Goal: Task Accomplishment & Management: Use online tool/utility

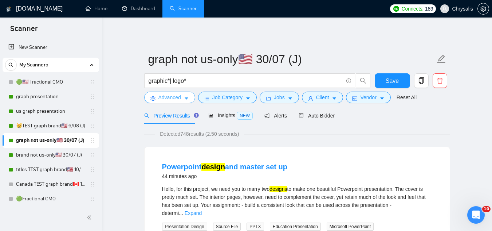
click at [164, 100] on span "Advanced" at bounding box center [169, 97] width 23 height 8
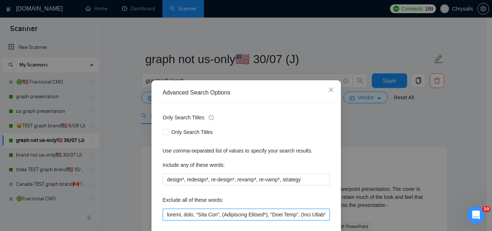
drag, startPoint x: 180, startPoint y: 215, endPoint x: 158, endPoint y: 202, distance: 25.2
click at [158, 202] on div "Only Search Titles: Only Search Titles Use comma-separated list of values to sp…" at bounding box center [246, 188] width 184 height 170
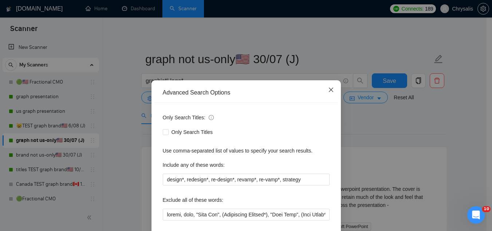
click at [328, 90] on icon "close" at bounding box center [331, 90] width 6 height 6
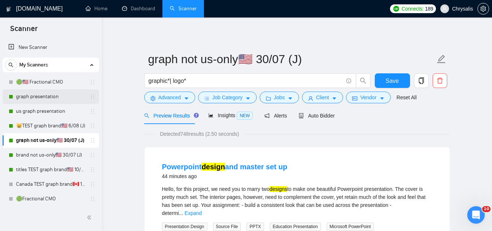
click at [68, 95] on link "graph presentation" at bounding box center [50, 96] width 69 height 15
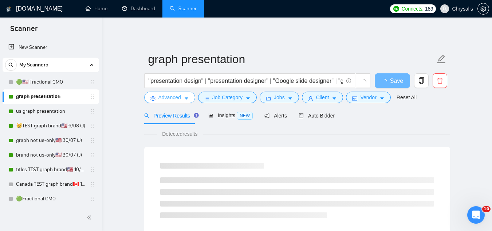
click at [158, 101] on button "Advanced" at bounding box center [169, 97] width 51 height 12
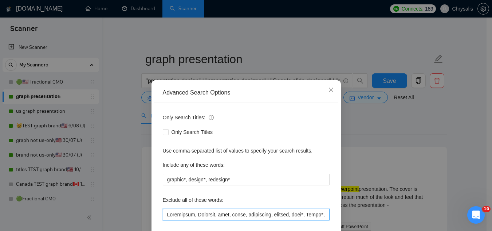
click at [164, 215] on input "text" at bounding box center [246, 214] width 167 height 12
paste input "resume"
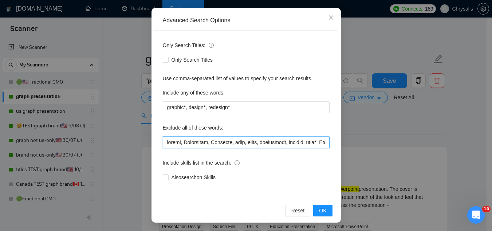
scroll to position [72, 0]
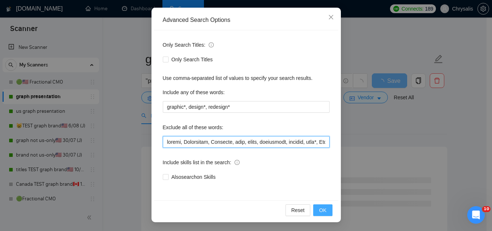
type input "resume, Womenswear, Footwear, baby, excel, furnishing, furnish, sock*, Short*, …"
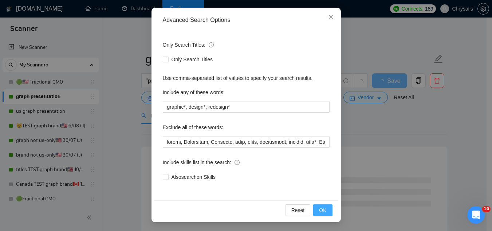
click at [319, 209] on span "OK" at bounding box center [322, 210] width 7 height 8
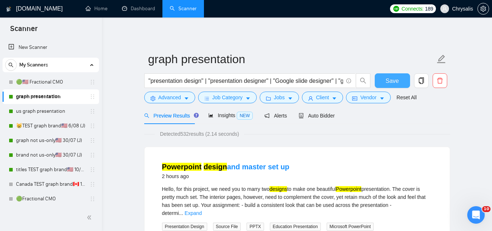
click at [387, 85] on span "Save" at bounding box center [392, 80] width 13 height 9
click at [177, 97] on span "Advanced" at bounding box center [169, 97] width 23 height 8
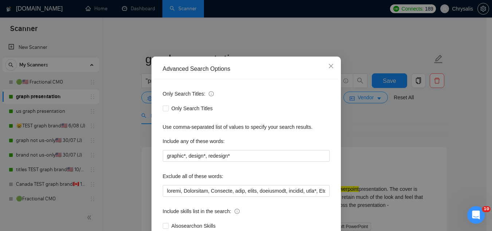
scroll to position [36, 0]
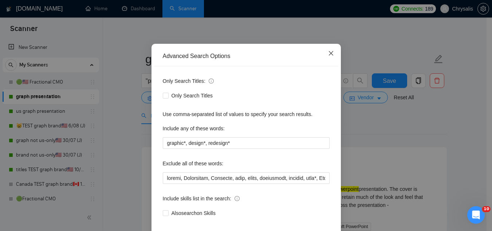
click at [328, 54] on icon "close" at bounding box center [331, 53] width 6 height 6
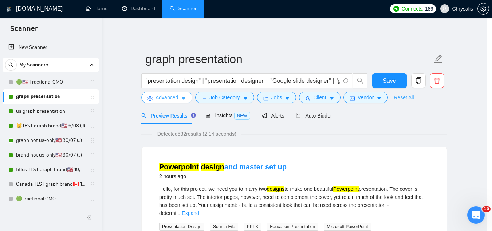
scroll to position [0, 0]
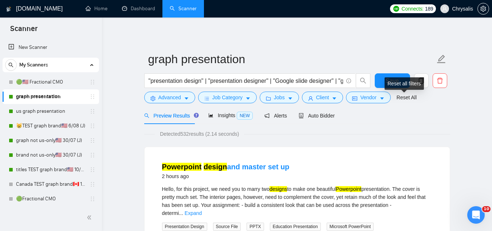
click at [397, 82] on div "Reset all filters" at bounding box center [404, 83] width 39 height 12
click at [390, 81] on span "Save" at bounding box center [392, 80] width 13 height 9
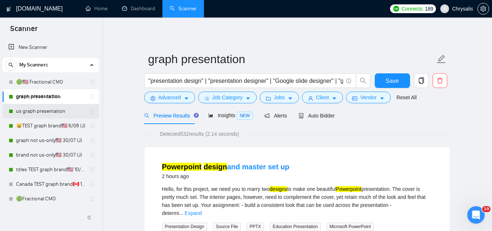
click at [43, 114] on link "us graph presentation" at bounding box center [50, 111] width 69 height 15
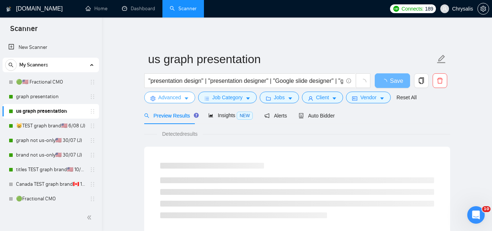
click at [161, 98] on span "Advanced" at bounding box center [169, 97] width 23 height 8
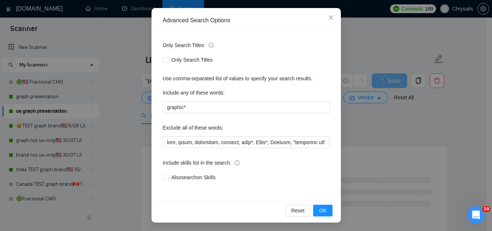
scroll to position [72, 0]
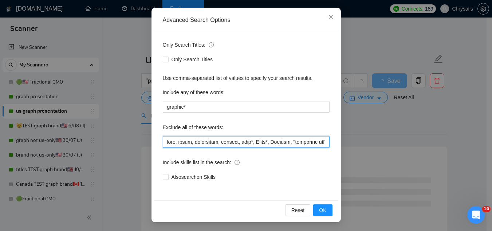
click at [164, 146] on input "text" at bounding box center [246, 142] width 167 height 12
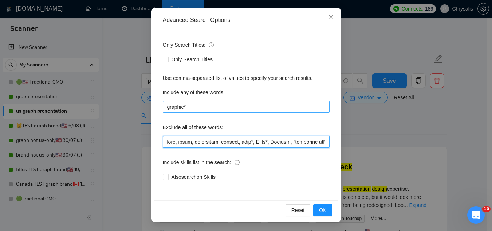
paste input "resume"
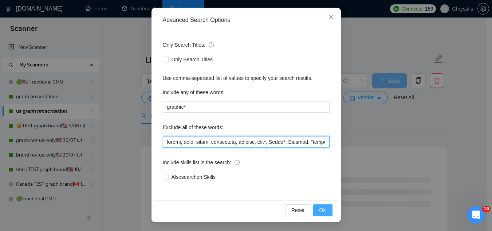
type input "resume, baby, excel, furnishing, furnish, sock*, Short*, Apparel, "pinterest ad…"
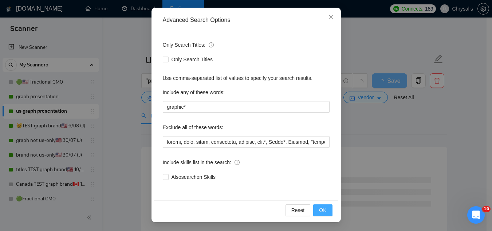
click at [321, 207] on span "OK" at bounding box center [322, 210] width 7 height 8
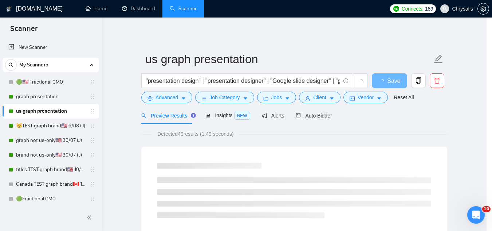
scroll to position [36, 0]
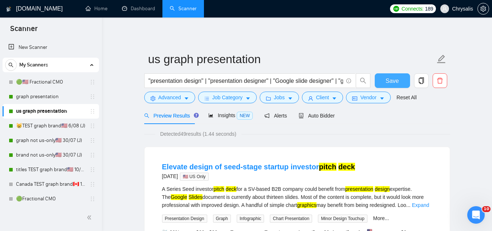
click at [388, 81] on span "Save" at bounding box center [392, 80] width 13 height 9
click at [59, 127] on link "😸TEST graph brand🇺🇸 6/08 (J)" at bounding box center [50, 125] width 69 height 15
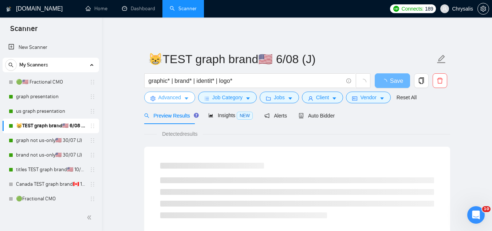
click at [162, 101] on span "Advanced" at bounding box center [169, 97] width 23 height 8
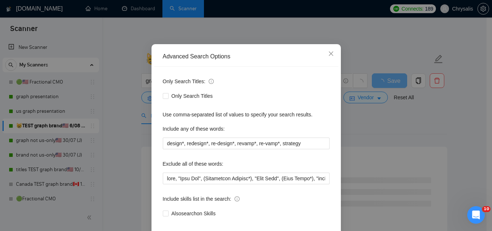
scroll to position [36, 0]
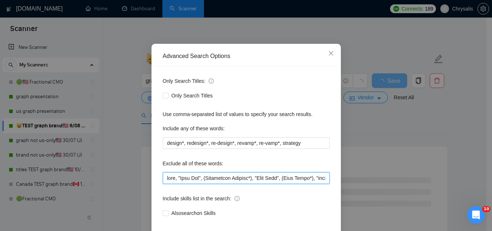
click at [166, 179] on input "text" at bounding box center [246, 178] width 167 height 12
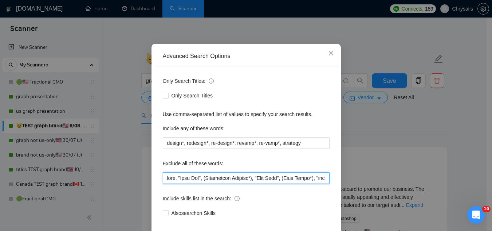
paste input "resume"
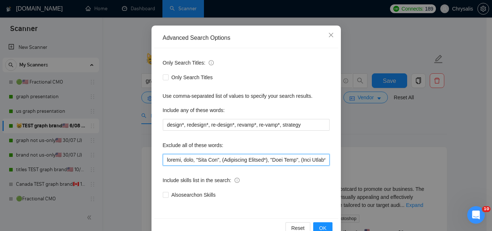
scroll to position [72, 0]
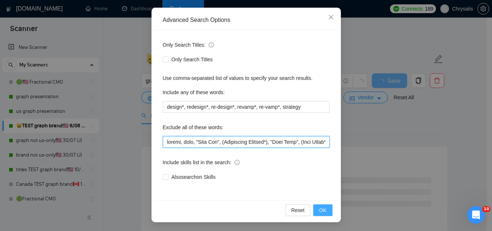
type input "resume, baby, "Line Art", (Embroidery Graphic*), "Card Game", (Wall Mural*), "e…"
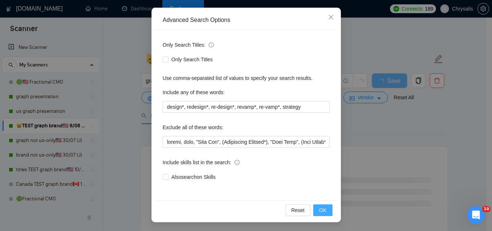
click at [316, 210] on button "OK" at bounding box center [322, 210] width 19 height 12
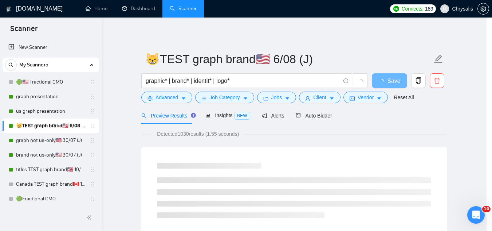
scroll to position [36, 0]
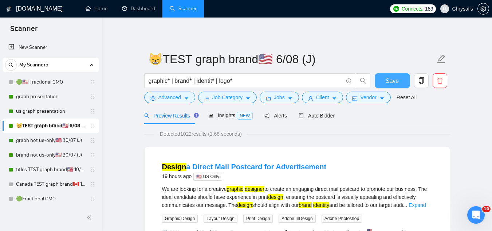
click at [389, 83] on span "Save" at bounding box center [392, 80] width 13 height 9
click at [52, 142] on link "graph not us-only🇺🇸 30/07 (J)" at bounding box center [50, 140] width 69 height 15
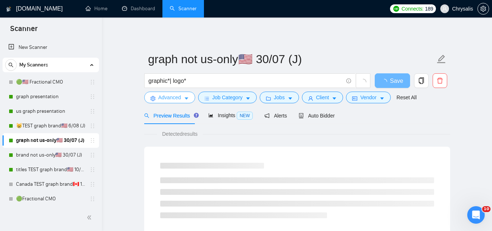
click at [165, 101] on span "Advanced" at bounding box center [169, 97] width 23 height 8
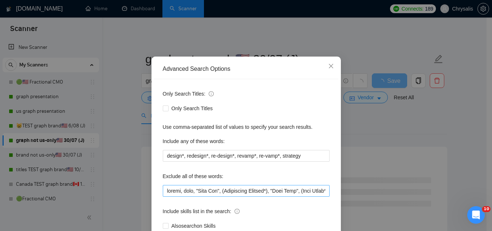
scroll to position [36, 0]
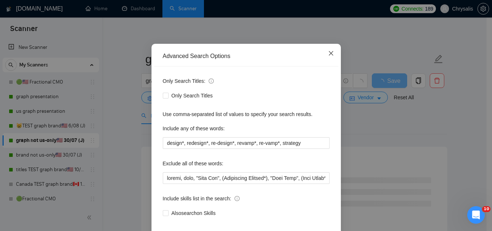
click at [329, 54] on icon "close" at bounding box center [331, 53] width 4 height 4
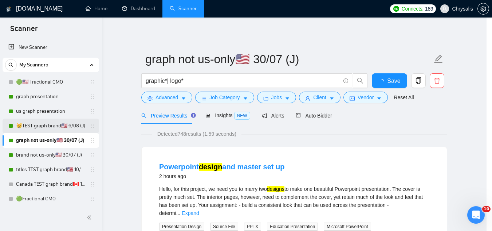
scroll to position [36, 0]
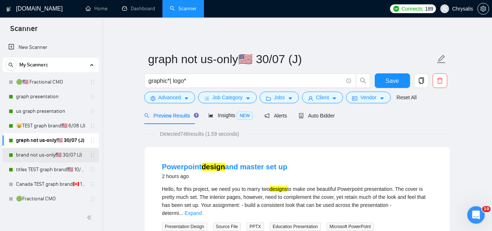
click at [65, 158] on link "brand not us-only🇺🇸 30/07 (J)" at bounding box center [50, 155] width 69 height 15
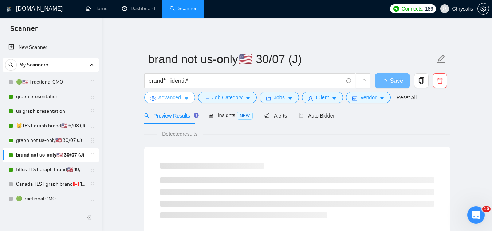
click at [160, 99] on span "Advanced" at bounding box center [169, 97] width 23 height 8
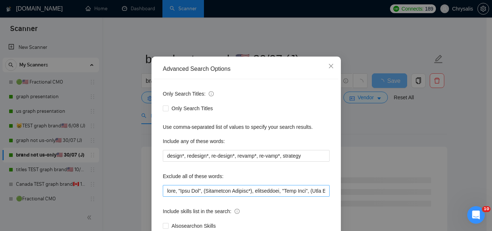
scroll to position [36, 0]
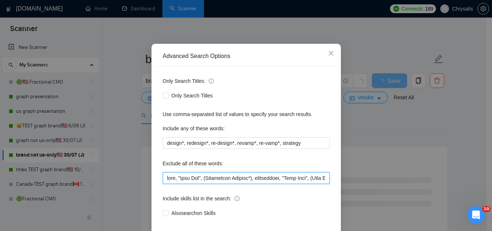
click at [165, 181] on input "text" at bounding box center [246, 178] width 167 height 12
paste input "resume"
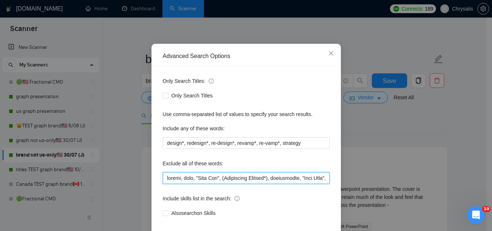
scroll to position [72, 0]
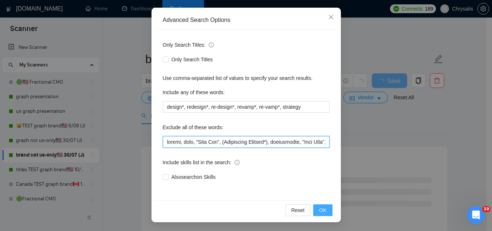
type input "resume, baby, "Line Art", (Embroidery Graphic*), coordinator, "Card Game", (Wal…"
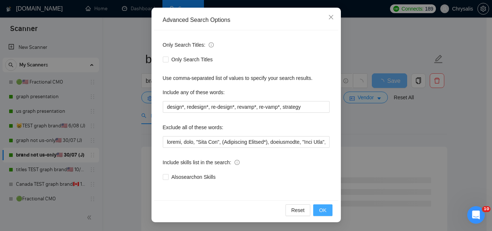
click at [326, 208] on button "OK" at bounding box center [322, 210] width 19 height 12
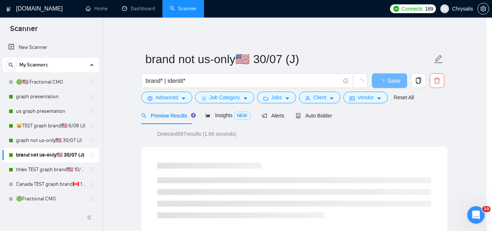
scroll to position [36, 0]
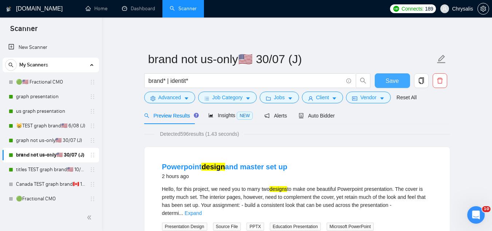
click at [383, 79] on button "Save" at bounding box center [392, 80] width 35 height 15
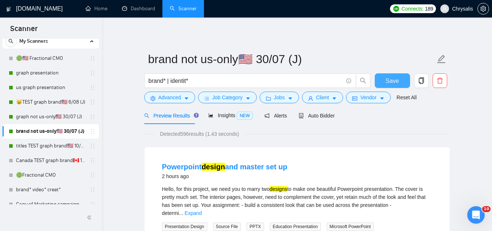
scroll to position [36, 0]
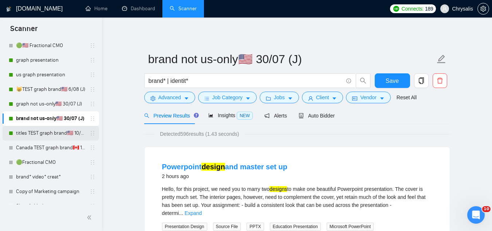
click at [60, 133] on link "titles TEST graph brand🇺🇸 10/06 (T)" at bounding box center [50, 133] width 69 height 15
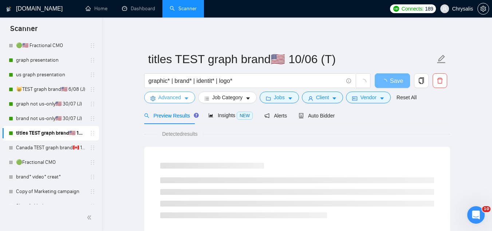
click at [164, 103] on button "Advanced" at bounding box center [169, 97] width 51 height 12
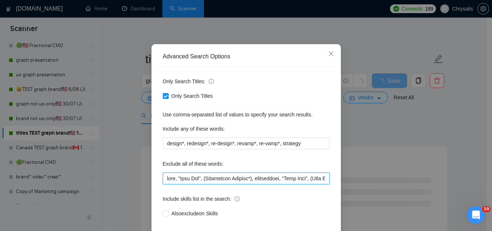
click at [165, 184] on input "text" at bounding box center [246, 178] width 167 height 12
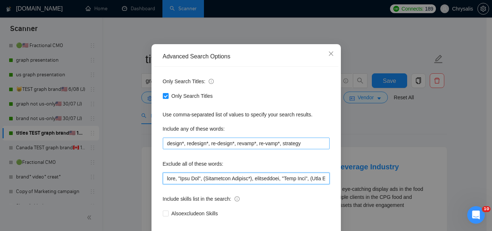
paste input "resume"
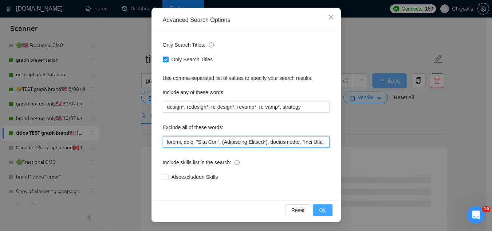
type input "resume, baby, "Line Art", (Embroidery Graphic*), coordinator, "Card Game", (Wal…"
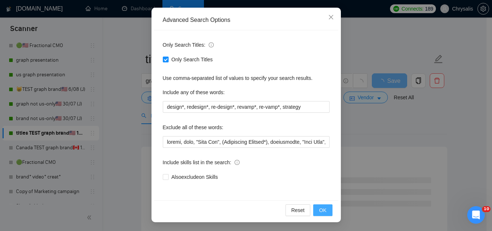
click at [321, 213] on span "OK" at bounding box center [322, 210] width 7 height 8
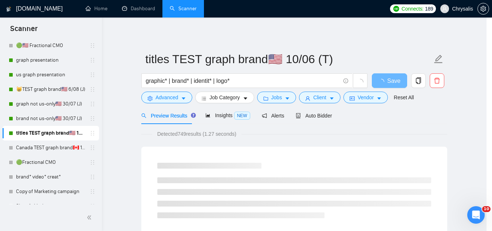
scroll to position [36, 0]
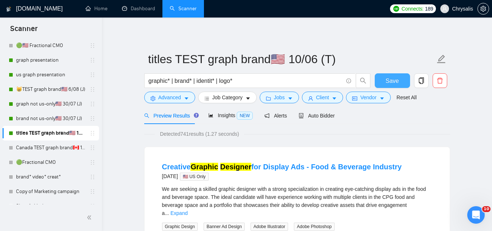
click at [389, 82] on span "Save" at bounding box center [392, 80] width 13 height 9
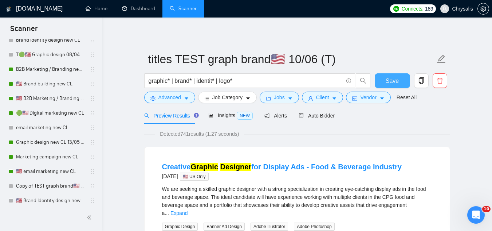
scroll to position [437, 0]
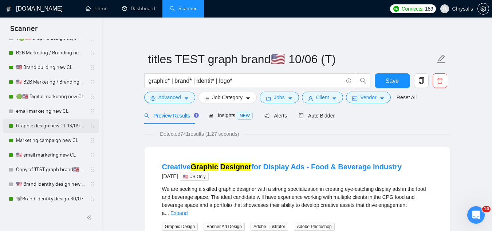
click at [39, 126] on link "Graphic design new CL 13/05 (t)" at bounding box center [50, 125] width 69 height 15
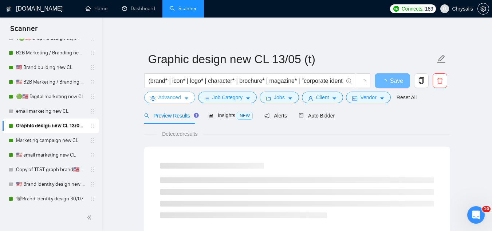
click at [162, 97] on span "Advanced" at bounding box center [169, 97] width 23 height 8
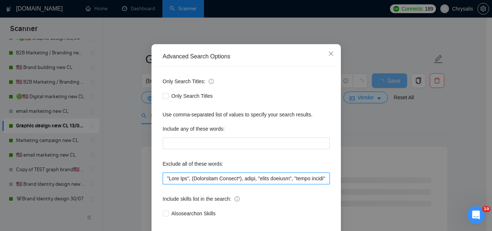
click at [164, 184] on input "text" at bounding box center [246, 178] width 167 height 12
paste input "resume"
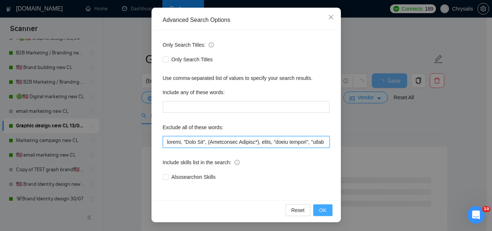
type input "resume, "Line Art", (Embroidery Graphic*), music, "color grading", "store desig…"
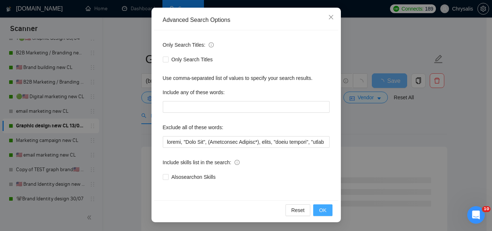
click at [319, 212] on span "OK" at bounding box center [322, 210] width 7 height 8
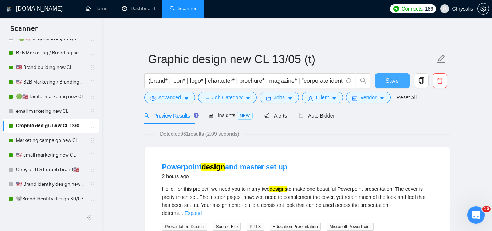
click at [392, 85] on button "Save" at bounding box center [392, 80] width 35 height 15
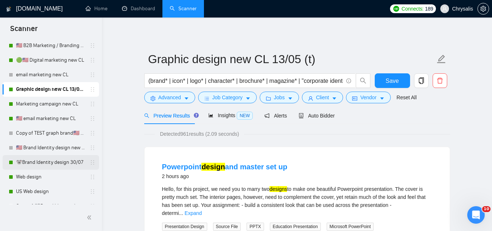
click at [71, 161] on link "🐨Brand Identity design 30/07" at bounding box center [50, 162] width 69 height 15
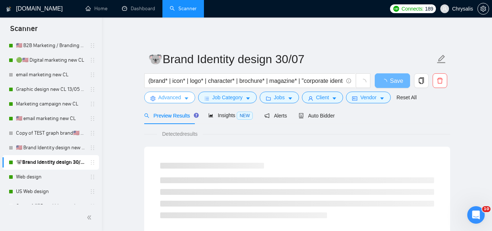
click at [169, 101] on span "Advanced" at bounding box center [169, 97] width 23 height 8
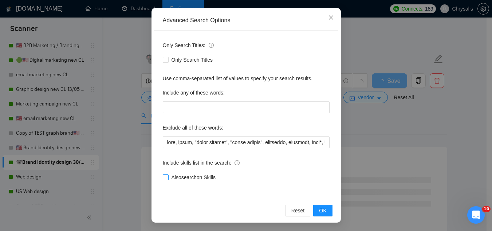
scroll to position [72, 0]
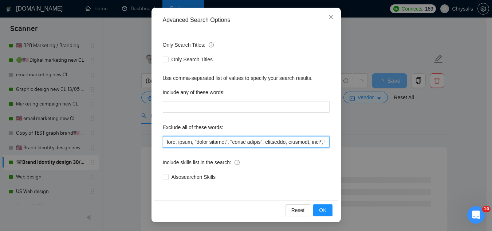
click at [163, 145] on input "text" at bounding box center [246, 142] width 167 height 12
paste input "resume"
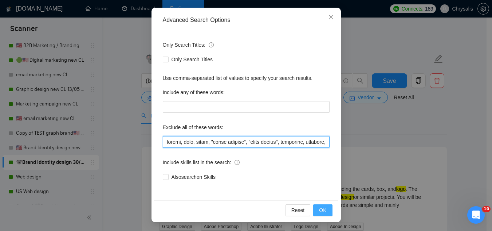
type input "resume, baby, music, "color grading", "store design", furniture, flooring, sock…"
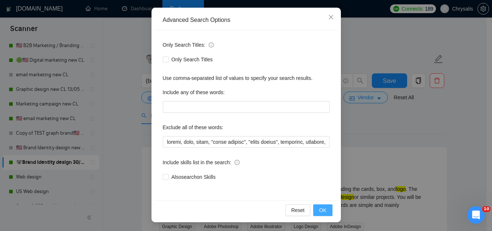
click at [322, 210] on span "OK" at bounding box center [322, 210] width 7 height 8
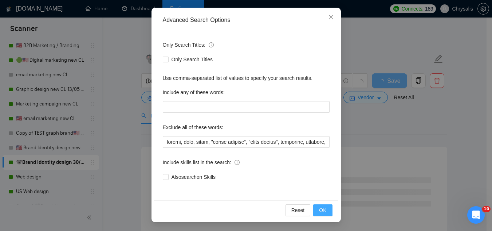
scroll to position [36, 0]
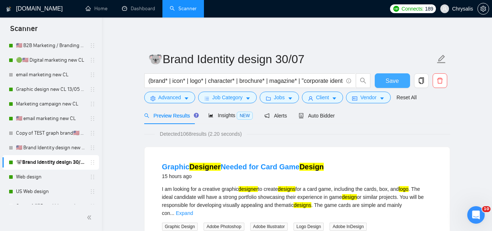
click at [384, 83] on button "Save" at bounding box center [392, 80] width 35 height 15
click at [49, 175] on link "Web design" at bounding box center [50, 176] width 69 height 15
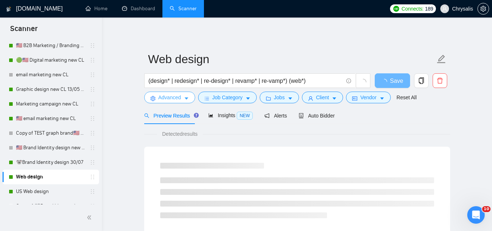
click at [167, 98] on span "Advanced" at bounding box center [169, 97] width 23 height 8
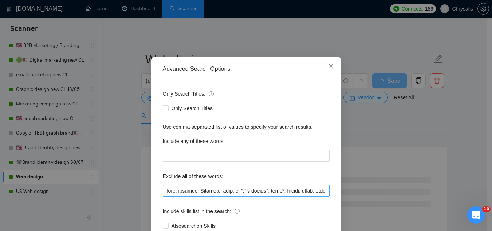
scroll to position [36, 0]
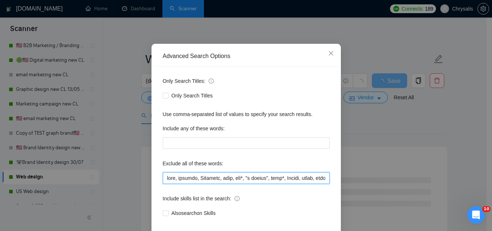
click at [164, 180] on input "text" at bounding box center [246, 178] width 167 height 12
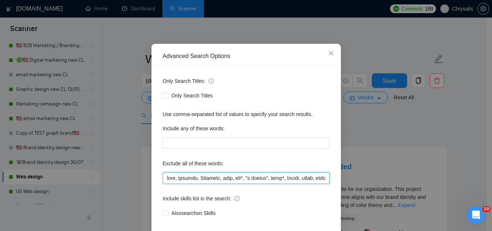
paste input "resume"
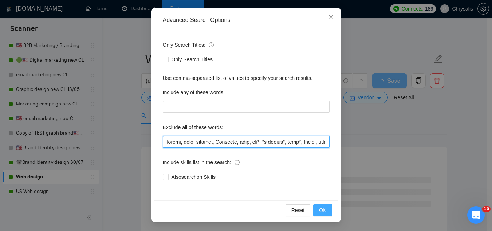
type input "resume, host, webflow, Showroom, [PERSON_NAME], hat*, "t shirts", flag*, Kajabi…"
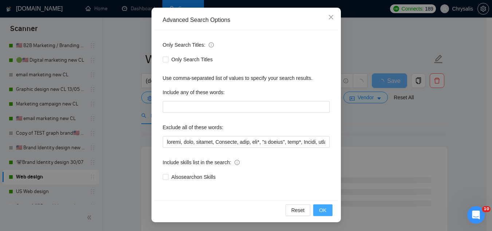
click at [326, 214] on button "OK" at bounding box center [322, 210] width 19 height 12
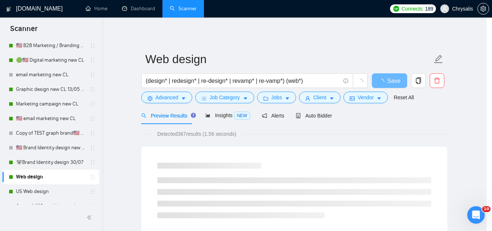
scroll to position [36, 0]
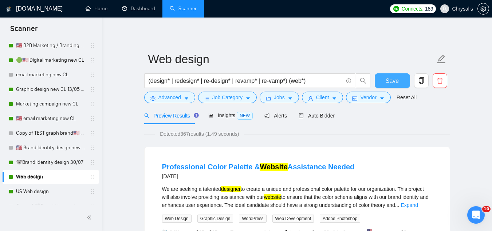
click at [386, 83] on span "Save" at bounding box center [392, 80] width 13 height 9
click at [318, 116] on span "Auto Bidder" at bounding box center [317, 116] width 36 height 6
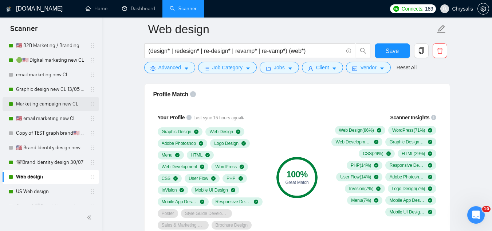
scroll to position [510, 0]
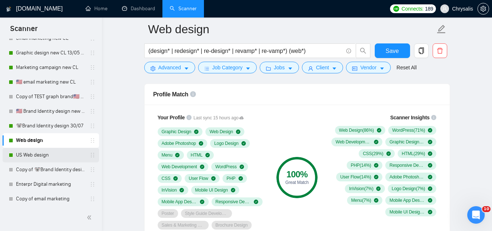
click at [66, 155] on link "US Web design" at bounding box center [50, 155] width 69 height 15
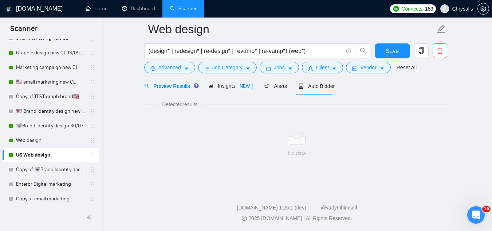
scroll to position [468, 0]
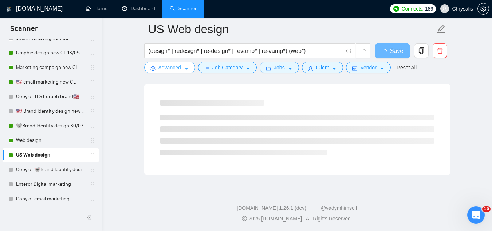
click at [158, 68] on span "Advanced" at bounding box center [169, 67] width 23 height 8
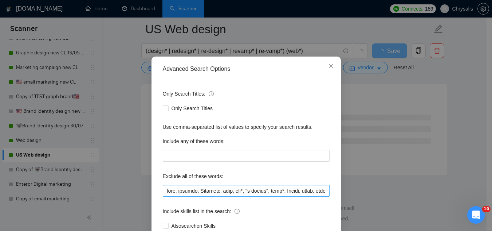
scroll to position [36, 0]
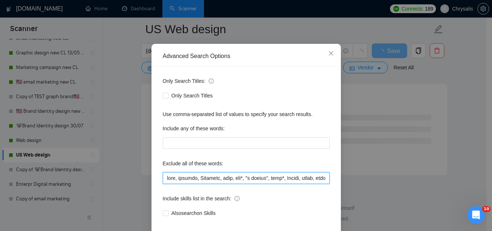
click at [163, 177] on input "text" at bounding box center [246, 178] width 167 height 12
paste input "resume"
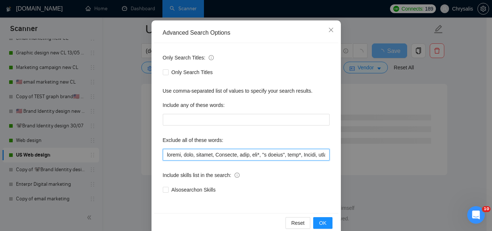
scroll to position [72, 0]
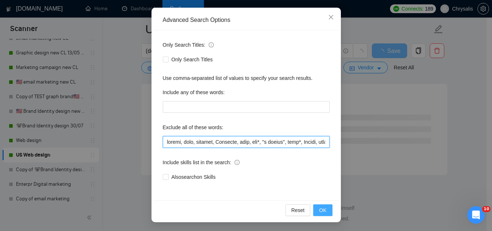
type input "resume, host, webflow, Showroom, [PERSON_NAME], hat*, "t shirts", flag*, Kajabi…"
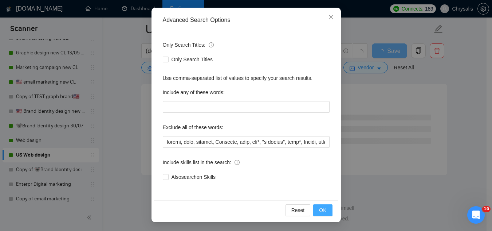
click at [324, 209] on button "OK" at bounding box center [322, 210] width 19 height 12
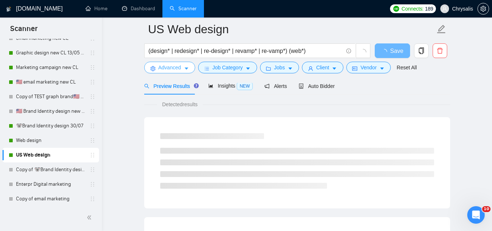
scroll to position [0, 0]
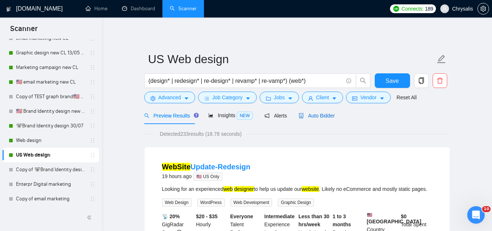
click at [322, 117] on span "Auto Bidder" at bounding box center [317, 116] width 36 height 6
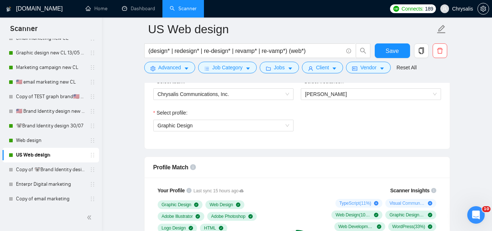
scroll to position [474, 0]
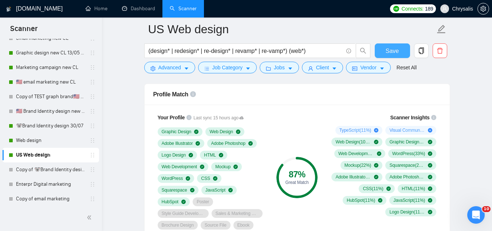
click at [388, 53] on span "Save" at bounding box center [392, 50] width 13 height 9
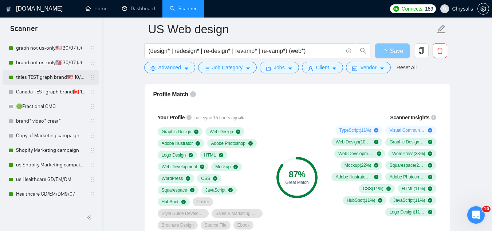
scroll to position [109, 0]
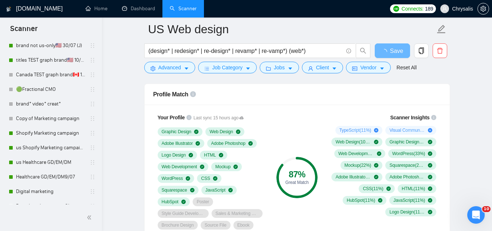
drag, startPoint x: 53, startPoint y: 136, endPoint x: 325, endPoint y: 228, distance: 287.8
click at [53, 136] on link "Shopify Marketing campaign" at bounding box center [50, 133] width 69 height 15
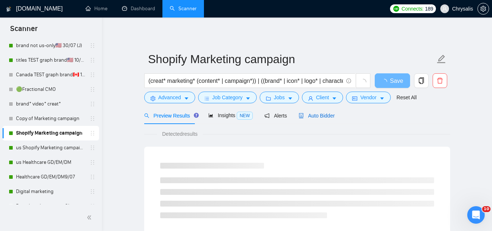
click at [306, 117] on span "Auto Bidder" at bounding box center [317, 116] width 36 height 6
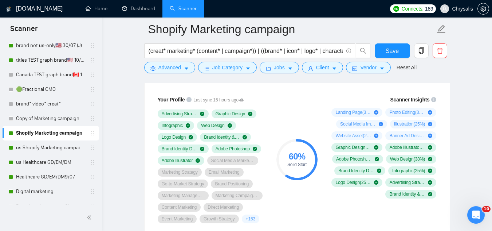
scroll to position [474, 0]
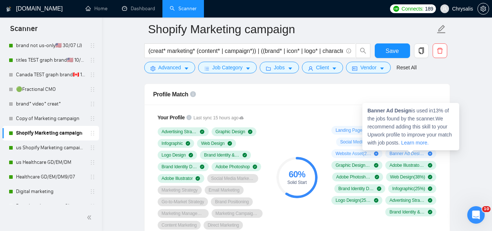
click at [405, 151] on span "Banner Ad Design ( 13 %)" at bounding box center [407, 153] width 36 height 6
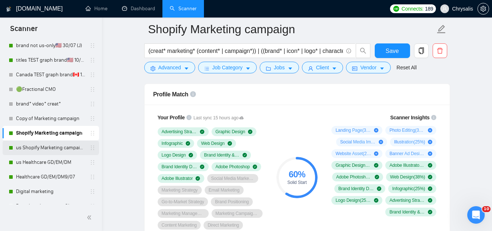
click at [58, 149] on link "us Shopify Marketing campaign" at bounding box center [50, 147] width 69 height 15
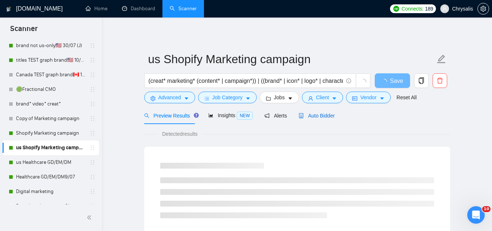
click at [306, 115] on span "Auto Bidder" at bounding box center [317, 116] width 36 height 6
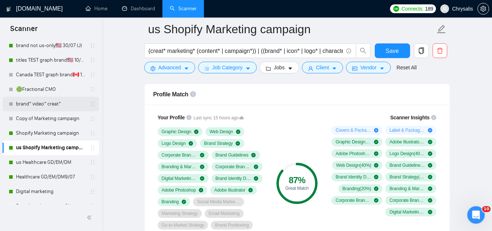
scroll to position [146, 0]
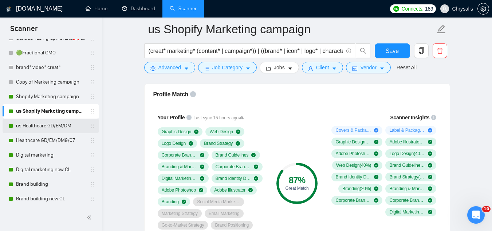
click at [48, 128] on link "us Healthcare GD/EM/DM" at bounding box center [50, 125] width 69 height 15
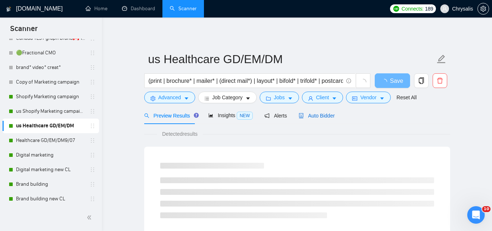
click at [311, 115] on span "Auto Bidder" at bounding box center [317, 116] width 36 height 6
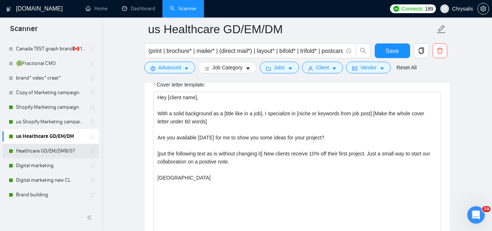
scroll to position [146, 0]
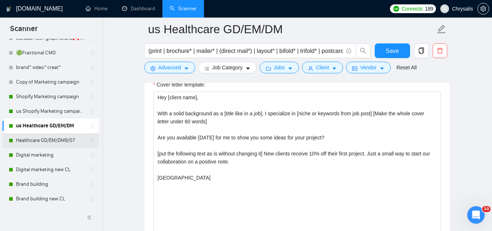
click at [36, 142] on link "Healthcare GD/EM/DM9/07" at bounding box center [50, 140] width 69 height 15
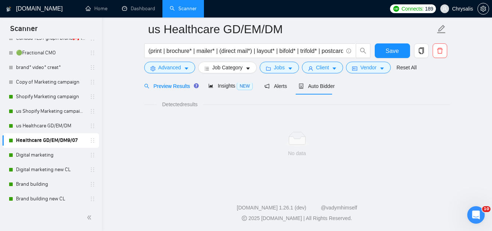
scroll to position [468, 0]
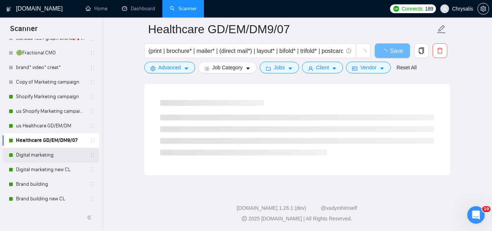
click at [51, 158] on link "Digital marketing" at bounding box center [50, 155] width 69 height 15
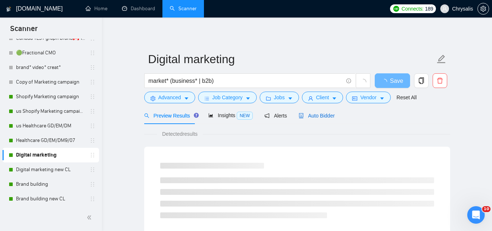
click at [310, 114] on span "Auto Bidder" at bounding box center [317, 116] width 36 height 6
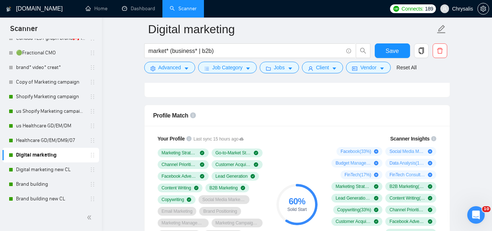
scroll to position [546, 0]
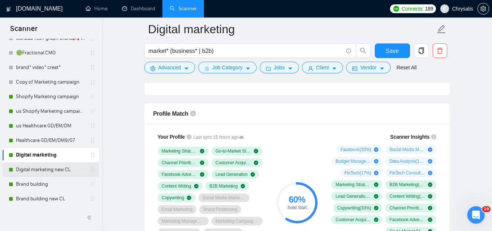
click at [54, 170] on link "Digital marketing new CL" at bounding box center [50, 169] width 69 height 15
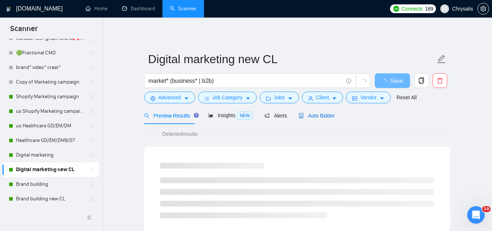
click at [304, 117] on span "Auto Bidder" at bounding box center [317, 116] width 36 height 6
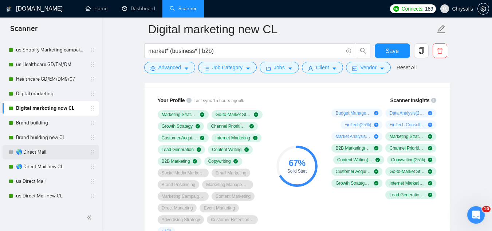
scroll to position [219, 0]
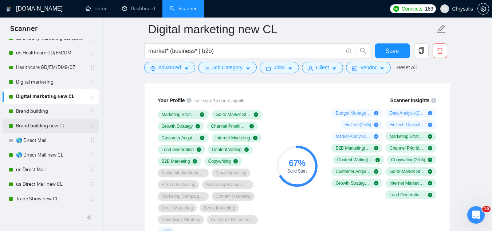
click at [29, 125] on link "Brand building new CL" at bounding box center [50, 125] width 69 height 15
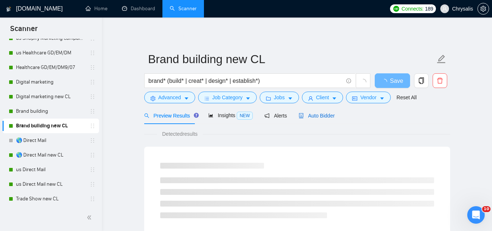
click at [310, 117] on span "Auto Bidder" at bounding box center [317, 116] width 36 height 6
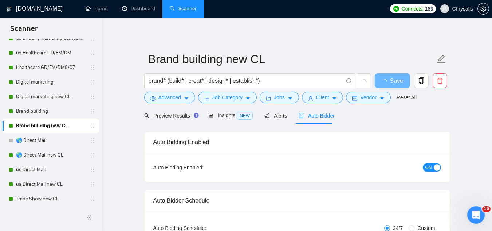
radio input "false"
radio input "true"
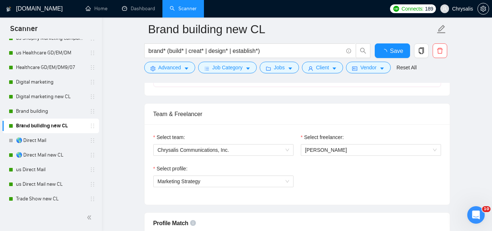
scroll to position [546, 0]
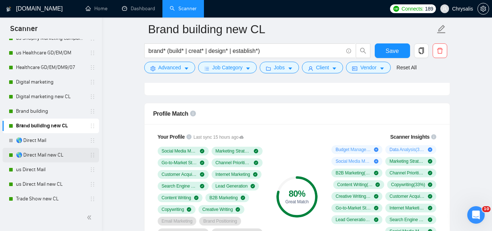
drag, startPoint x: 51, startPoint y: 154, endPoint x: 49, endPoint y: 151, distance: 4.1
click at [51, 154] on link "🌎 Direct Mail new CL" at bounding box center [50, 155] width 69 height 15
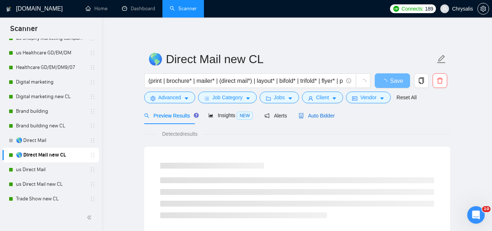
click at [306, 116] on span "Auto Bidder" at bounding box center [317, 116] width 36 height 6
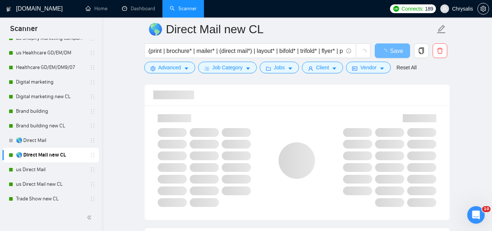
scroll to position [474, 0]
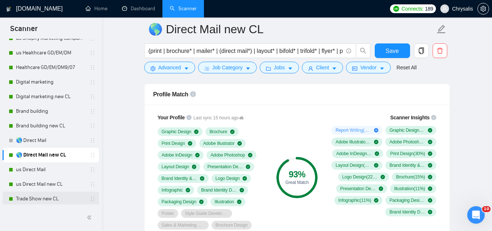
click at [43, 199] on link "Trade Show new CL" at bounding box center [50, 198] width 69 height 15
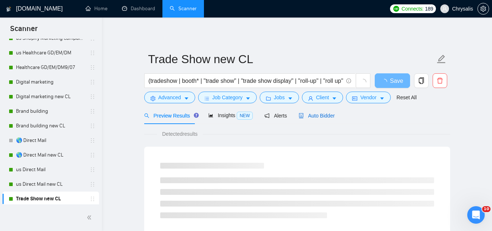
click at [315, 113] on span "Auto Bidder" at bounding box center [317, 116] width 36 height 6
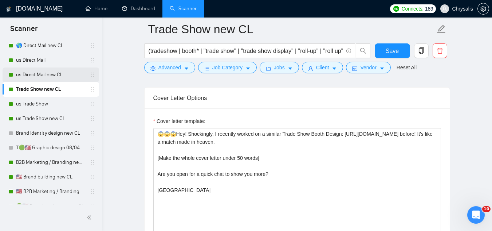
scroll to position [364, 0]
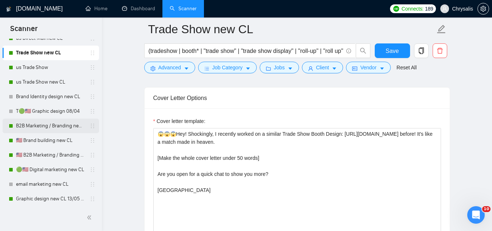
click at [36, 125] on link "B2B Marketing / Branding new CL" at bounding box center [50, 125] width 69 height 15
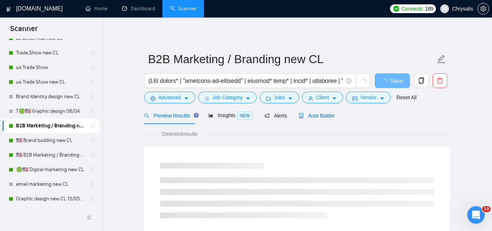
click at [312, 118] on span "Auto Bidder" at bounding box center [317, 116] width 36 height 6
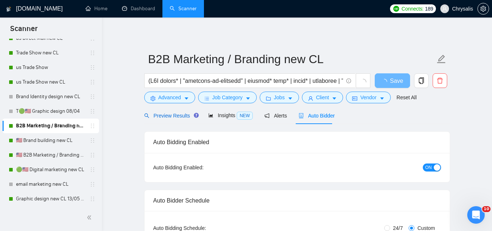
click at [168, 113] on span "Preview Results" at bounding box center [170, 116] width 52 height 6
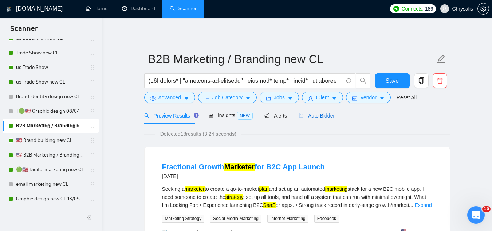
click at [313, 116] on span "Auto Bidder" at bounding box center [317, 116] width 36 height 6
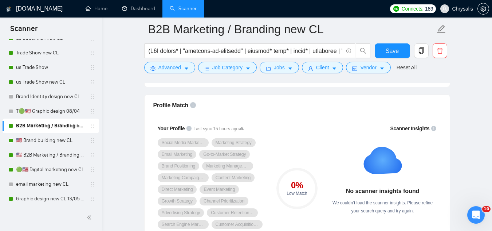
scroll to position [583, 0]
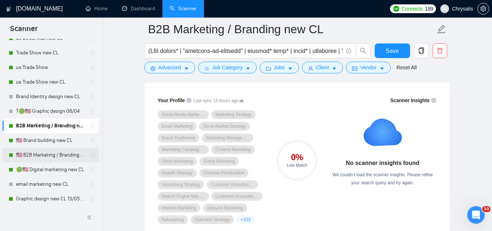
click at [58, 159] on link "🇺🇸 B2B Marketing / Branding new CL" at bounding box center [50, 155] width 69 height 15
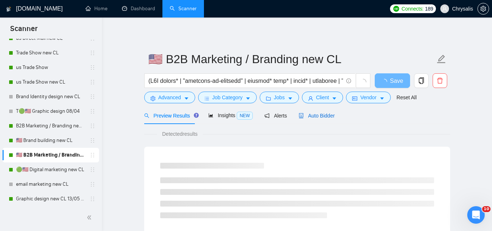
click at [307, 116] on span "Auto Bidder" at bounding box center [317, 116] width 36 height 6
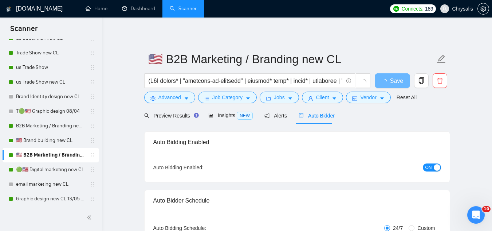
radio input "false"
radio input "true"
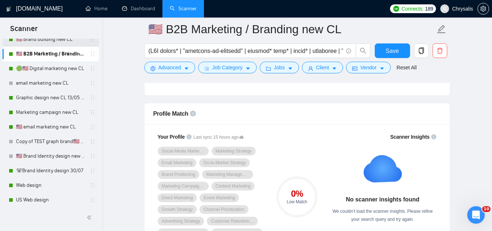
scroll to position [474, 0]
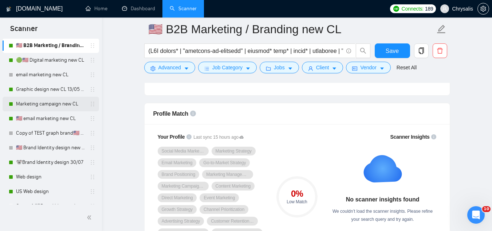
click at [35, 105] on link "Marketing campaign new CL" at bounding box center [50, 104] width 69 height 15
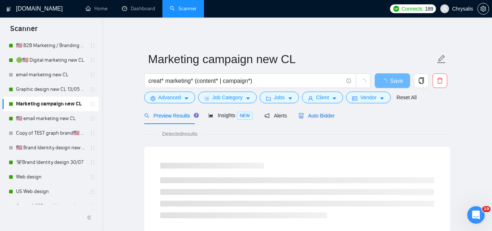
click at [314, 118] on span "Auto Bidder" at bounding box center [317, 116] width 36 height 6
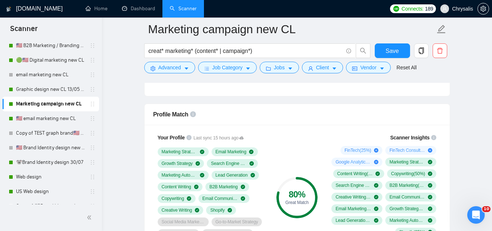
scroll to position [546, 0]
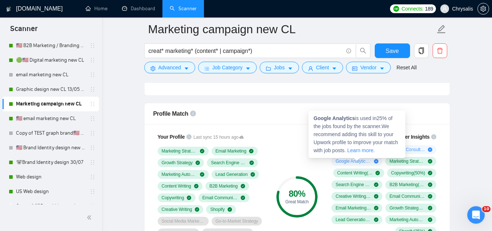
click at [314, 116] on strong "Google Analytics" at bounding box center [335, 118] width 42 height 6
drag, startPoint x: 315, startPoint y: 117, endPoint x: 350, endPoint y: 118, distance: 35.0
click at [350, 118] on strong "Google Analytics" at bounding box center [335, 118] width 42 height 6
copy strong "Google Analytics"
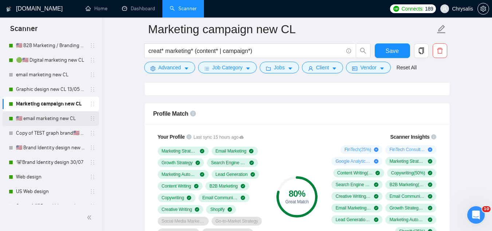
click at [57, 116] on link "🇺🇸 email marketing new CL" at bounding box center [50, 118] width 69 height 15
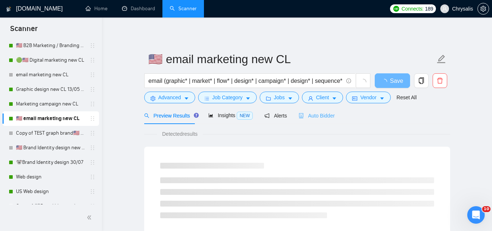
click at [309, 110] on div "Auto Bidder" at bounding box center [317, 115] width 36 height 17
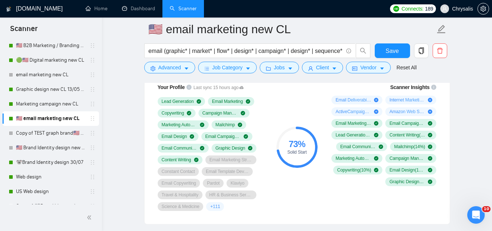
scroll to position [583, 0]
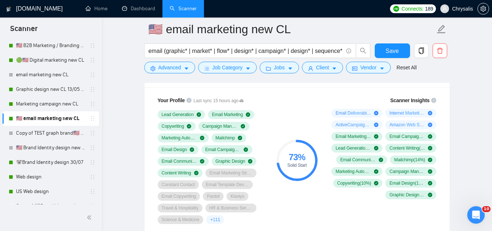
click at [281, 117] on div "73 % Solid Start" at bounding box center [296, 160] width 49 height 136
click at [60, 168] on link "🐨Brand Identity design 30/07" at bounding box center [50, 162] width 69 height 15
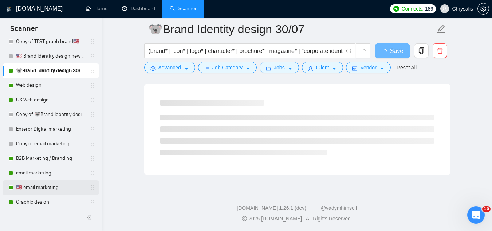
scroll to position [583, 0]
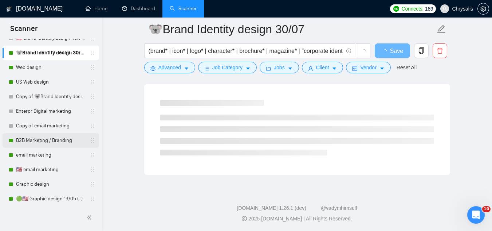
click at [35, 140] on link "B2B Marketing / Branding" at bounding box center [50, 140] width 69 height 15
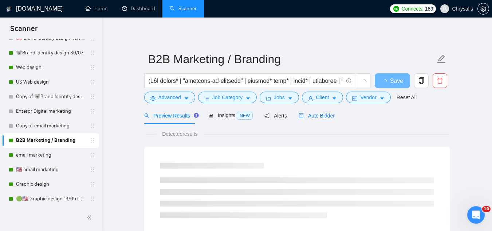
click at [309, 115] on span "Auto Bidder" at bounding box center [317, 116] width 36 height 6
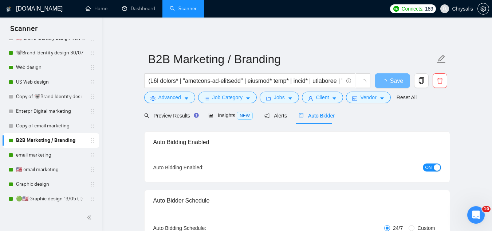
radio input "false"
radio input "true"
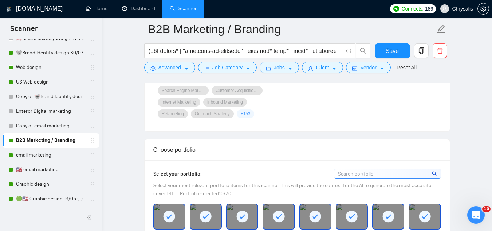
scroll to position [692, 0]
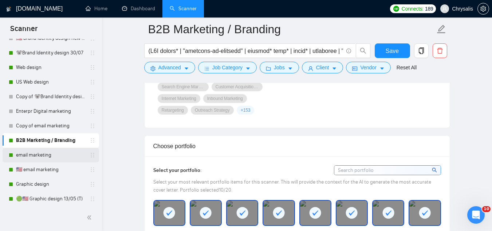
click at [53, 161] on link "email marketing" at bounding box center [50, 155] width 69 height 15
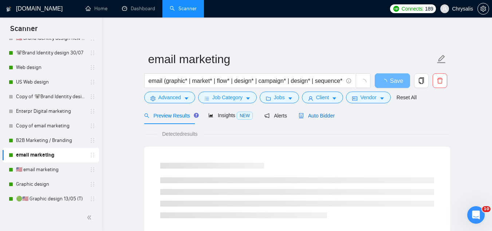
click at [312, 118] on span "Auto Bidder" at bounding box center [317, 116] width 36 height 6
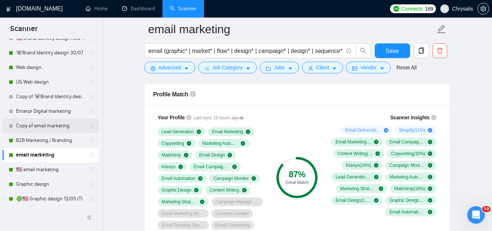
scroll to position [619, 0]
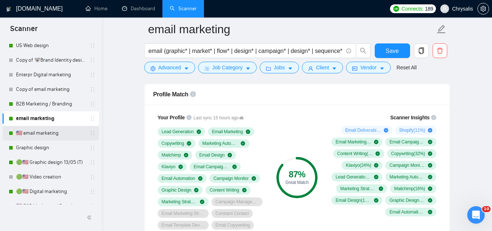
click at [49, 134] on link "🇺🇸 email marketing" at bounding box center [50, 133] width 69 height 15
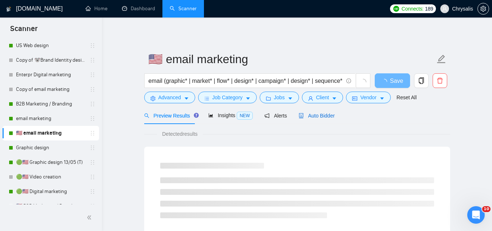
click at [316, 115] on span "Auto Bidder" at bounding box center [317, 116] width 36 height 6
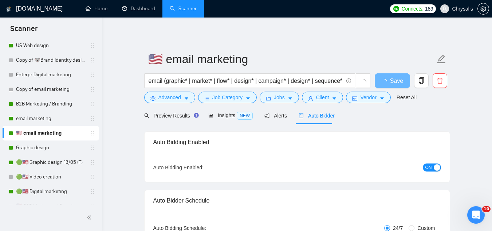
radio input "false"
radio input "true"
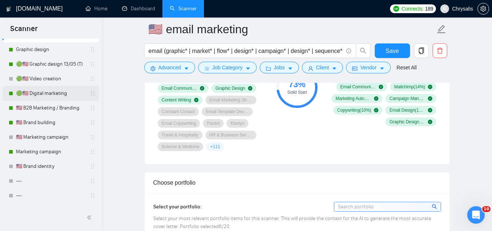
scroll to position [729, 0]
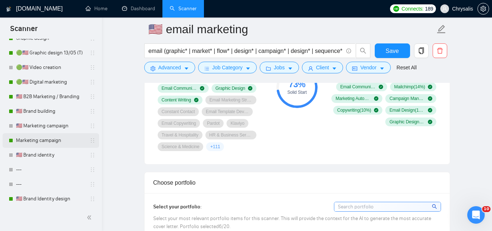
click at [58, 141] on link "Marketing campaign" at bounding box center [50, 140] width 69 height 15
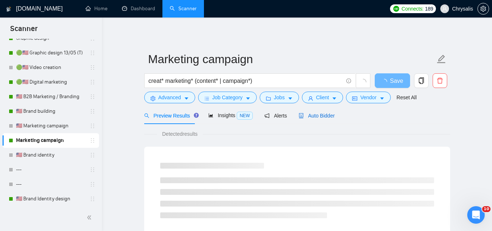
click at [305, 115] on span "Auto Bidder" at bounding box center [317, 116] width 36 height 6
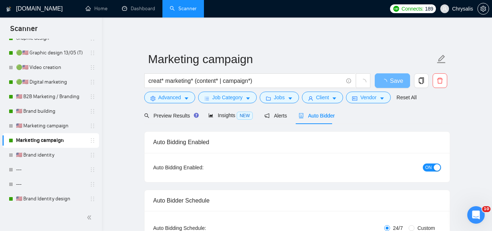
radio input "false"
radio input "true"
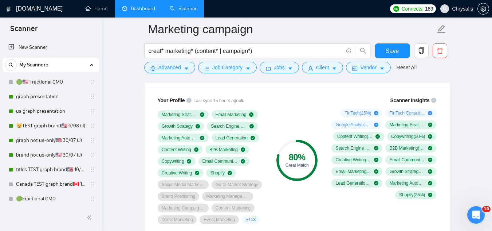
click at [133, 7] on link "Dashboard" at bounding box center [138, 8] width 33 height 6
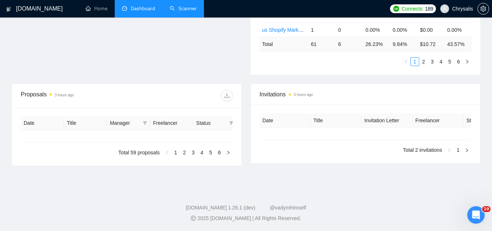
type input "[DATE]"
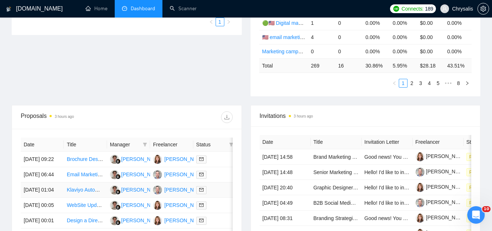
scroll to position [256, 0]
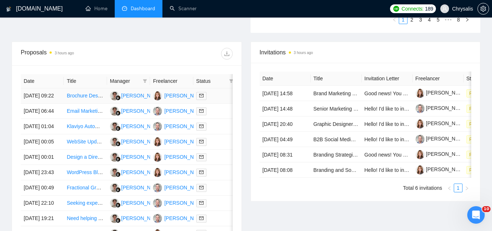
click at [85, 103] on td "Brochure Design for Dental Laboratory" at bounding box center [85, 95] width 43 height 15
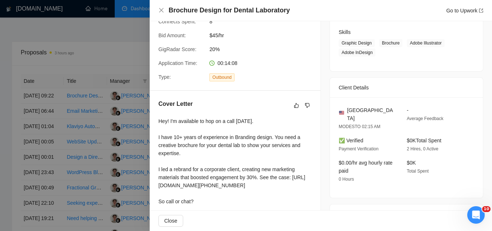
scroll to position [146, 0]
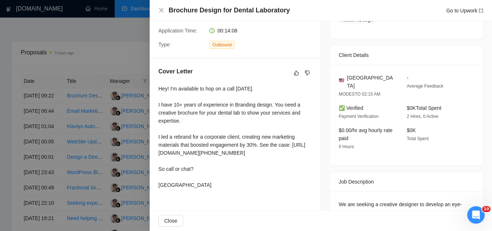
click at [110, 30] on div at bounding box center [246, 115] width 492 height 231
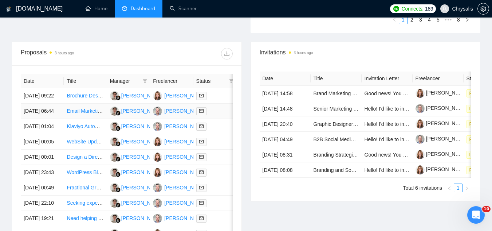
click at [94, 119] on td "Email Marketing Specialist for Brevo Welcome Journeys" at bounding box center [85, 110] width 43 height 15
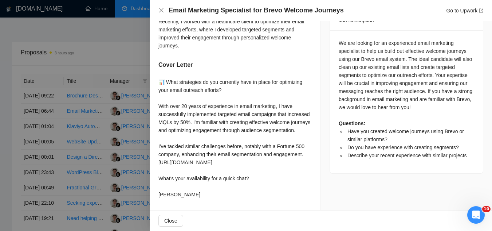
scroll to position [322, 0]
click at [127, 75] on div at bounding box center [246, 115] width 492 height 231
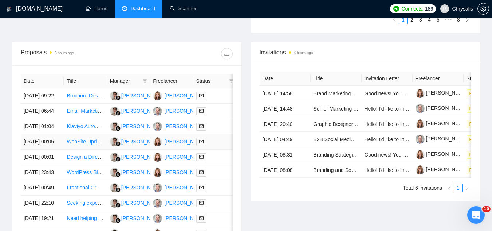
click at [86, 149] on td "WebSite Update-Redesign" at bounding box center [85, 141] width 43 height 15
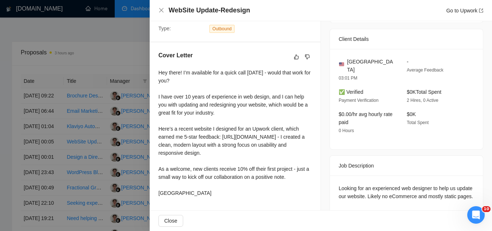
scroll to position [170, 0]
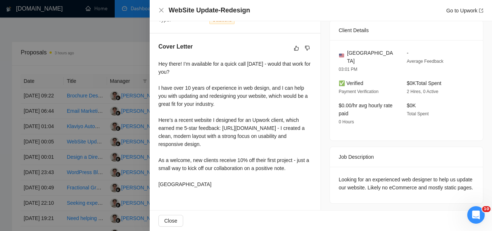
click at [110, 64] on div at bounding box center [246, 115] width 492 height 231
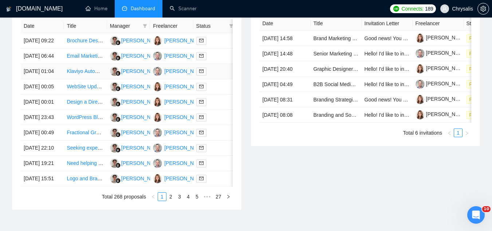
scroll to position [329, 0]
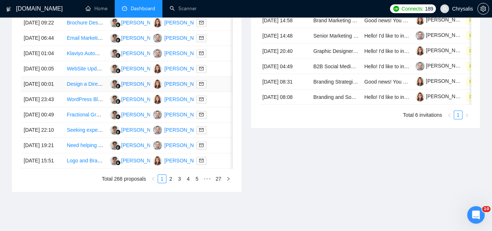
click at [96, 92] on td "Design a Direct Mail Postcard for Advertisement" at bounding box center [85, 83] width 43 height 15
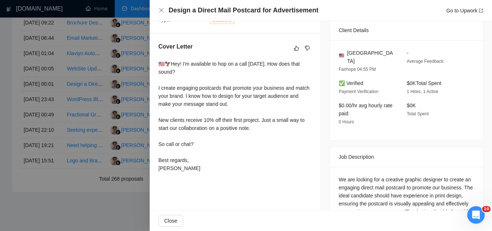
click at [96, 124] on div at bounding box center [246, 115] width 492 height 231
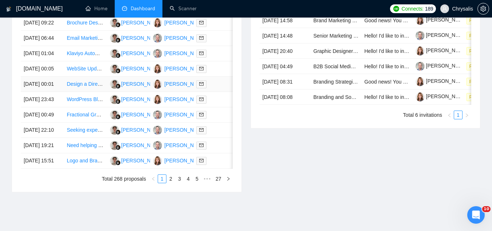
scroll to position [365, 0]
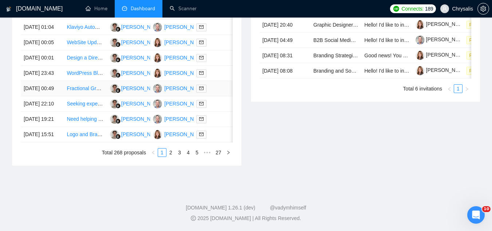
click at [91, 96] on td "Fractional Growth Marketer for B2C App Launch" at bounding box center [85, 88] width 43 height 15
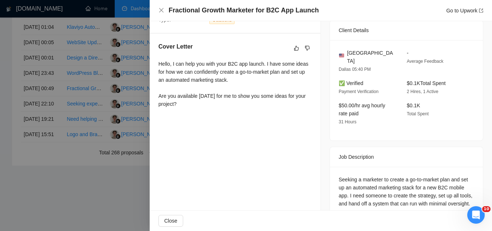
click at [98, 153] on div at bounding box center [246, 115] width 492 height 231
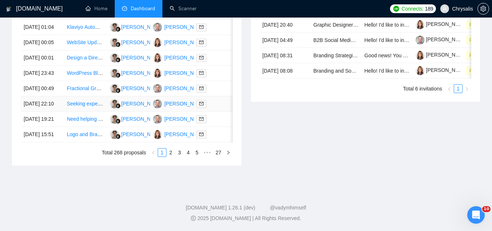
click at [98, 111] on td "Seeking expert in mass email marketing strategy for classical musician. Should …" at bounding box center [85, 103] width 43 height 15
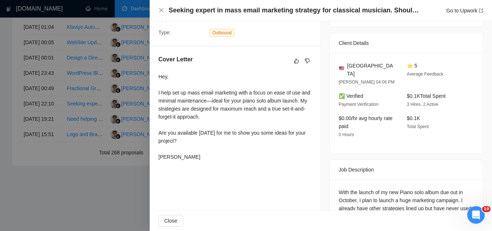
scroll to position [170, 0]
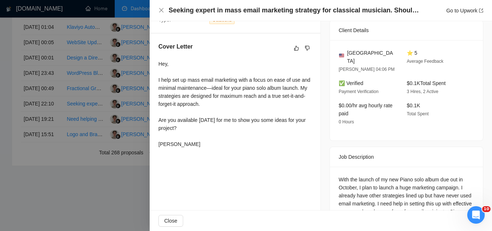
click at [85, 171] on div at bounding box center [246, 115] width 492 height 231
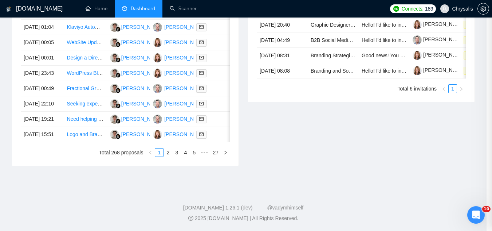
click at [79, 127] on td "Need helping running a Google ad campaign" at bounding box center [85, 118] width 43 height 15
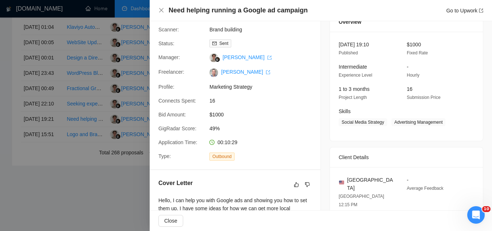
scroll to position [0, 0]
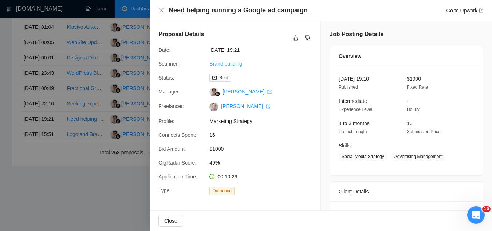
click at [223, 61] on link "Brand building" at bounding box center [225, 64] width 33 height 6
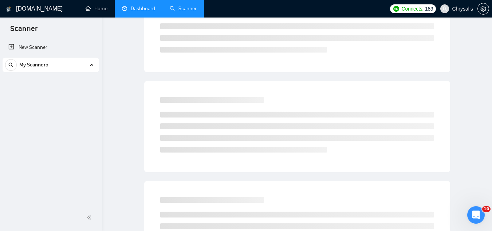
scroll to position [29, 0]
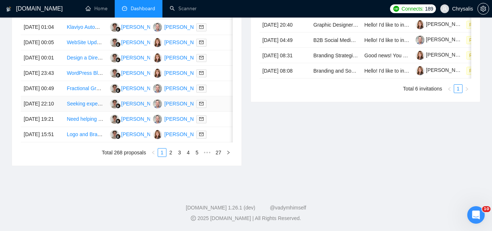
scroll to position [401, 0]
click at [86, 127] on td "Need helping running a Google ad campaign" at bounding box center [85, 118] width 43 height 15
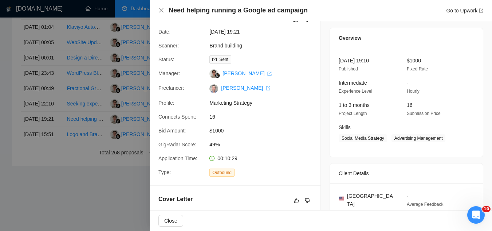
scroll to position [0, 0]
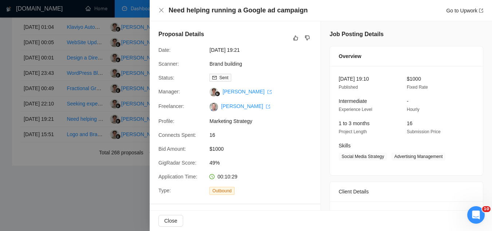
click at [108, 200] on div at bounding box center [246, 115] width 492 height 231
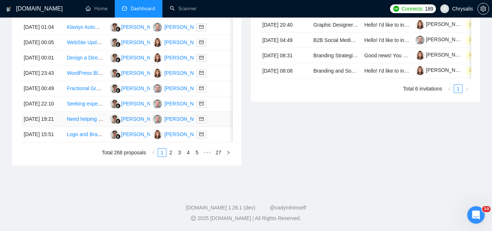
click at [74, 122] on link "Need helping running a Google ad campaign" at bounding box center [117, 119] width 101 height 6
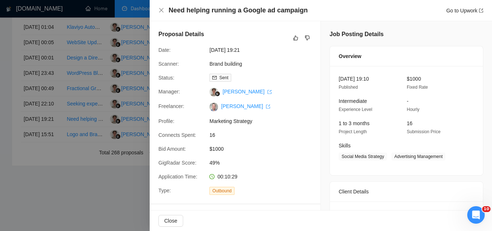
click at [91, 201] on div at bounding box center [246, 115] width 492 height 231
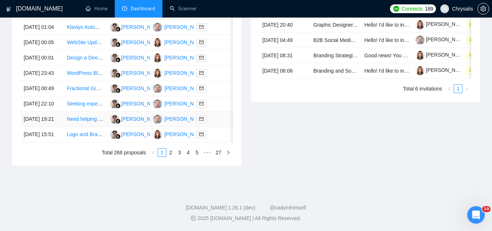
click at [79, 122] on link "Need helping running a Google ad campaign" at bounding box center [117, 119] width 101 height 6
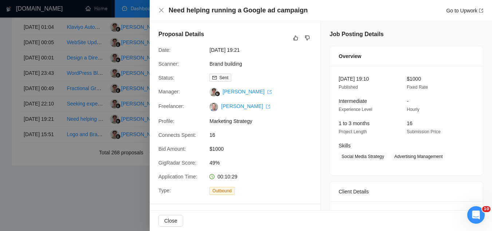
click at [84, 202] on div at bounding box center [246, 115] width 492 height 231
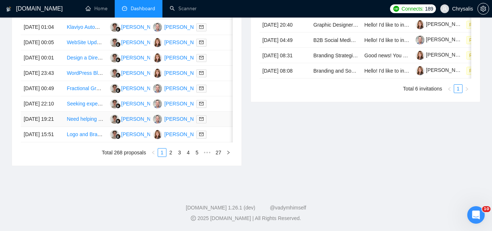
click at [74, 127] on td "Need helping running a Google ad campaign" at bounding box center [85, 118] width 43 height 15
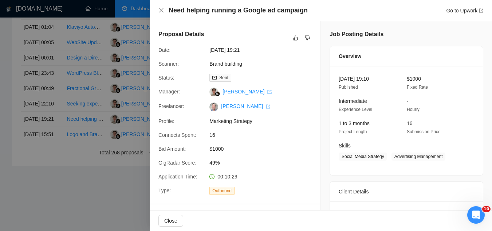
click at [83, 196] on div at bounding box center [246, 115] width 492 height 231
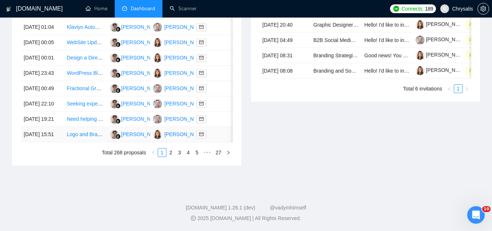
click at [79, 142] on td "Logo and Brand Guide Design for Interiors Business" at bounding box center [85, 134] width 43 height 15
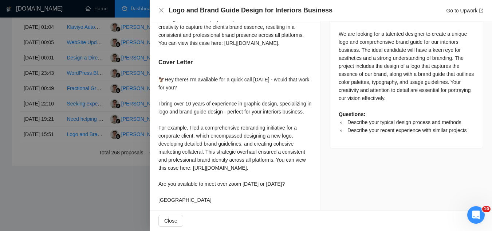
scroll to position [328, 0]
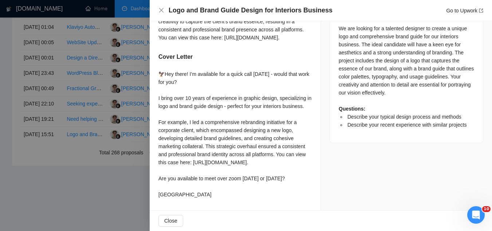
click at [37, 184] on div at bounding box center [246, 115] width 492 height 231
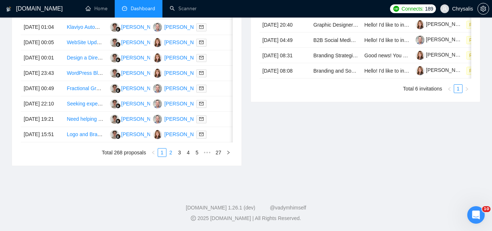
click at [171, 156] on link "2" at bounding box center [171, 152] width 8 height 8
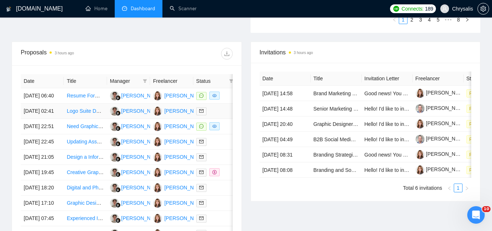
click at [91, 119] on td "Logo Suite Design for Underwater Adventures App" at bounding box center [85, 110] width 43 height 15
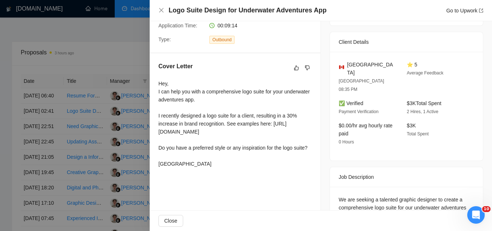
scroll to position [146, 0]
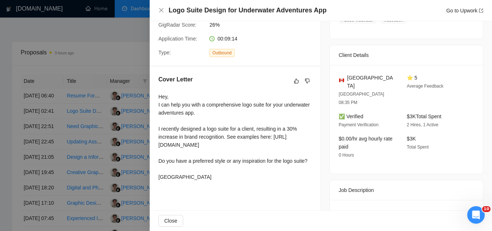
click at [89, 52] on div at bounding box center [246, 115] width 492 height 231
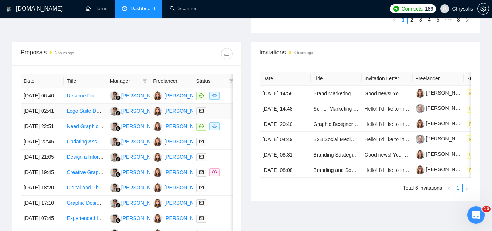
click at [73, 114] on link "Logo Suite Design for Underwater Adventures App" at bounding box center [124, 111] width 114 height 6
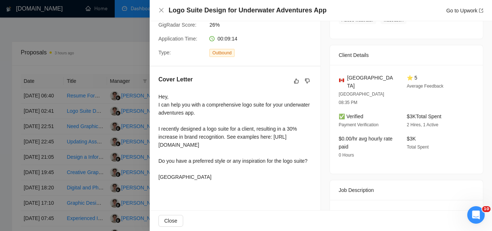
click at [112, 58] on div at bounding box center [246, 115] width 492 height 231
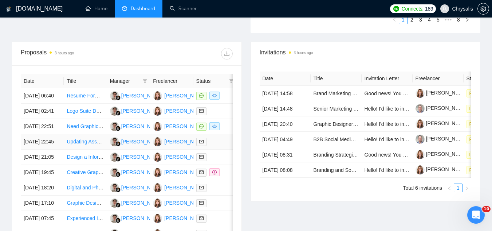
click at [93, 149] on td "Updating Assets: PDP Images & Build Google Slides Template for Team Use" at bounding box center [85, 141] width 43 height 15
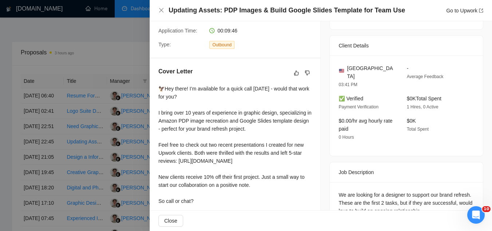
click at [112, 29] on div at bounding box center [246, 115] width 492 height 231
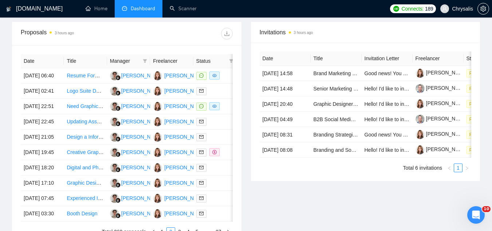
scroll to position [292, 0]
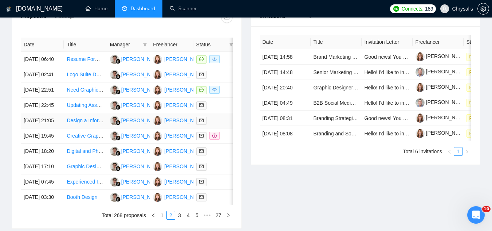
click at [89, 128] on td "Design a Informative Flyer for School System Outreach" at bounding box center [85, 120] width 43 height 15
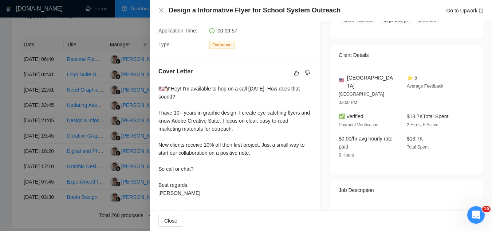
click at [89, 157] on div at bounding box center [246, 115] width 492 height 231
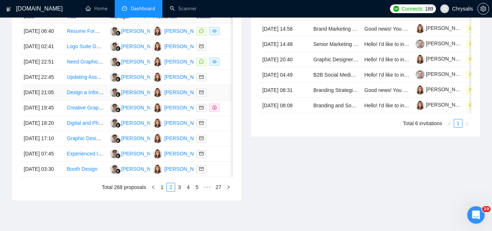
scroll to position [329, 0]
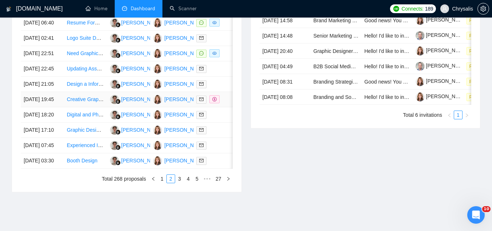
click at [83, 107] on td "Creative Graphic Designer for Display Ads - Food & Beverage Industry" at bounding box center [85, 99] width 43 height 15
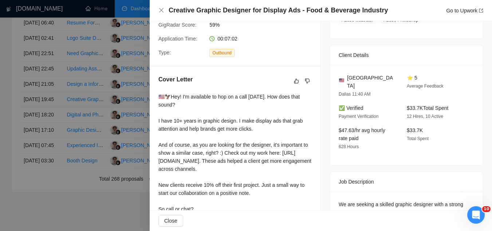
click at [83, 144] on div at bounding box center [246, 115] width 492 height 231
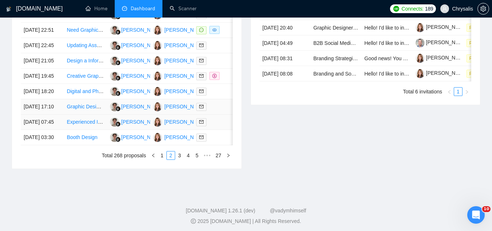
scroll to position [365, 0]
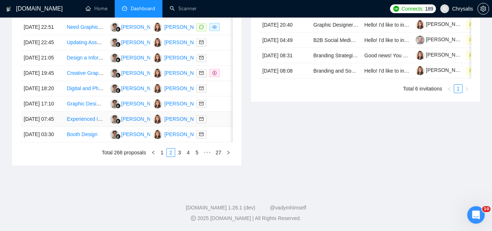
click at [88, 127] on td "Experienced Instagram Carousel Designer For a Tech IG Account (365 Posts FOR $1…" at bounding box center [85, 118] width 43 height 15
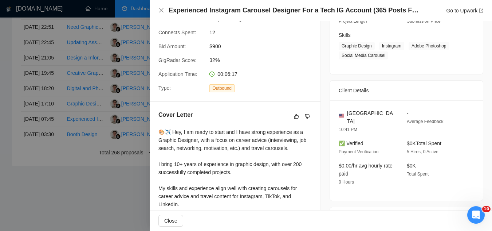
scroll to position [147, 0]
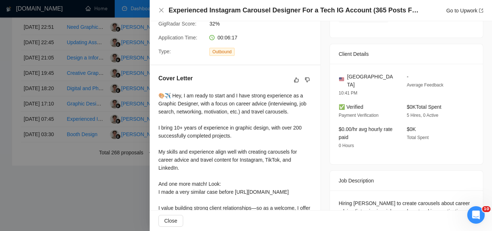
click at [74, 214] on div at bounding box center [246, 115] width 492 height 231
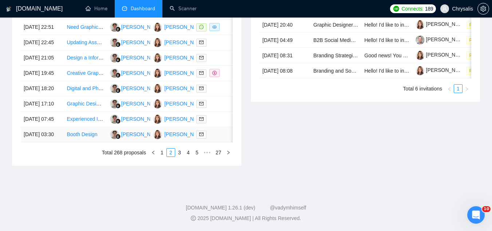
scroll to position [401, 0]
click at [178, 156] on link "3" at bounding box center [180, 152] width 8 height 8
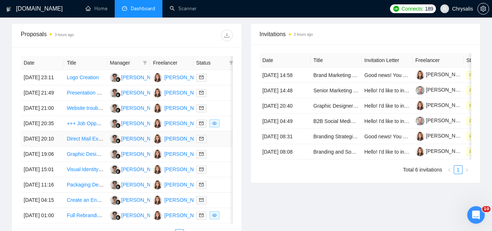
scroll to position [292, 0]
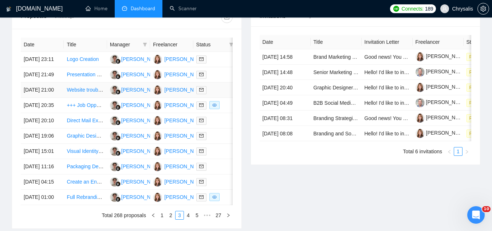
click at [98, 98] on td "Website troubleshooting" at bounding box center [85, 89] width 43 height 15
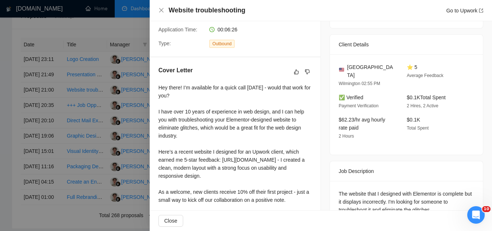
click at [96, 111] on div at bounding box center [246, 115] width 492 height 231
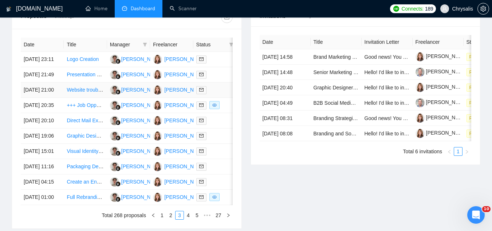
click at [92, 93] on link "Website troubleshooting" at bounding box center [94, 90] width 55 height 6
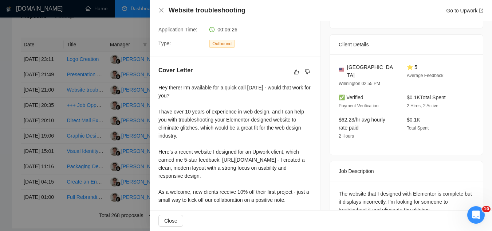
click at [137, 137] on div at bounding box center [246, 115] width 492 height 231
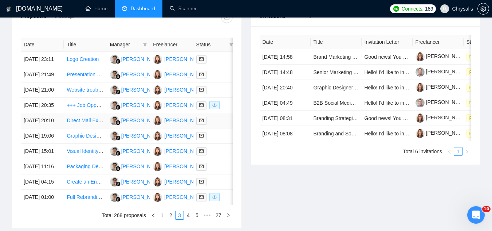
click at [86, 128] on td "Direct Mail Expert Needed for Envelope Design and Testing" at bounding box center [85, 120] width 43 height 15
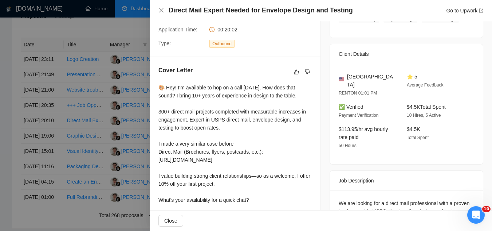
click at [83, 113] on div at bounding box center [246, 115] width 492 height 231
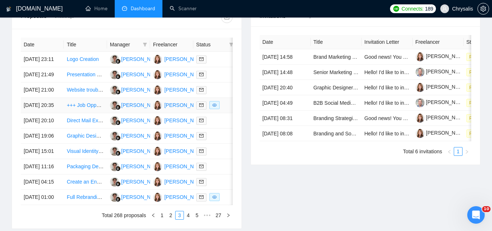
click at [87, 113] on td "+++ Job Opportunity +++ Print Production & Graphic Design Enthusiast" at bounding box center [85, 105] width 43 height 15
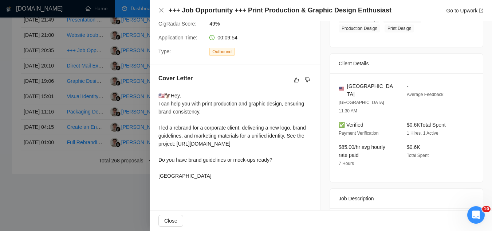
scroll to position [365, 0]
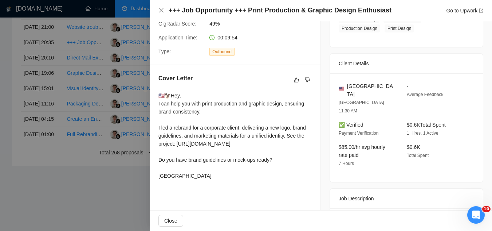
click at [75, 130] on div at bounding box center [246, 115] width 492 height 231
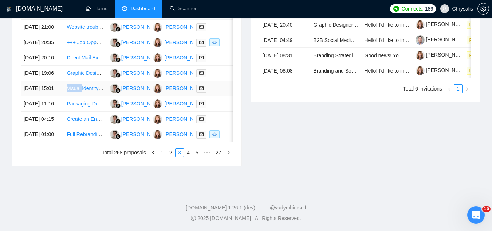
click at [75, 96] on td "Visual Identity Development for Our Company" at bounding box center [85, 88] width 43 height 15
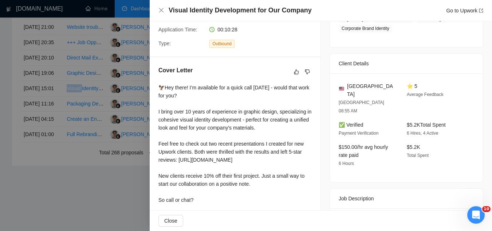
scroll to position [401, 0]
click at [76, 112] on div at bounding box center [246, 115] width 492 height 231
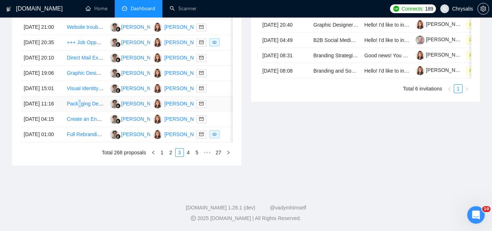
click at [78, 111] on td "Packaging Designer Needed for New Hydration Brand" at bounding box center [85, 103] width 43 height 15
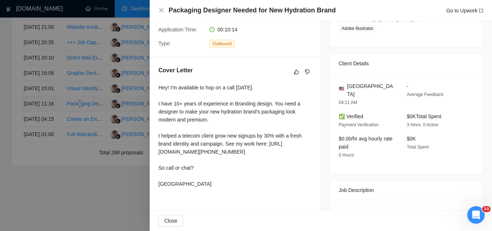
scroll to position [429, 0]
click at [80, 110] on div at bounding box center [246, 115] width 492 height 231
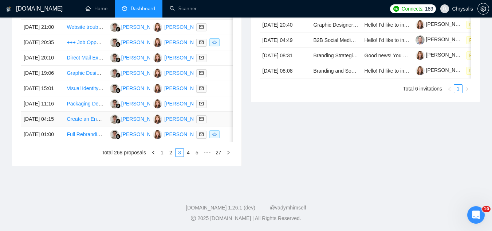
click at [79, 111] on td "Create an Engaging PowerPoint Pitch Deck for CPA Firms" at bounding box center [85, 118] width 43 height 15
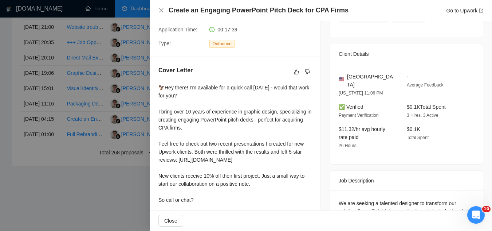
click at [98, 165] on div at bounding box center [246, 115] width 492 height 231
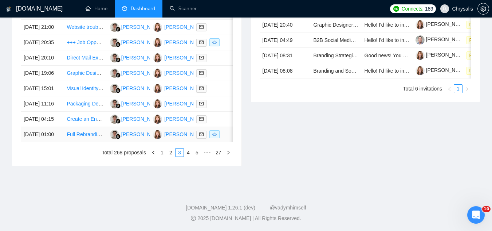
click at [83, 131] on td "Full Rebranding for Established Business" at bounding box center [85, 134] width 43 height 15
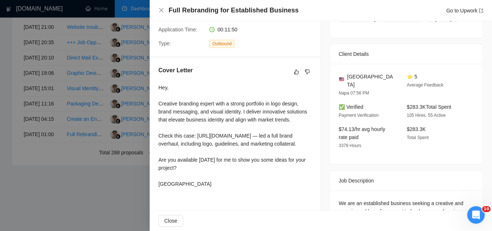
click at [93, 174] on div at bounding box center [246, 115] width 492 height 231
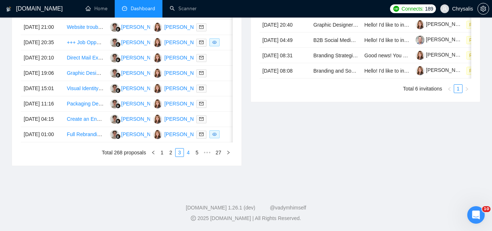
click at [187, 152] on link "4" at bounding box center [188, 152] width 8 height 8
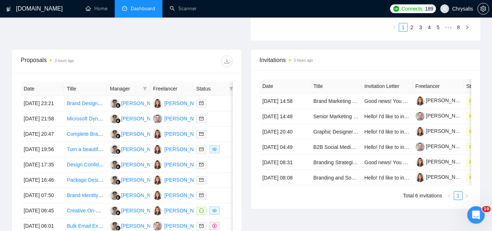
scroll to position [247, 0]
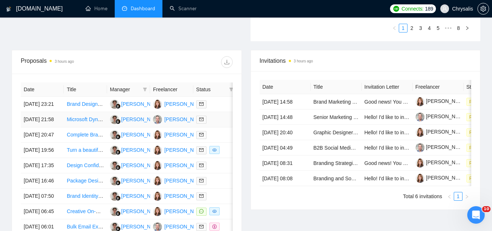
click at [95, 127] on td "Microsoft Dynamics Customer Insights Specialist Needed for Email Campaigns" at bounding box center [85, 119] width 43 height 15
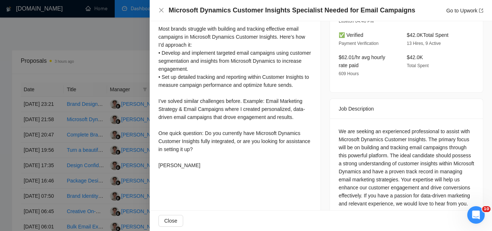
scroll to position [254, 0]
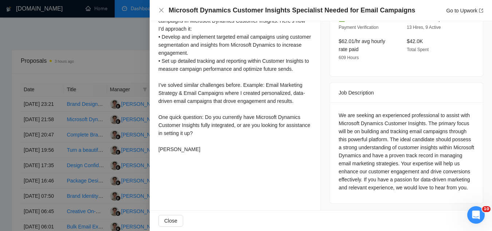
click at [119, 35] on div at bounding box center [246, 115] width 492 height 231
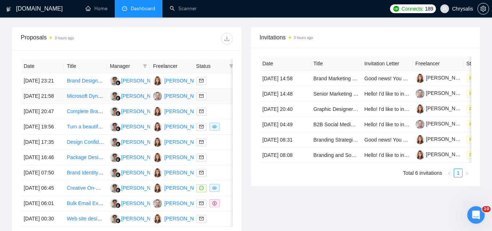
scroll to position [284, 0]
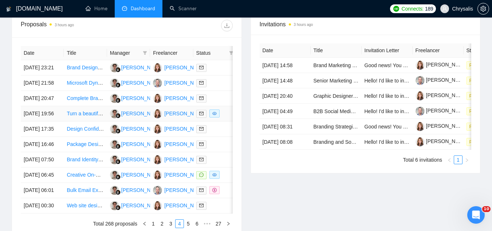
click at [93, 121] on td "Turn a beautiful keynote template into a workable, sharable Google Slides templ…" at bounding box center [85, 113] width 43 height 15
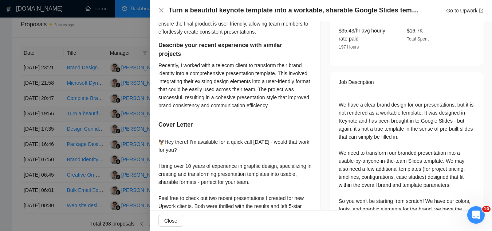
click at [93, 144] on div at bounding box center [246, 115] width 492 height 231
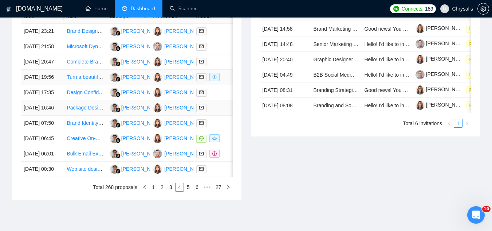
scroll to position [357, 0]
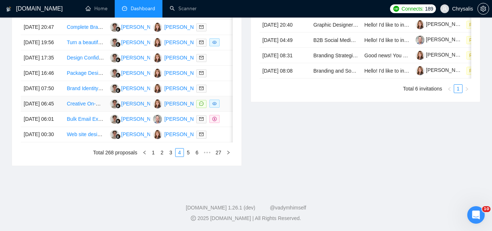
click at [84, 111] on td "Creative On-Screen Ad Designer Needed" at bounding box center [85, 103] width 43 height 15
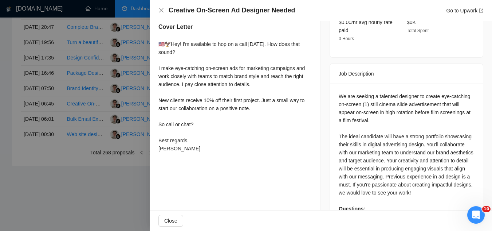
click at [87, 183] on div at bounding box center [246, 115] width 492 height 231
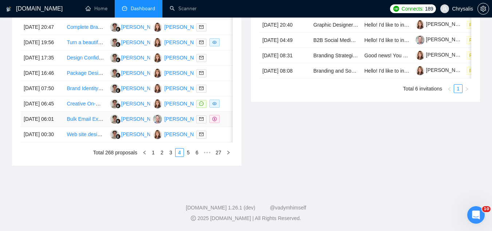
click at [87, 127] on td "Bulk Email Expert" at bounding box center [85, 118] width 43 height 15
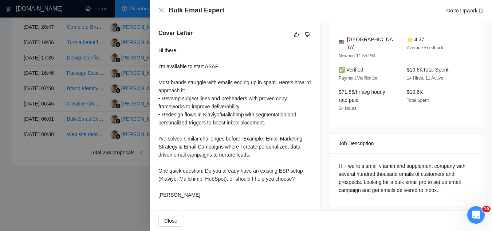
scroll to position [393, 0]
click at [76, 195] on div at bounding box center [246, 115] width 492 height 231
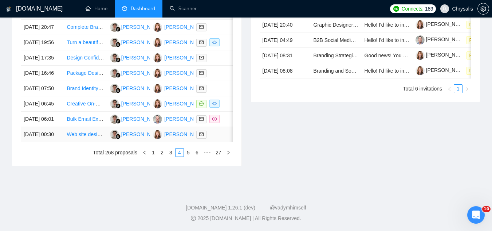
click at [75, 142] on td "Web site designer needed" at bounding box center [85, 134] width 43 height 15
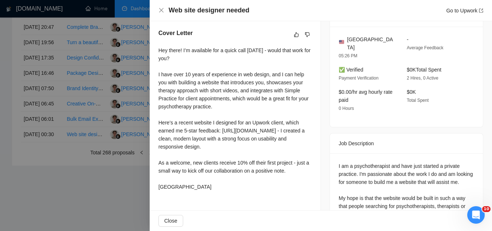
click at [114, 215] on div at bounding box center [246, 115] width 492 height 231
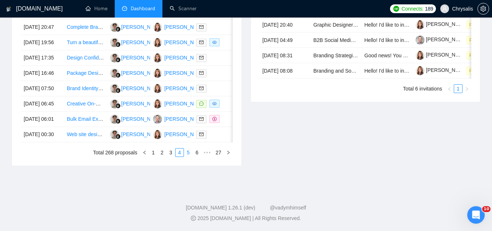
click at [187, 156] on link "5" at bounding box center [188, 152] width 8 height 8
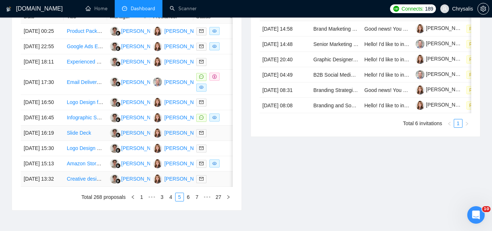
scroll to position [284, 0]
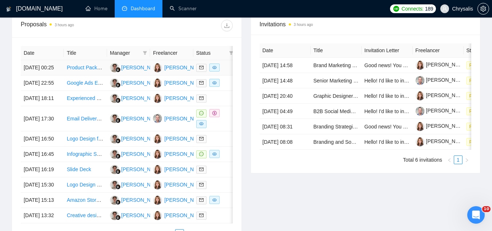
click at [74, 75] on td "Product Packaging" at bounding box center [85, 67] width 43 height 15
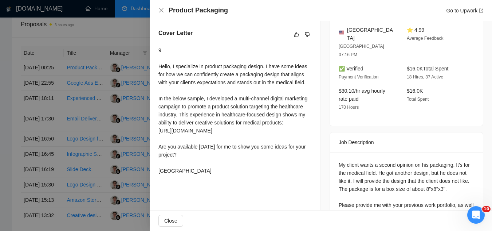
click at [76, 82] on div at bounding box center [246, 115] width 492 height 231
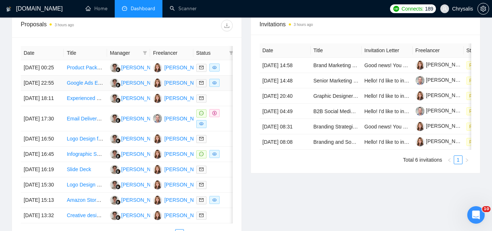
click at [82, 91] on td "Google Ads Expert Needed for Web Design Business" at bounding box center [85, 82] width 43 height 15
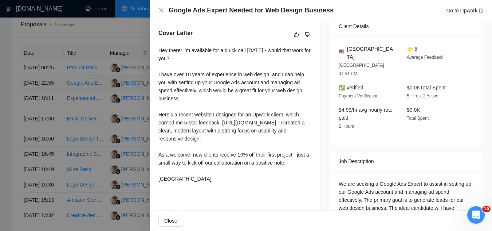
click at [82, 102] on div at bounding box center [246, 115] width 492 height 231
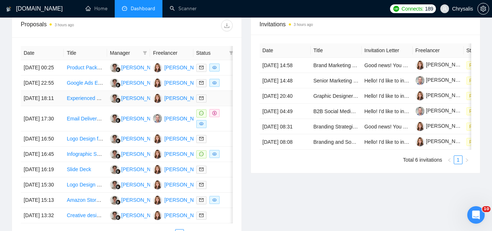
click at [88, 106] on td "Experienced Print Designer Needed for Card Stock and Booklet Projects" at bounding box center [85, 98] width 43 height 15
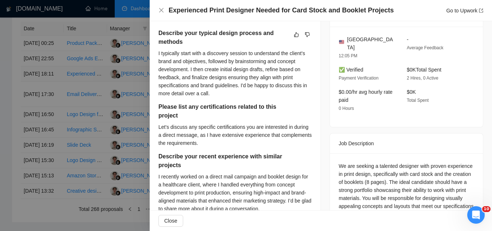
scroll to position [320, 0]
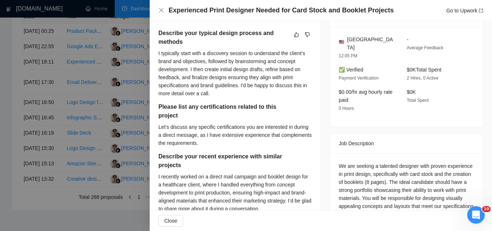
click at [82, 113] on div at bounding box center [246, 115] width 492 height 231
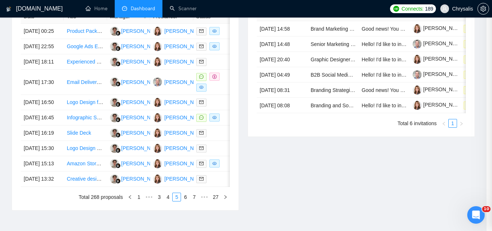
click at [81, 95] on td "Email Deliverability" at bounding box center [85, 82] width 43 height 25
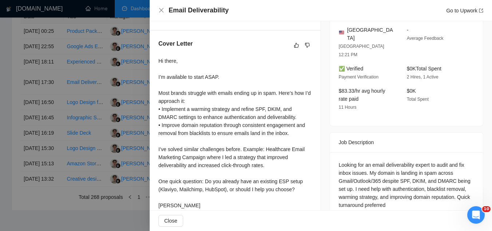
click at [81, 110] on div at bounding box center [246, 115] width 492 height 231
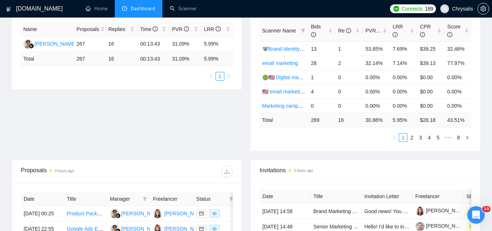
scroll to position [0, 0]
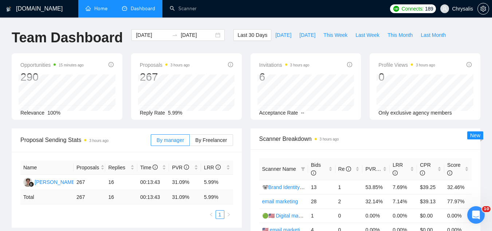
click at [94, 10] on link "Home" at bounding box center [97, 8] width 22 height 6
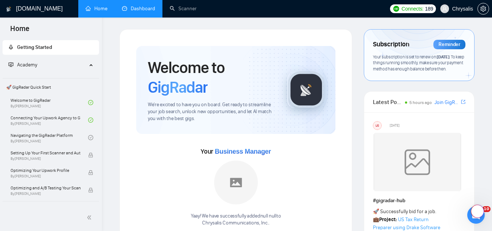
click at [141, 11] on link "Dashboard" at bounding box center [138, 8] width 33 height 6
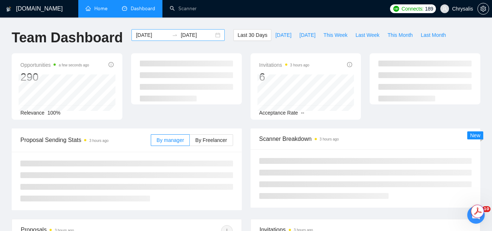
click at [148, 36] on input "[DATE]" at bounding box center [152, 35] width 33 height 8
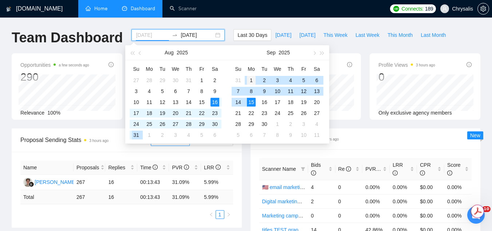
type input "[DATE]"
click at [249, 80] on div "1" at bounding box center [251, 80] width 9 height 9
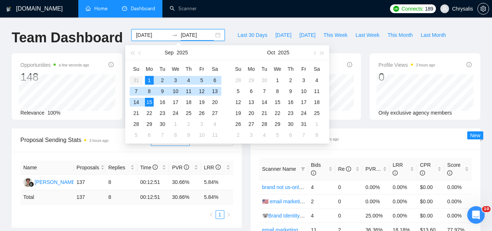
type input "[DATE]"
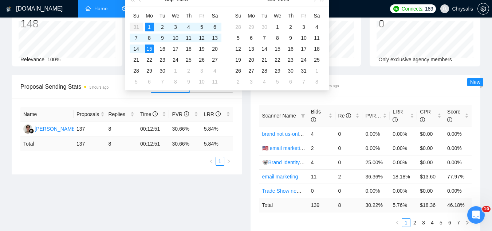
scroll to position [73, 0]
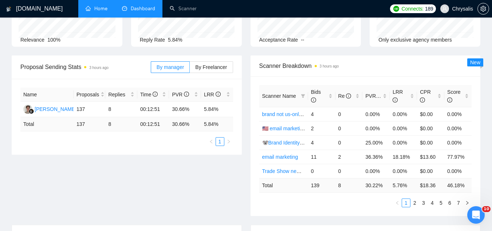
click at [375, 63] on span "Scanner Breakdown 3 hours ago" at bounding box center [365, 65] width 213 height 9
click at [331, 95] on div "Bids" at bounding box center [321, 96] width 21 height 16
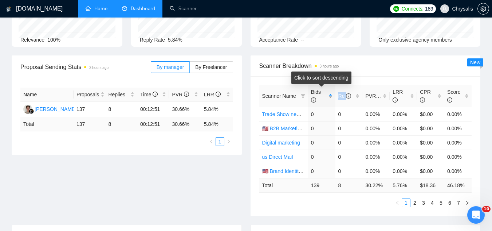
click at [331, 95] on div "Bids" at bounding box center [321, 96] width 21 height 16
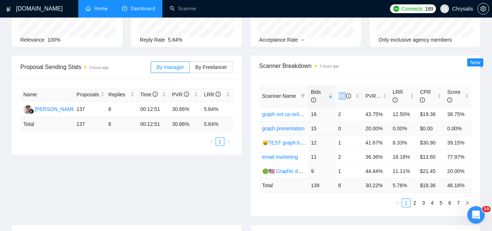
click at [266, 130] on link "graph presentation" at bounding box center [283, 128] width 43 height 6
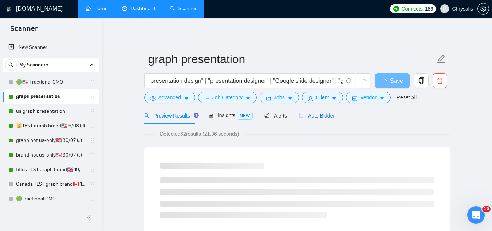
click at [319, 117] on span "Auto Bidder" at bounding box center [317, 116] width 36 height 6
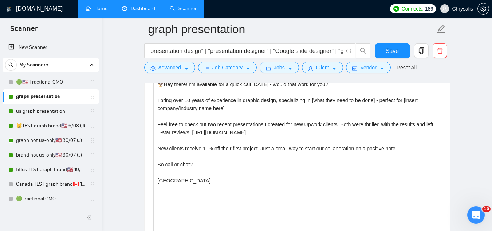
scroll to position [874, 0]
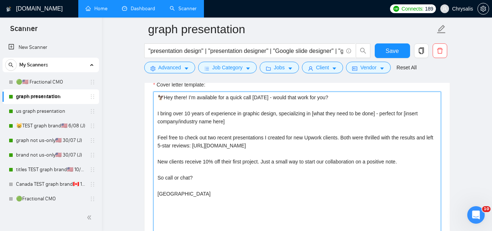
click at [242, 181] on textarea "🦅Hey there! I’m available for a quick call [DATE] - would that work for you? I …" at bounding box center [297, 173] width 288 height 164
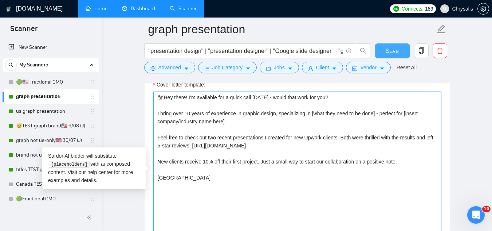
type textarea "🦅Hey there! I’m available for a quick call [DATE] - would that work for you? I …"
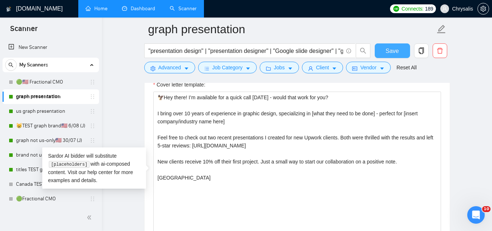
click at [387, 51] on span "Save" at bounding box center [392, 50] width 13 height 9
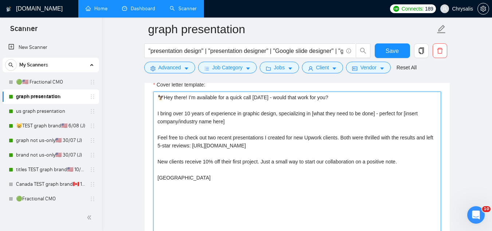
click at [404, 160] on textarea "🦅Hey there! I’m available for a quick call [DATE] - would that work for you? I …" at bounding box center [297, 173] width 288 height 164
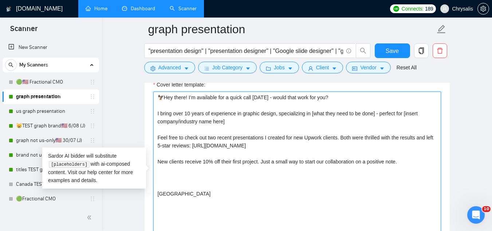
paste textarea "One quick question: [insert clarifying question → “Do you already have a stagin…"
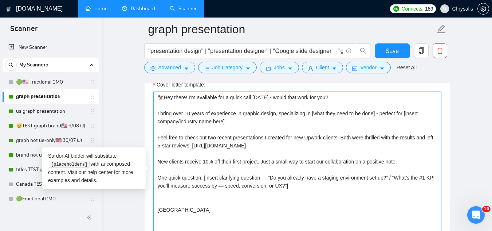
drag, startPoint x: 262, startPoint y: 176, endPoint x: 268, endPoint y: 175, distance: 5.5
click at [263, 176] on textarea "🦅Hey there! I’m available for a quick call [DATE] - would that work for you? I …" at bounding box center [297, 173] width 288 height 164
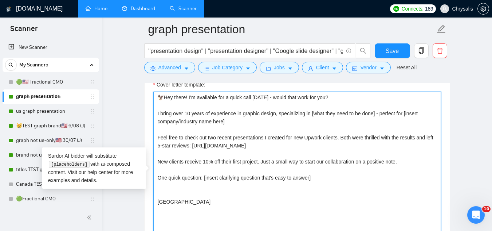
click at [179, 187] on textarea "🦅Hey there! I’m available for a quick call [DATE] - would that work for you? I …" at bounding box center [297, 173] width 288 height 164
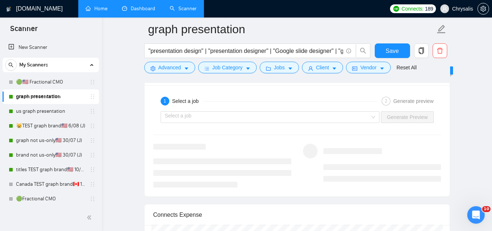
scroll to position [1457, 0]
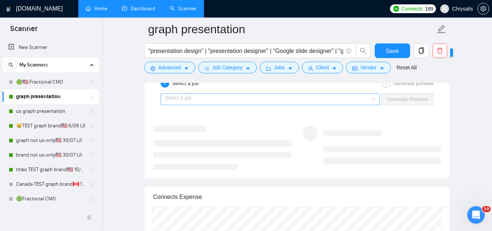
click at [209, 101] on input "search" at bounding box center [267, 99] width 205 height 11
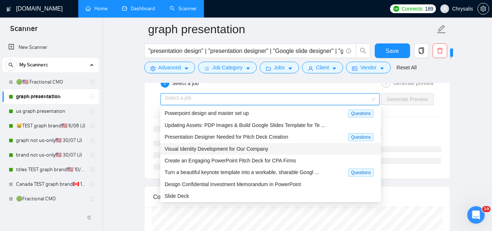
click at [231, 151] on span "Visual Identity Development for Our Company" at bounding box center [217, 149] width 104 height 6
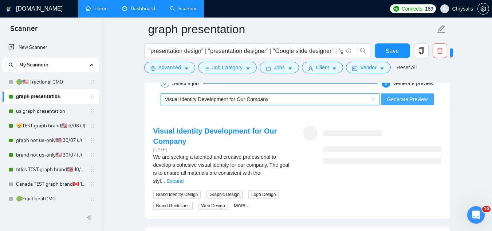
click at [392, 98] on span "Generate Preview" at bounding box center [407, 99] width 41 height 8
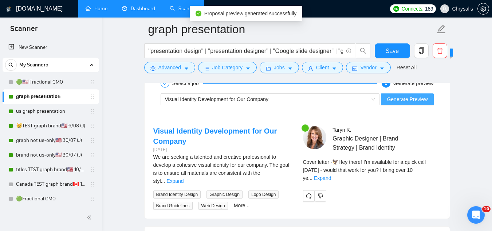
scroll to position [1494, 0]
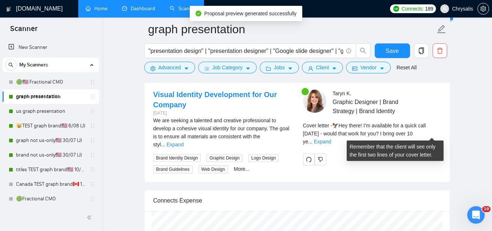
click at [428, 137] on div "Cover letter - 🦅Hey there! I’m available for a quick call [DATE] - would that w…" at bounding box center [372, 133] width 138 height 24
click at [331, 138] on link "Expand" at bounding box center [322, 141] width 17 height 6
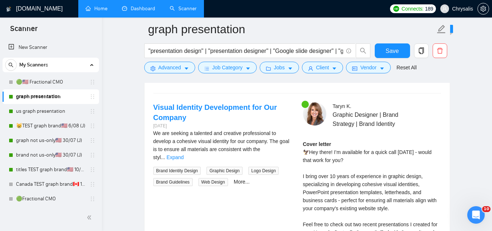
scroll to position [1457, 0]
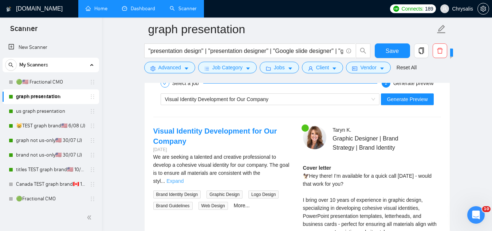
click at [184, 178] on link "Expand" at bounding box center [174, 181] width 17 height 6
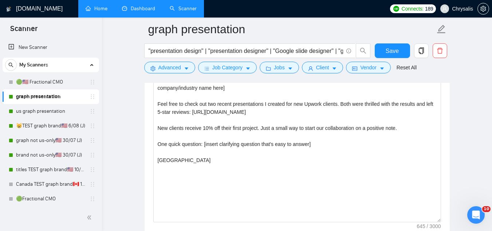
scroll to position [874, 0]
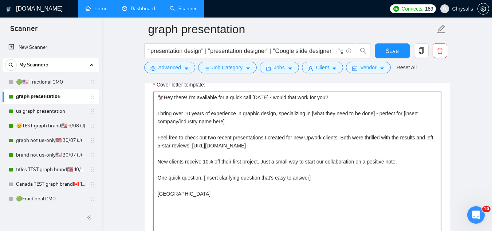
click at [221, 162] on textarea "🦅Hey there! I’m available for a quick call [DATE] - would that work for you? I …" at bounding box center [297, 173] width 288 height 164
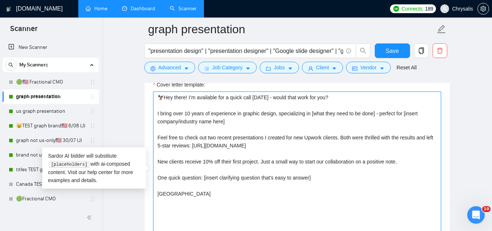
click at [221, 162] on textarea "🦅Hey there! I’m available for a quick call [DATE] - would that work for you? I …" at bounding box center [297, 173] width 288 height 164
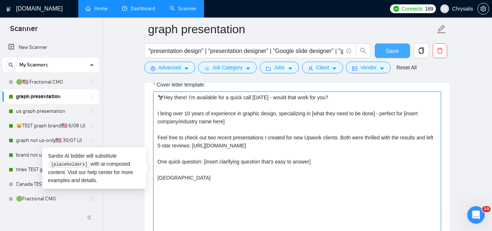
type textarea "🦅Hey there! I’m available for a quick call [DATE] - would that work for you? I …"
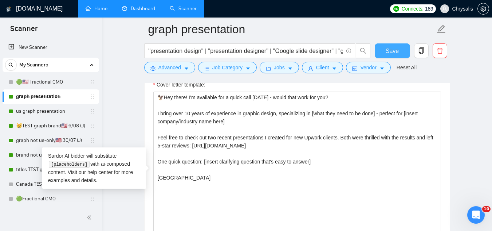
click at [383, 48] on button "Save" at bounding box center [392, 50] width 35 height 15
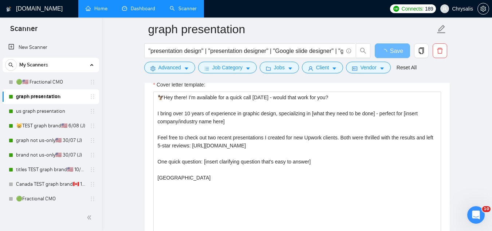
click at [149, 12] on link "Dashboard" at bounding box center [138, 8] width 33 height 6
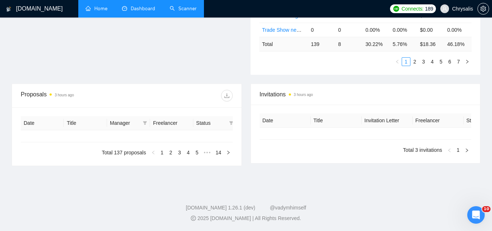
type input "[DATE]"
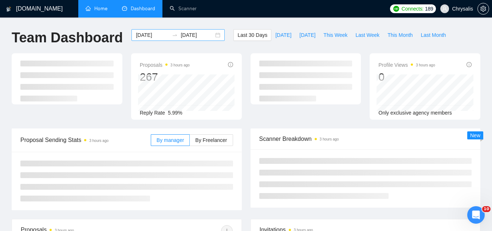
click at [136, 34] on input "[DATE]" at bounding box center [152, 35] width 33 height 8
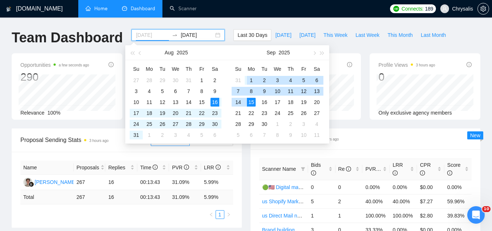
type input "[DATE]"
click at [255, 81] on div "1" at bounding box center [251, 80] width 9 height 9
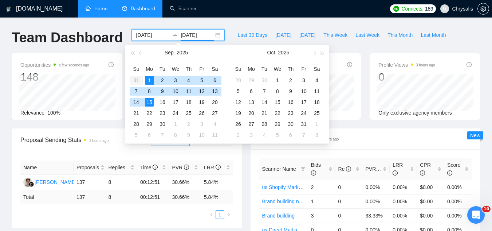
type input "[DATE]"
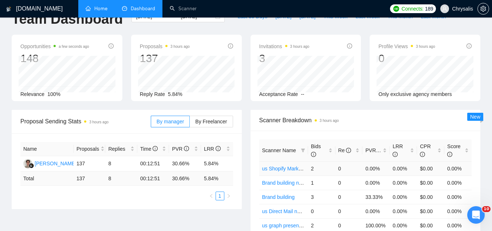
scroll to position [36, 0]
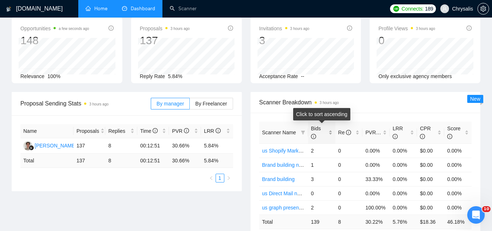
click at [330, 130] on div "Bids" at bounding box center [321, 132] width 21 height 16
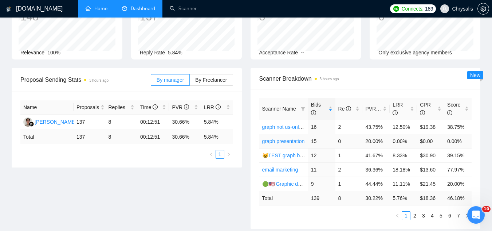
scroll to position [73, 0]
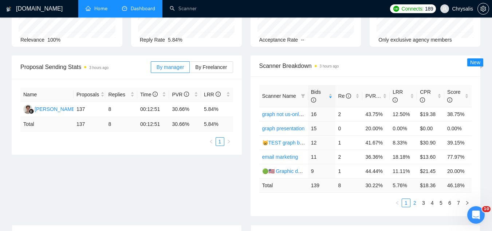
click at [414, 202] on link "2" at bounding box center [415, 203] width 8 height 8
click at [425, 204] on link "3" at bounding box center [424, 203] width 8 height 8
click at [431, 205] on link "4" at bounding box center [432, 203] width 8 height 8
click at [405, 202] on link "1" at bounding box center [406, 203] width 8 height 8
click at [413, 204] on link "2" at bounding box center [415, 203] width 8 height 8
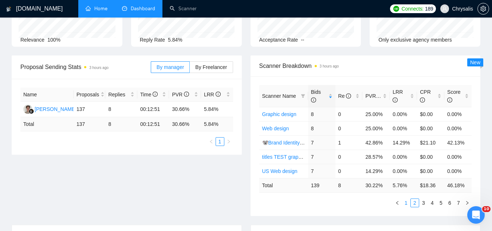
click at [405, 203] on link "1" at bounding box center [406, 203] width 8 height 8
click at [293, 173] on link "🟢🇺🇸 Graphic design 13/05 (T)" at bounding box center [297, 171] width 70 height 6
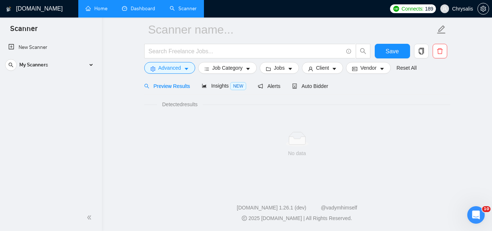
scroll to position [29, 0]
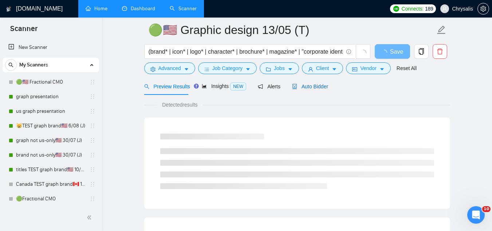
click at [306, 87] on span "Auto Bidder" at bounding box center [310, 86] width 36 height 6
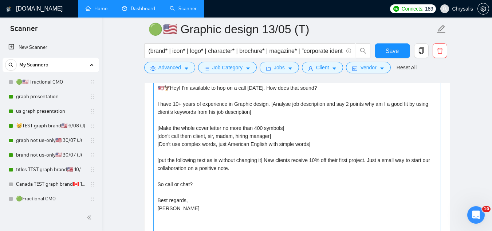
scroll to position [867, 0]
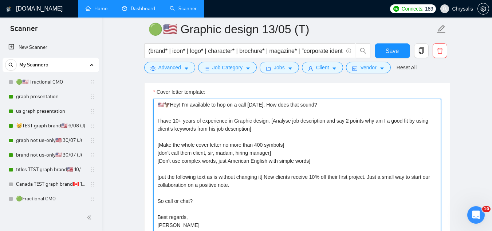
click at [159, 105] on textarea "🇺🇸🦅Hey! I'm available to hop on a call [DATE]. How does that sound? I have 10+ …" at bounding box center [297, 181] width 288 height 164
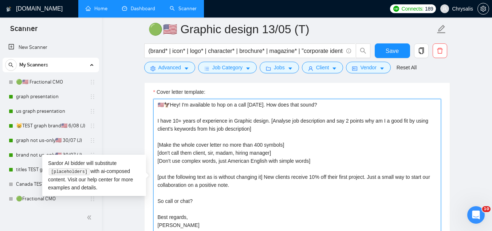
click at [159, 105] on textarea "🇺🇸🦅Hey! I'm available to hop on a call [DATE]. How does that sound? I have 10+ …" at bounding box center [297, 181] width 288 height 164
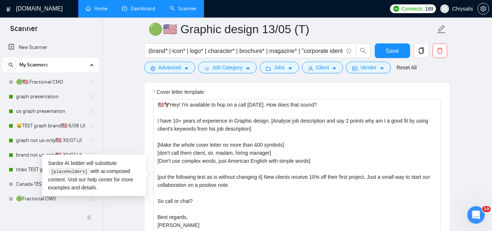
click at [149, 8] on link "Dashboard" at bounding box center [138, 8] width 33 height 6
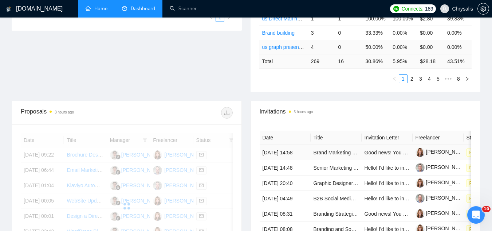
scroll to position [110, 0]
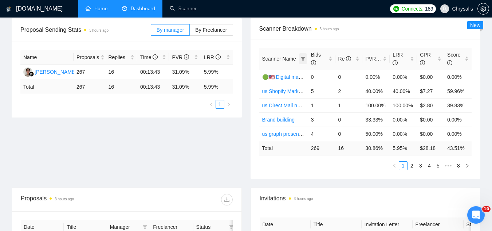
click at [301, 58] on icon "filter" at bounding box center [303, 58] width 4 height 4
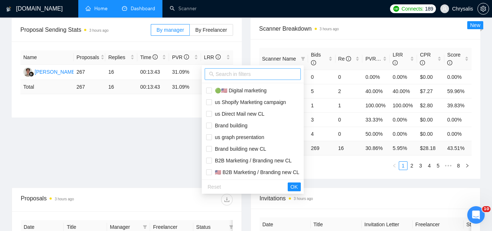
click at [287, 79] on span at bounding box center [253, 74] width 96 height 12
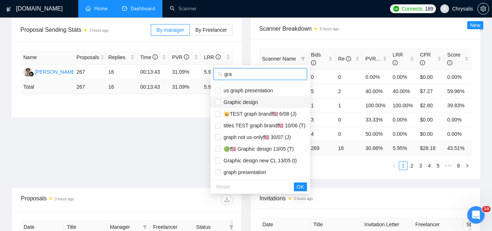
type input "gra"
click at [257, 105] on span "Graphic design" at bounding box center [239, 102] width 37 height 6
click at [254, 103] on span "Graphic design" at bounding box center [239, 102] width 37 height 6
click at [251, 103] on span "Graphic design" at bounding box center [239, 102] width 37 height 6
checkbox input "true"
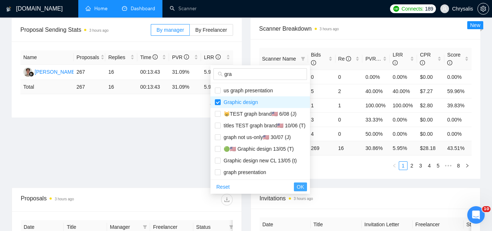
click at [299, 189] on span "OK" at bounding box center [300, 187] width 7 height 8
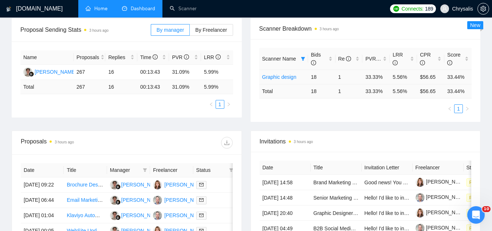
click at [285, 78] on link "Graphic design" at bounding box center [279, 77] width 34 height 6
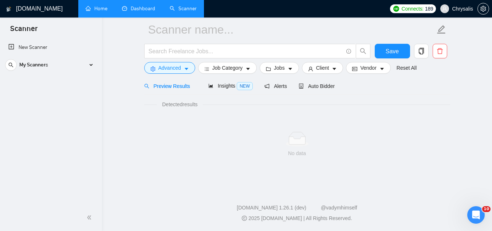
scroll to position [29, 0]
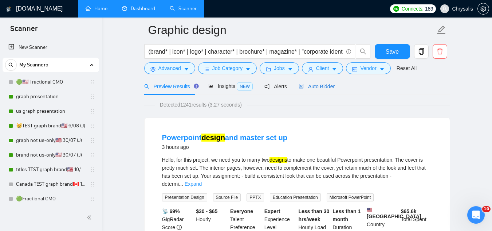
click at [303, 85] on span "Auto Bidder" at bounding box center [317, 86] width 36 height 6
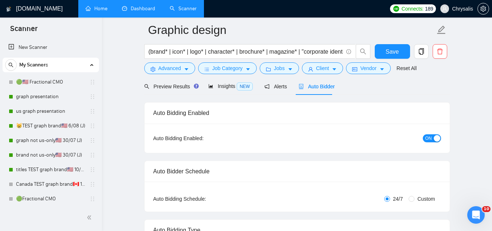
radio input "false"
radio input "true"
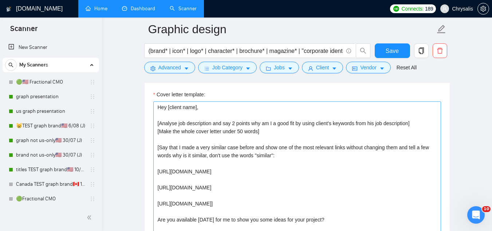
scroll to position [940, 0]
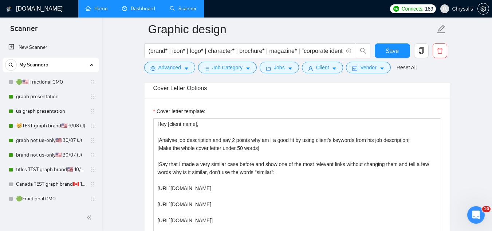
click at [134, 12] on link "Dashboard" at bounding box center [138, 8] width 33 height 6
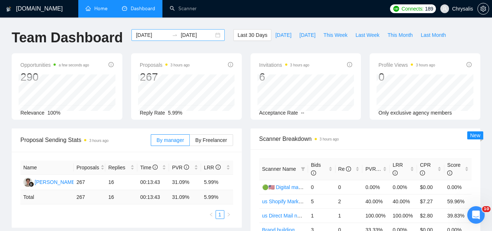
click at [154, 35] on input "[DATE]" at bounding box center [152, 35] width 33 height 8
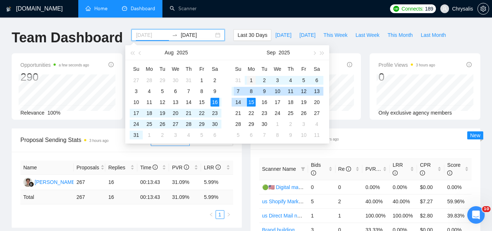
type input "[DATE]"
click at [250, 76] on div "1" at bounding box center [251, 80] width 9 height 9
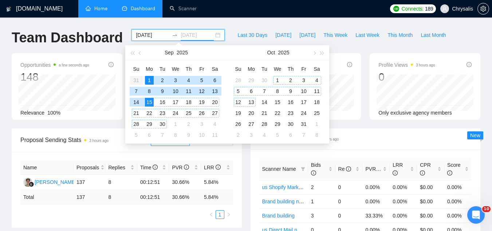
type input "[DATE]"
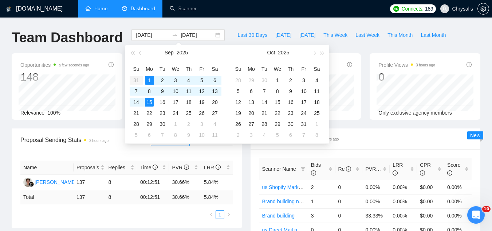
click at [361, 134] on span "Scanner Breakdown 3 hours ago" at bounding box center [365, 138] width 213 height 9
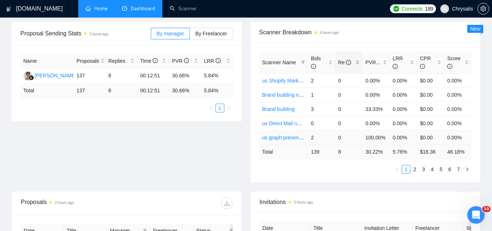
scroll to position [109, 0]
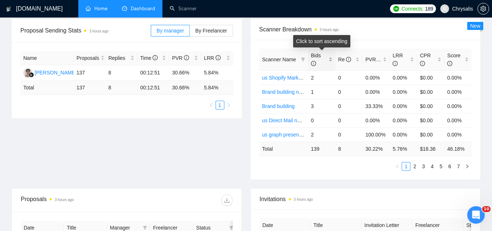
click at [328, 58] on div "Bids" at bounding box center [321, 59] width 21 height 16
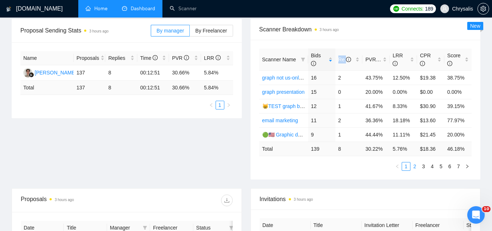
click at [413, 166] on link "2" at bounding box center [415, 166] width 8 height 8
click at [274, 80] on link "Graphic design" at bounding box center [279, 78] width 34 height 6
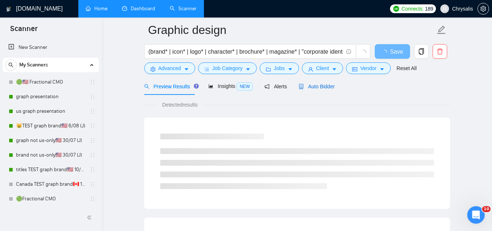
click at [309, 86] on span "Auto Bidder" at bounding box center [317, 86] width 36 height 6
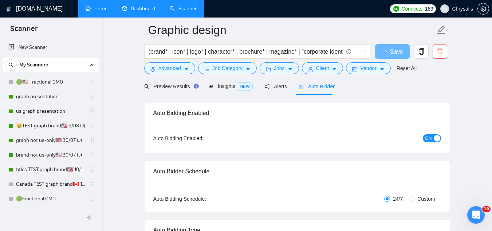
radio input "false"
radio input "true"
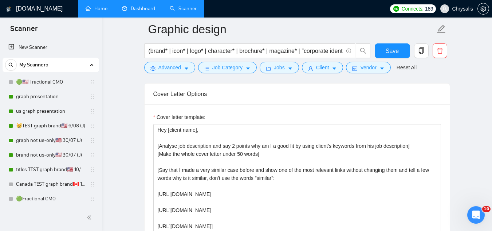
scroll to position [976, 0]
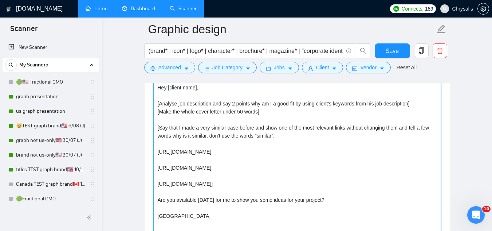
click at [157, 92] on textarea "Hey [client name], [Analyse job description and say 2 points why am I a good fi…" at bounding box center [297, 164] width 288 height 164
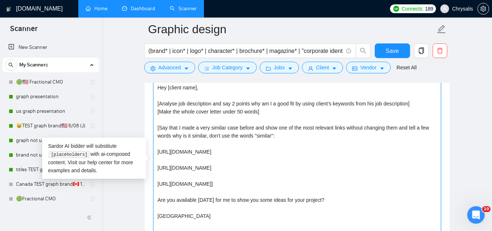
click at [156, 87] on textarea "Hey [client name], [Analyse job description and say 2 points why am I a good fi…" at bounding box center [297, 164] width 288 height 164
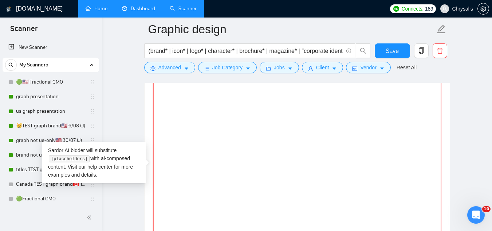
paste textarea "🇺🇸🦅Hey! I'm available to hop on a call [DATE]. How does that sound? I have 10+ …"
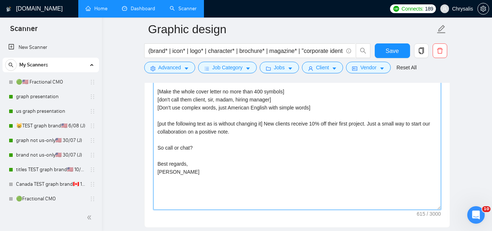
scroll to position [1013, 0]
click at [221, 162] on textarea "🇺🇸🦅Hey! I'm available to hop on a call [DATE]. How does that sound? I have 10+ …" at bounding box center [297, 127] width 288 height 164
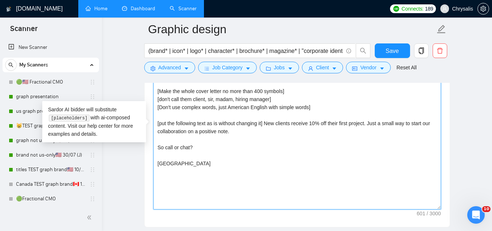
click at [204, 148] on textarea "🇺🇸🦅Hey! I'm available to hop on a call [DATE]. How does that sound? I have 10+ …" at bounding box center [297, 127] width 288 height 164
paste textarea "One quick question: [insert clarifying question → “Do you already have a stagin…"
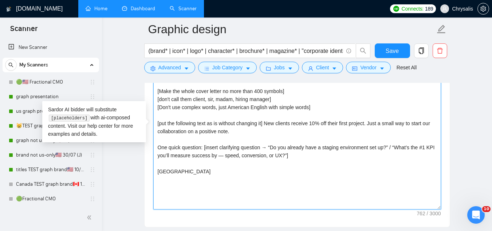
click at [262, 146] on textarea "🇺🇸🦅Hey! I'm available to hop on a call [DATE]. How does that sound? I have 10+ …" at bounding box center [297, 127] width 288 height 164
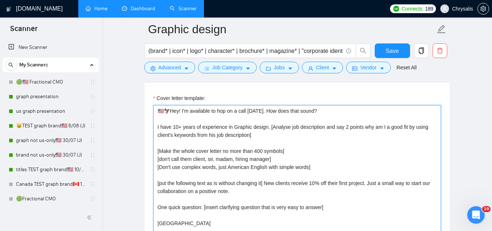
scroll to position [940, 0]
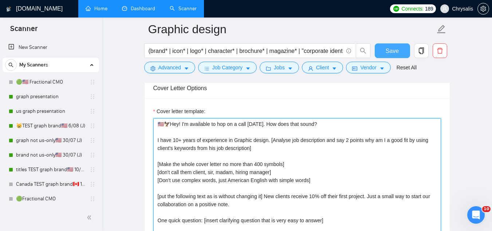
type textarea "🇺🇸🦅Hey! I'm available to hop on a call [DATE]. How does that sound? I have 10+ …"
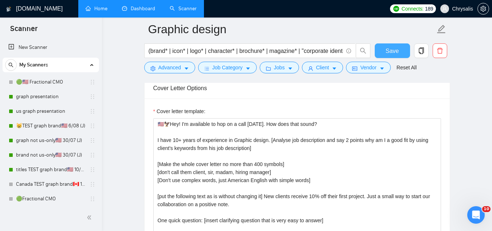
click at [387, 55] on span "Save" at bounding box center [392, 50] width 13 height 9
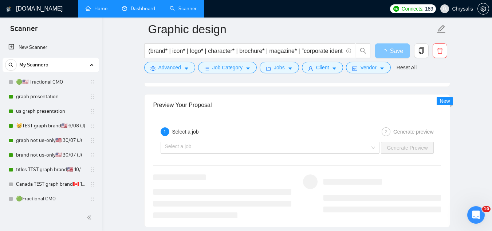
scroll to position [1523, 0]
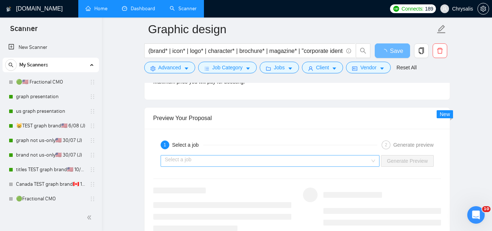
click at [277, 164] on input "search" at bounding box center [267, 160] width 205 height 11
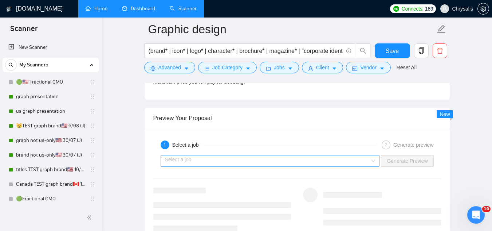
click at [176, 162] on input "search" at bounding box center [267, 160] width 205 height 11
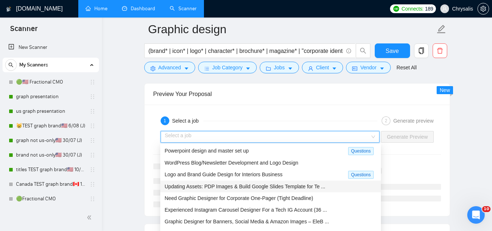
scroll to position [1559, 0]
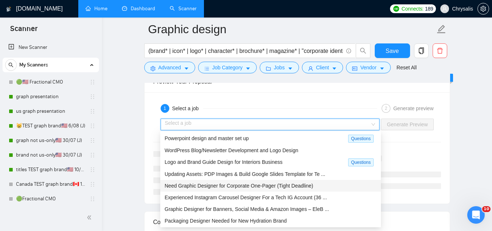
click at [200, 187] on span "Need Graphic Designer for Corporate One-Pager (Tight Deadline)" at bounding box center [239, 186] width 149 height 6
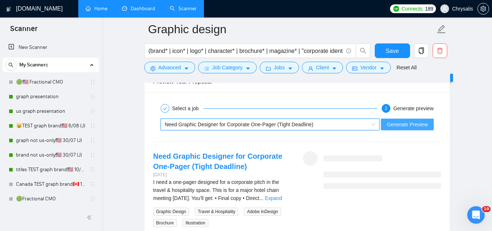
click at [393, 126] on span "Generate Preview" at bounding box center [407, 124] width 41 height 8
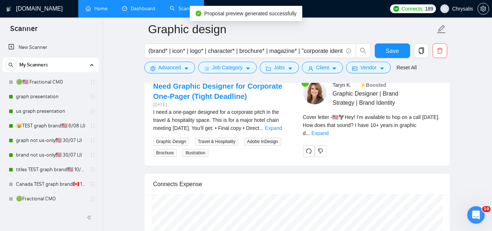
scroll to position [1632, 0]
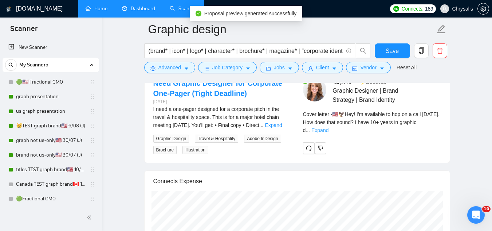
click at [329, 127] on link "Expand" at bounding box center [319, 130] width 17 height 6
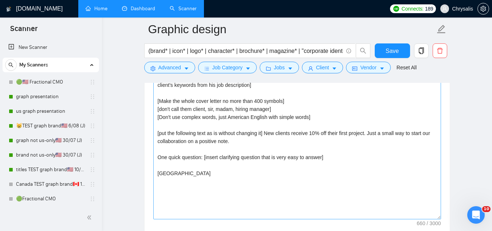
scroll to position [940, 0]
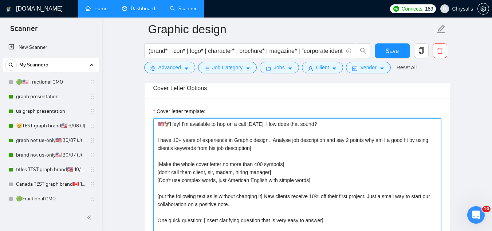
click at [259, 164] on textarea "🇺🇸🦅Hey! I'm available to hop on a call [DATE]. How does that sound? I have 10+ …" at bounding box center [297, 200] width 288 height 164
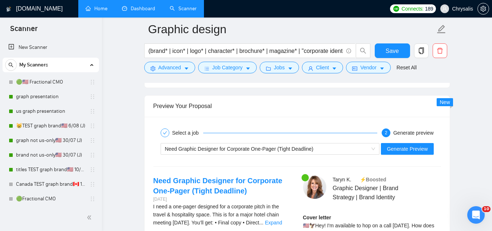
scroll to position [1559, 0]
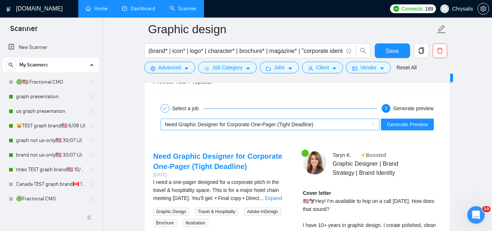
click at [290, 123] on span "Need Graphic Designer for Corporate One-Pager (Tight Deadline)" at bounding box center [239, 124] width 149 height 6
type textarea "🇺🇸🦅Hey! I'm available to hop on a call [DATE]. How does that sound? I have 10+ …"
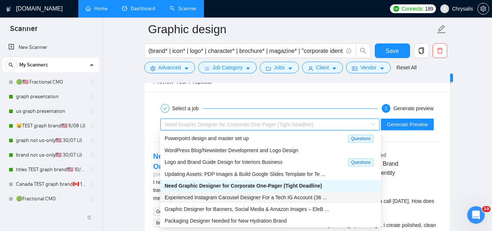
click at [306, 197] on span "Experienced Instagram Carousel Designer For a Tech IG Account (36 ..." at bounding box center [246, 197] width 162 height 6
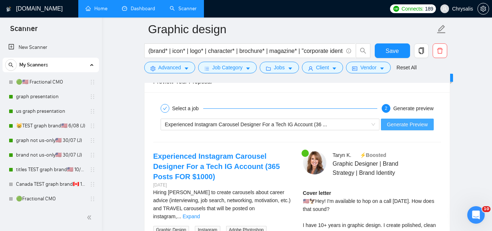
click at [393, 124] on span "Generate Preview" at bounding box center [407, 124] width 41 height 8
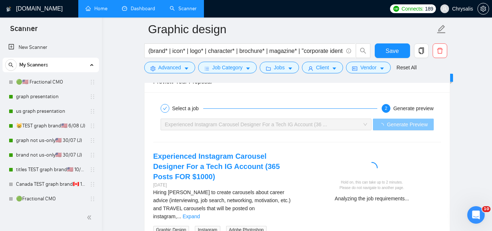
scroll to position [1596, 0]
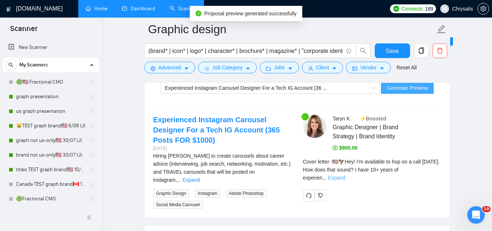
click at [345, 174] on link "Expand" at bounding box center [336, 177] width 17 height 6
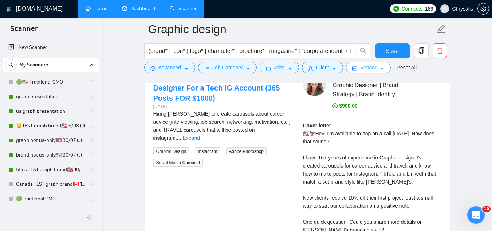
scroll to position [1632, 0]
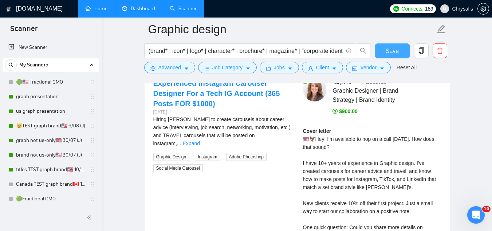
click at [386, 53] on button "Save" at bounding box center [392, 50] width 35 height 15
click at [138, 12] on link "Dashboard" at bounding box center [138, 8] width 33 height 6
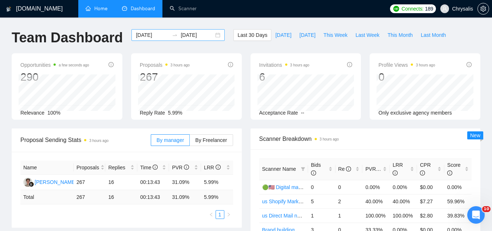
click at [148, 34] on input "[DATE]" at bounding box center [152, 35] width 33 height 8
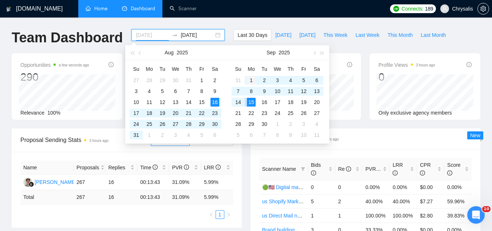
type input "[DATE]"
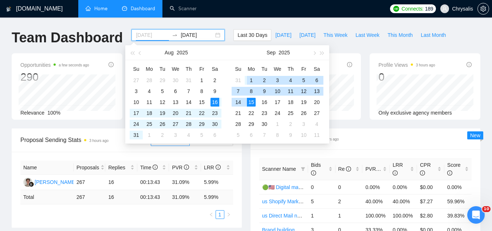
click at [255, 81] on div "1" at bounding box center [251, 80] width 9 height 9
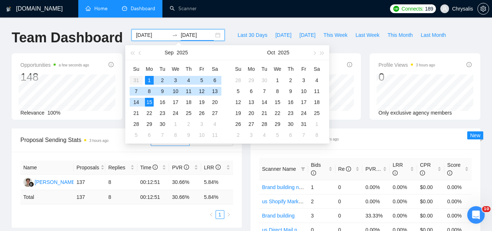
type input "[DATE]"
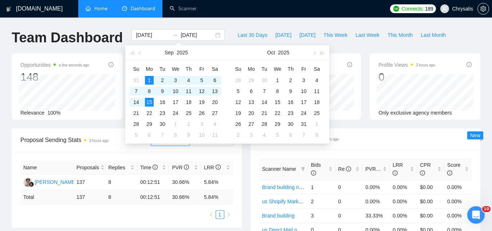
click at [381, 140] on span "Scanner Breakdown 3 hours ago" at bounding box center [365, 138] width 213 height 9
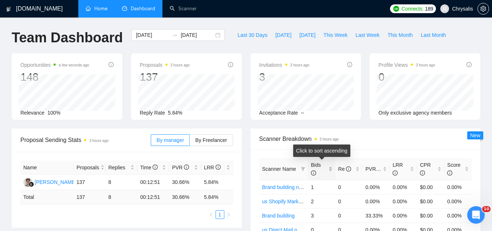
click at [333, 168] on div "Bids" at bounding box center [321, 169] width 21 height 16
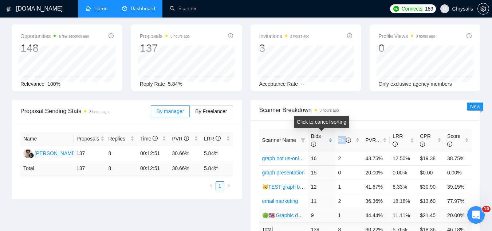
scroll to position [73, 0]
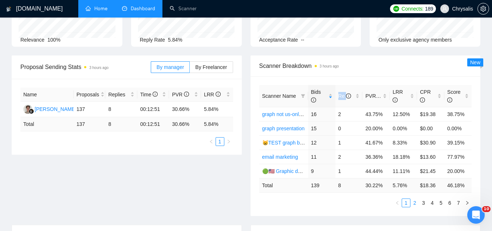
click at [414, 205] on link "2" at bounding box center [415, 203] width 8 height 8
click at [286, 130] on link "Web design" at bounding box center [275, 128] width 27 height 6
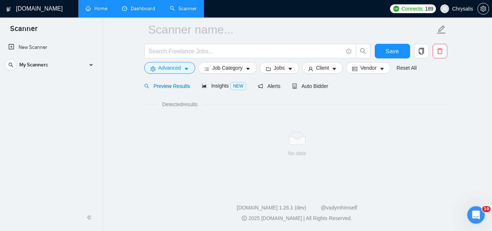
scroll to position [29, 0]
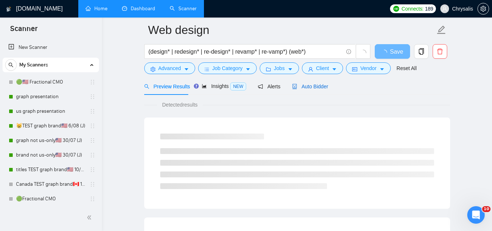
click at [310, 89] on span "Auto Bidder" at bounding box center [310, 86] width 36 height 6
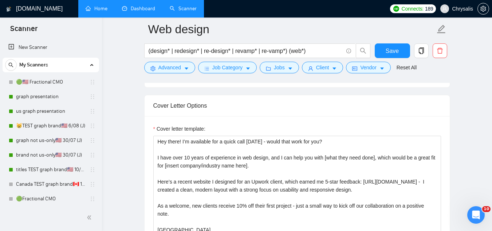
scroll to position [831, 0]
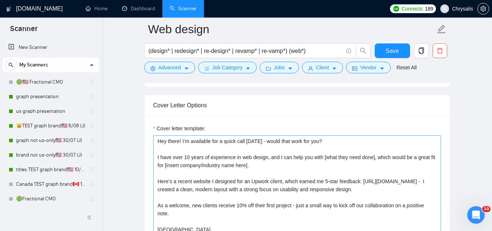
scroll to position [867, 0]
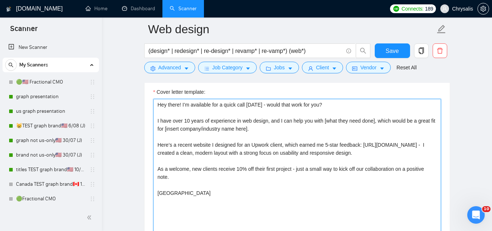
click at [227, 178] on textarea "Hey there! I’m available for a quick call [DATE] - would that work for you? I h…" at bounding box center [297, 181] width 288 height 164
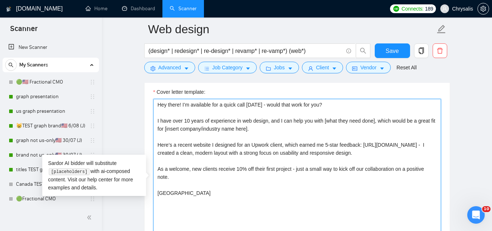
click at [222, 168] on textarea "Hey there! I’m available for a quick call [DATE] - would that work for you? I h…" at bounding box center [297, 181] width 288 height 164
paste textarea "One quick question: [insert clarifying question → “Do you already have a stagin…"
click at [262, 168] on textarea "Hey there! I’m available for a quick call today - would that work for you? I ha…" at bounding box center [297, 181] width 288 height 164
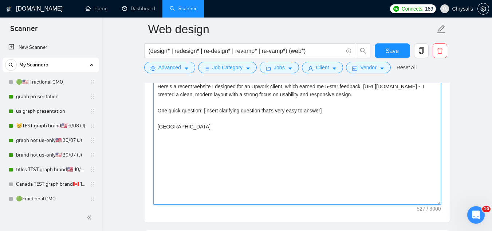
scroll to position [940, 0]
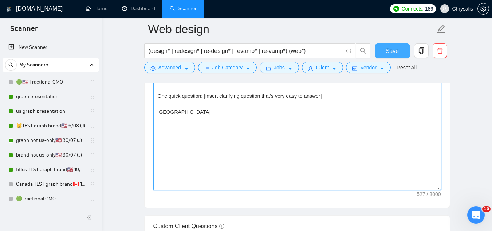
type textarea "Hey there! I’m available for a quick call today - would that work for you? I ha…"
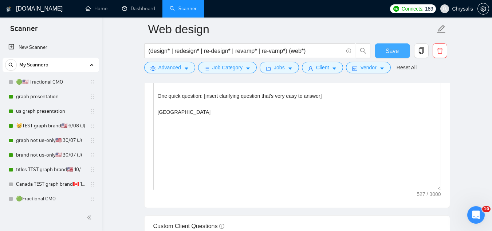
click at [392, 52] on span "Save" at bounding box center [392, 50] width 13 height 9
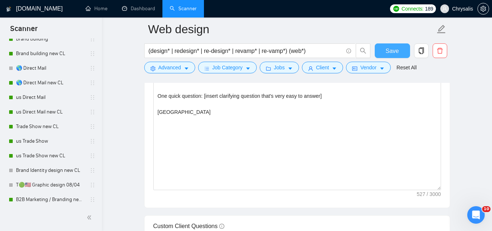
scroll to position [291, 0]
drag, startPoint x: 54, startPoint y: 138, endPoint x: 194, endPoint y: 187, distance: 148.0
click at [54, 138] on link "us Trade Show" at bounding box center [50, 140] width 69 height 15
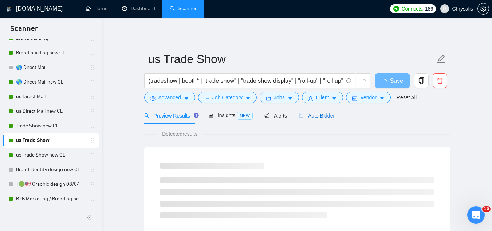
click at [312, 113] on span "Auto Bidder" at bounding box center [317, 116] width 36 height 6
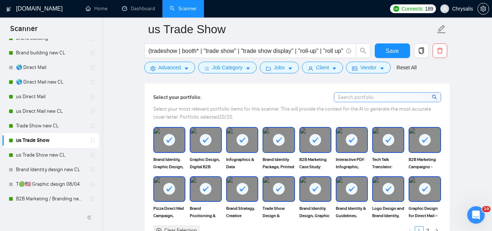
scroll to position [911, 0]
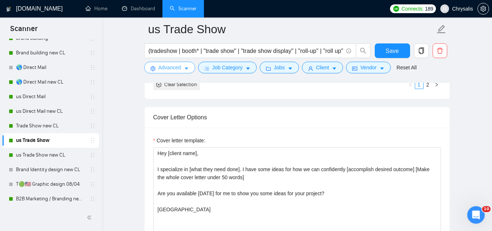
click at [173, 69] on span "Advanced" at bounding box center [169, 67] width 23 height 8
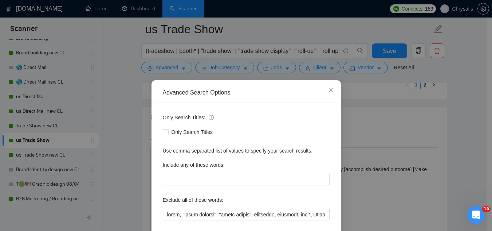
click at [363, 132] on div "Advanced Search Options Only Search Titles: Only Search Titles Use comma-separa…" at bounding box center [246, 115] width 492 height 231
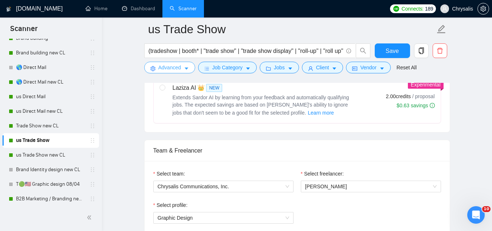
scroll to position [182, 0]
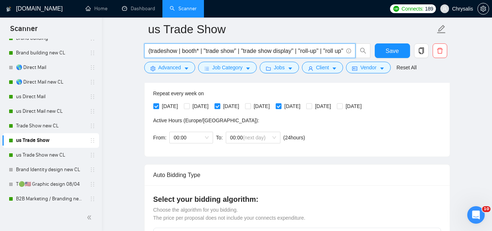
click at [267, 47] on input "(tradeshow | booth* | "trade show" | "trade show display" | "roll-up" | "roll u…" at bounding box center [246, 50] width 195 height 9
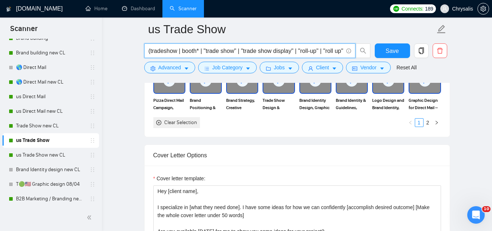
scroll to position [947, 0]
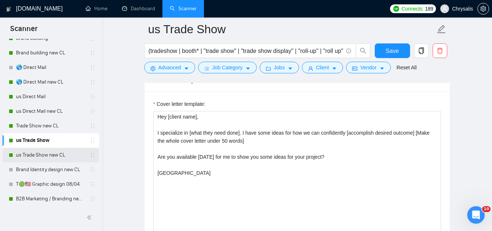
click at [49, 153] on link "us Trade Show new CL" at bounding box center [50, 155] width 69 height 15
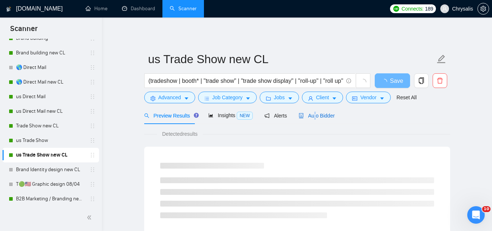
click at [312, 115] on span "Auto Bidder" at bounding box center [317, 116] width 36 height 6
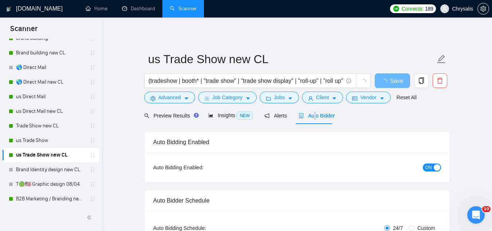
radio input "false"
radio input "true"
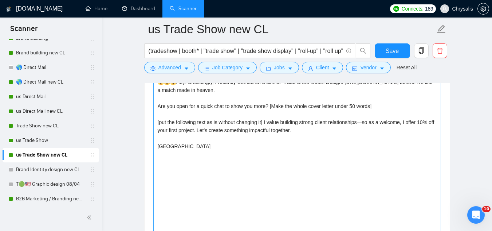
scroll to position [984, 0]
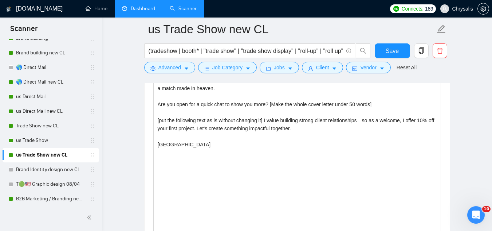
click at [141, 5] on link "Dashboard" at bounding box center [138, 8] width 33 height 6
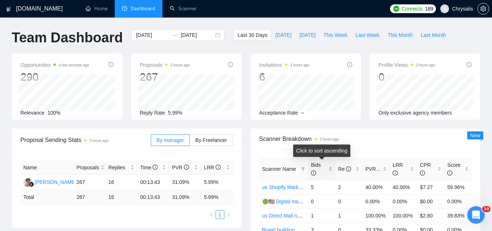
click at [330, 167] on div "Bids" at bounding box center [321, 169] width 21 height 16
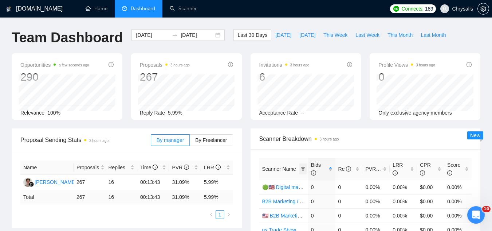
click at [305, 168] on icon "filter" at bounding box center [303, 168] width 4 height 4
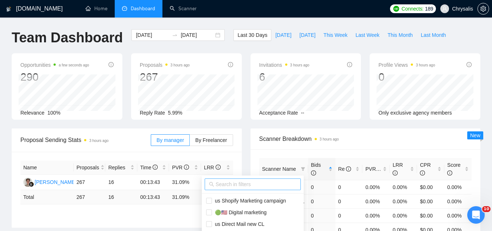
click at [282, 181] on input "text" at bounding box center [256, 184] width 81 height 8
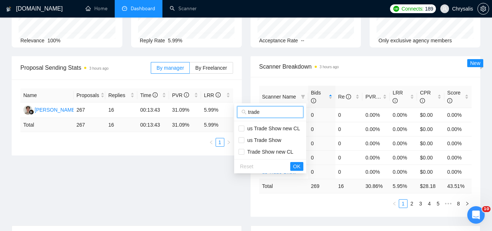
scroll to position [73, 0]
type input "trade"
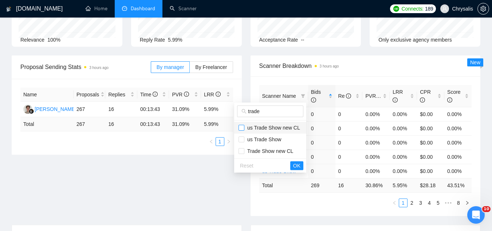
click at [240, 128] on input "checkbox" at bounding box center [242, 128] width 6 height 6
checkbox input "true"
click at [246, 141] on span "us Trade Show" at bounding box center [262, 139] width 37 height 6
checkbox input "true"
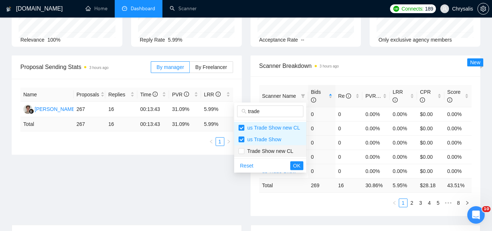
click at [245, 152] on span "Trade Show new CL" at bounding box center [268, 151] width 49 height 6
checkbox input "true"
click at [298, 168] on span "OK" at bounding box center [296, 165] width 7 height 8
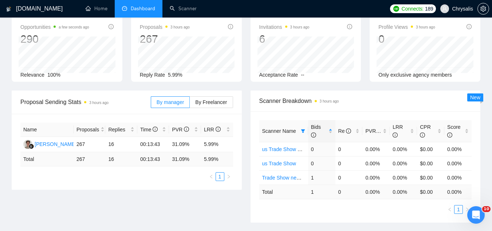
scroll to position [0, 0]
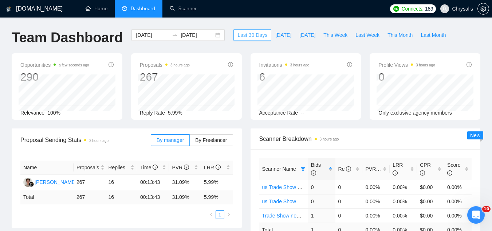
click at [238, 31] on span "Last 30 Days" at bounding box center [253, 35] width 30 height 8
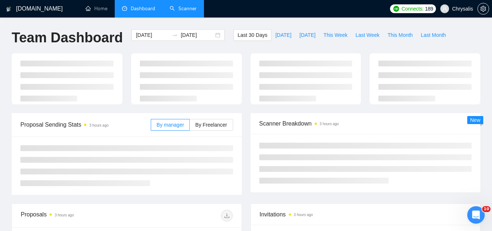
click at [183, 10] on link "Scanner" at bounding box center [183, 8] width 27 height 6
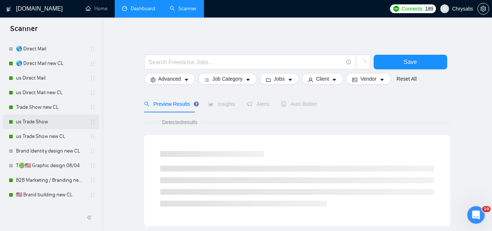
scroll to position [328, 0]
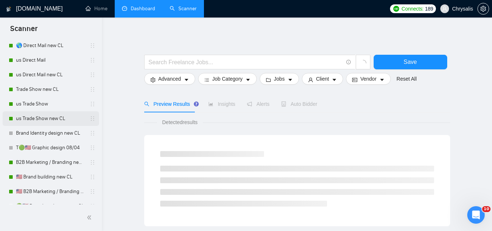
click at [59, 123] on link "us Trade Show new CL" at bounding box center [50, 118] width 69 height 15
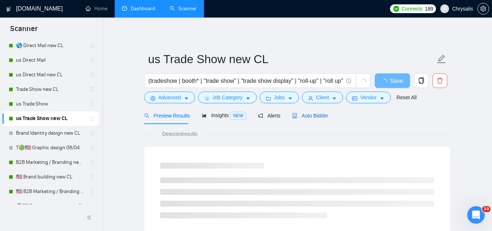
drag, startPoint x: 298, startPoint y: 117, endPoint x: 293, endPoint y: 129, distance: 13.0
click at [298, 117] on span "Auto Bidder" at bounding box center [310, 116] width 36 height 6
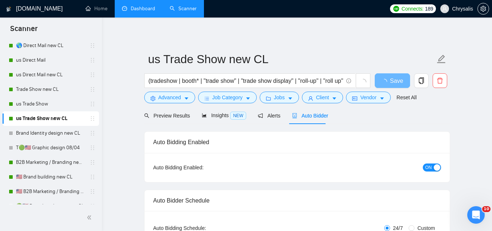
radio input "false"
radio input "true"
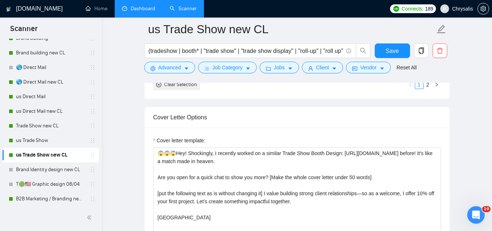
scroll to position [255, 0]
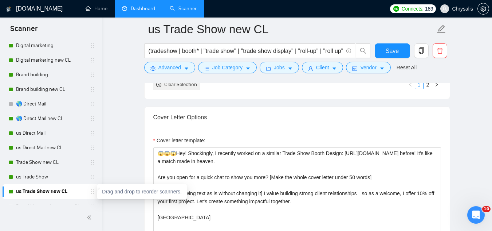
click at [91, 192] on icon "holder" at bounding box center [93, 191] width 6 height 6
drag, startPoint x: 91, startPoint y: 192, endPoint x: 84, endPoint y: 155, distance: 37.4
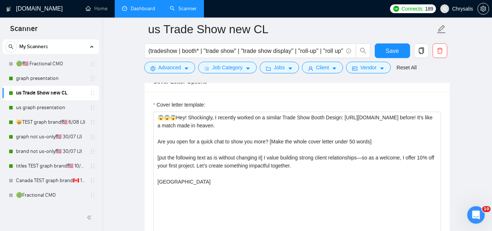
scroll to position [947, 0]
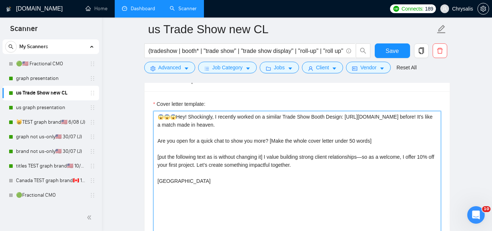
click at [365, 164] on textarea "😱😱😱Hey! Shockingly, I recently worked on a similar Trade Show Booth Design: htt…" at bounding box center [297, 193] width 288 height 164
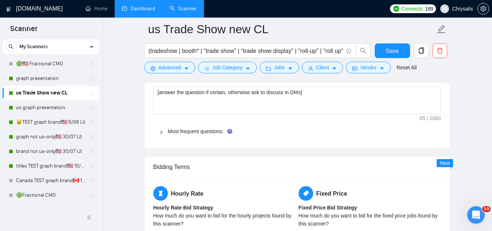
scroll to position [1166, 0]
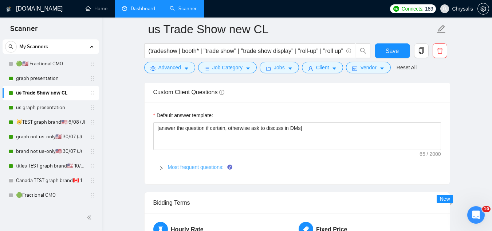
type textarea "😱😱😱Hey! Shockingly, I recently worked on a similar Trade Show Booth Design: htt…"
click at [196, 166] on link "Most frequent questions:" at bounding box center [196, 167] width 56 height 6
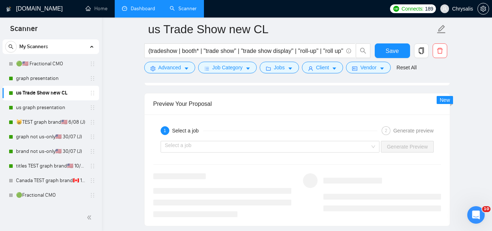
scroll to position [1858, 0]
click at [200, 148] on input "search" at bounding box center [267, 147] width 205 height 11
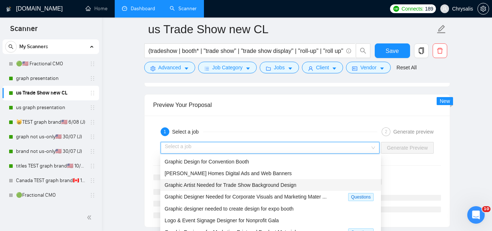
click at [220, 188] on span "Graphic Artist Needed for Trade Show Background Design" at bounding box center [231, 185] width 132 height 6
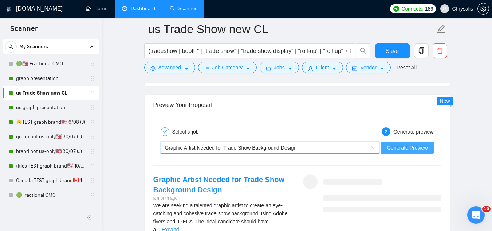
click at [399, 150] on span "Generate Preview" at bounding box center [407, 148] width 41 height 8
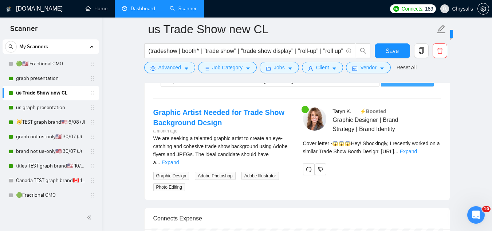
scroll to position [1931, 0]
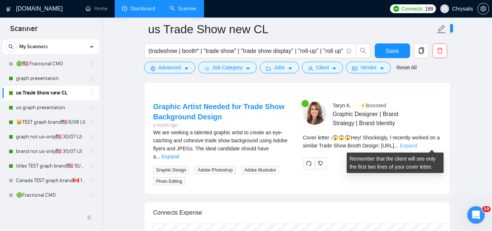
click at [417, 143] on link "Expand" at bounding box center [408, 145] width 17 height 6
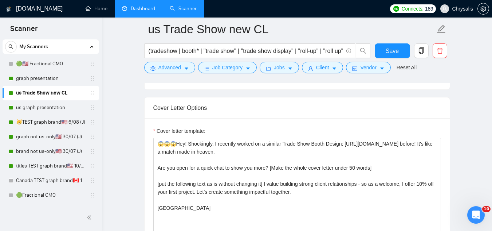
scroll to position [911, 0]
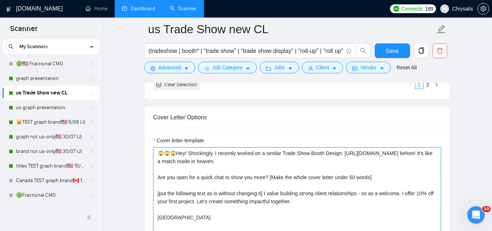
click at [372, 160] on textarea "😱😱😱Hey! Shockingly, I recently worked on a similar Trade Show Booth Design: htt…" at bounding box center [297, 229] width 288 height 164
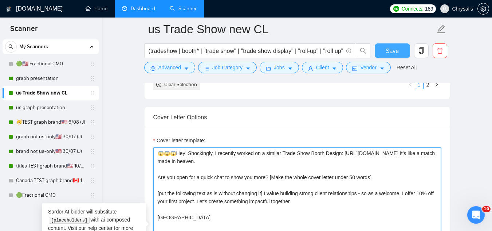
type textarea "😱😱😱Hey! Shockingly, I recently worked on a similar Trade Show Booth Design: htt…"
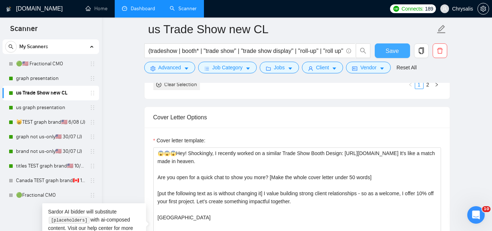
click at [399, 53] on button "Save" at bounding box center [392, 50] width 35 height 15
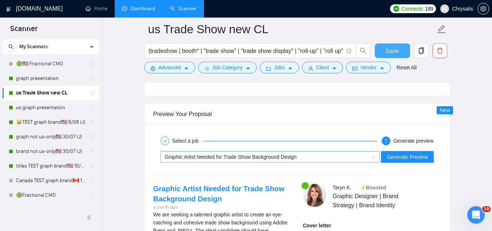
scroll to position [1530, 0]
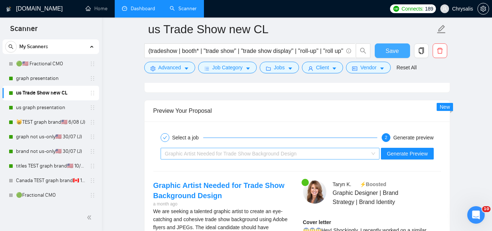
click at [251, 156] on span "Graphic Artist Needed for Trade Show Background Design" at bounding box center [231, 153] width 132 height 6
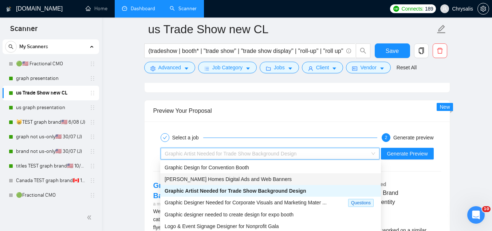
click at [259, 181] on span "[PERSON_NAME] Homes Digital Ads and Web Banners" at bounding box center [228, 179] width 127 height 6
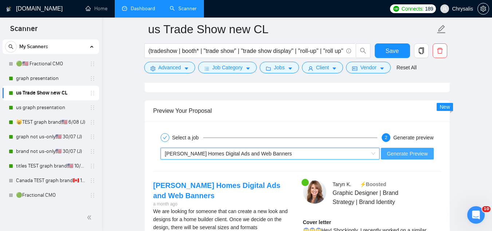
click at [397, 157] on button "Generate Preview" at bounding box center [407, 154] width 52 height 12
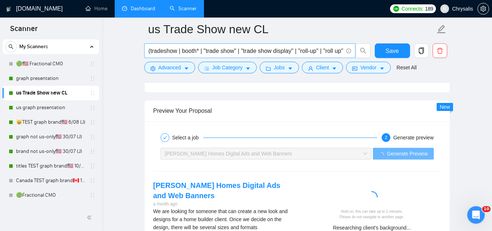
click at [237, 51] on input "(tradeshow | booth* | "trade show" | "trade show display" | "roll-up" | "roll u…" at bounding box center [246, 50] width 195 height 9
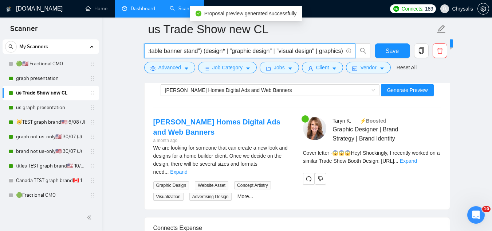
scroll to position [1603, 0]
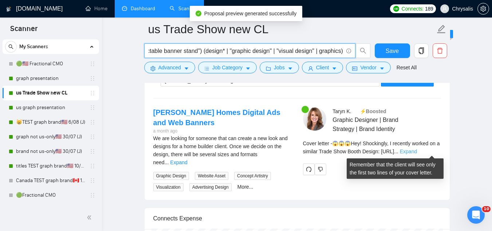
click at [417, 149] on link "Expand" at bounding box center [408, 151] width 17 height 6
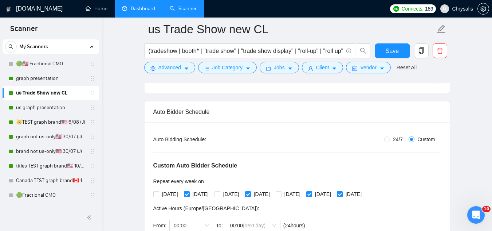
scroll to position [73, 0]
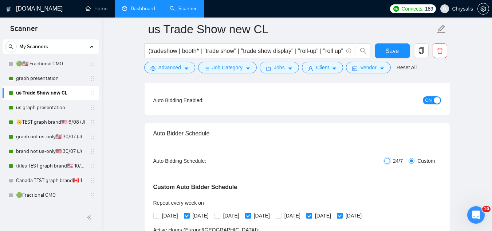
click at [387, 162] on input "24/7" at bounding box center [387, 161] width 6 height 6
radio input "true"
radio input "false"
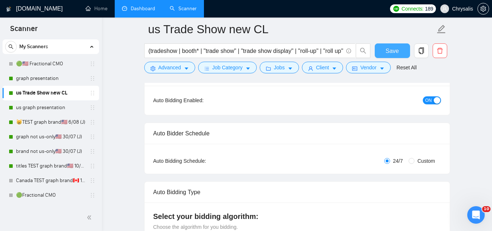
click at [387, 51] on span "Save" at bounding box center [392, 50] width 13 height 9
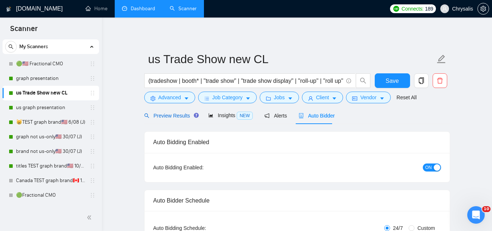
click at [169, 115] on span "Preview Results" at bounding box center [170, 116] width 52 height 6
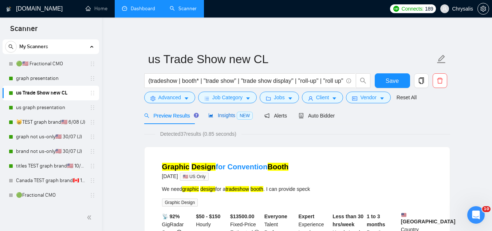
click at [219, 115] on span "Insights NEW" at bounding box center [230, 115] width 44 height 6
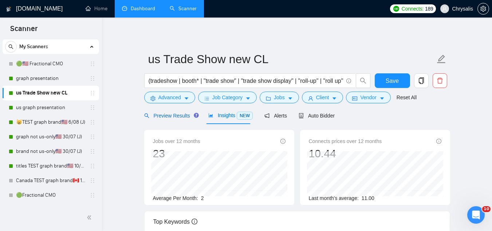
click at [164, 117] on span "Preview Results" at bounding box center [170, 116] width 52 height 6
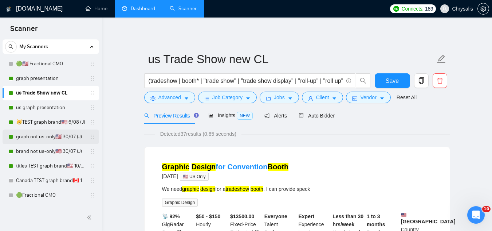
click at [66, 134] on link "graph not us-only🇺🇸 30/07 (J)" at bounding box center [50, 136] width 69 height 15
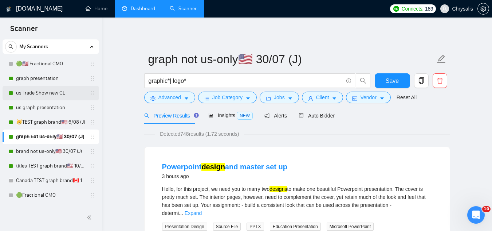
click at [55, 90] on link "us Trade Show new CL" at bounding box center [50, 93] width 69 height 15
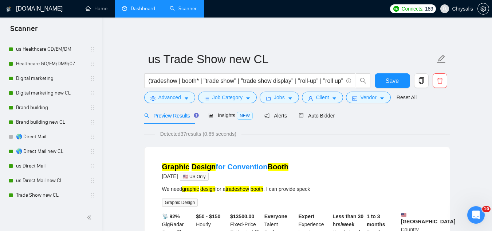
scroll to position [273, 0]
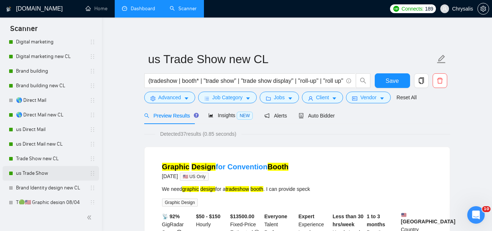
click at [57, 173] on link "us Trade Show" at bounding box center [50, 173] width 69 height 15
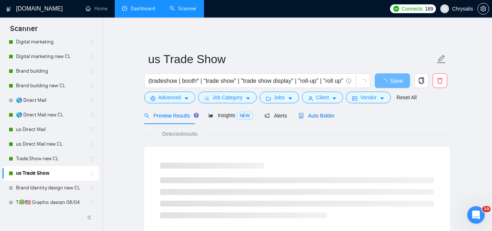
click at [319, 117] on span "Auto Bidder" at bounding box center [317, 116] width 36 height 6
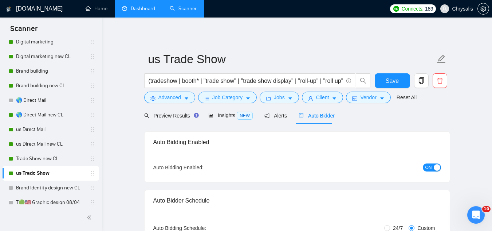
click at [428, 168] on span "ON" at bounding box center [428, 167] width 7 height 8
click at [388, 78] on span "Save" at bounding box center [392, 80] width 13 height 9
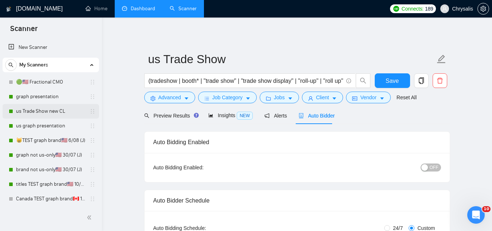
click at [67, 114] on link "us Trade Show new CL" at bounding box center [50, 111] width 69 height 15
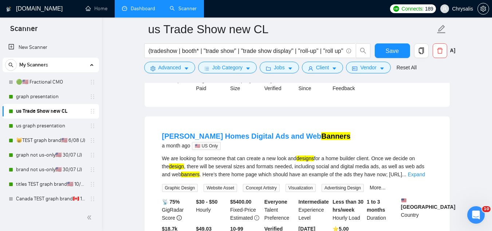
scroll to position [182, 0]
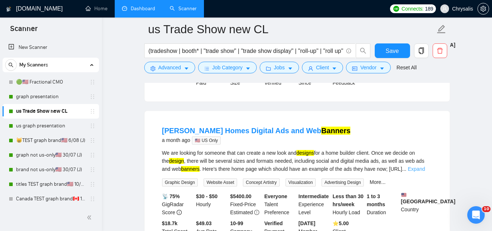
click at [423, 172] on link "Expand" at bounding box center [416, 169] width 17 height 6
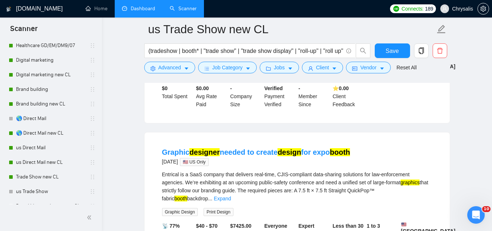
scroll to position [291, 0]
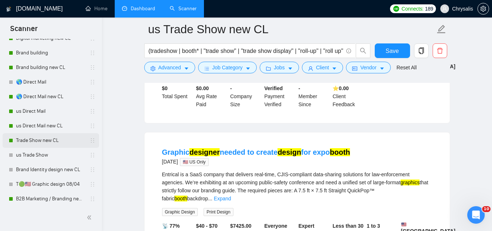
click at [54, 142] on link "Trade Show new CL" at bounding box center [50, 140] width 69 height 15
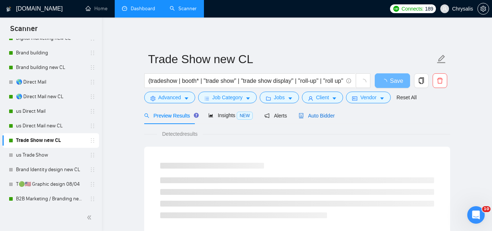
click at [310, 116] on span "Auto Bidder" at bounding box center [317, 116] width 36 height 6
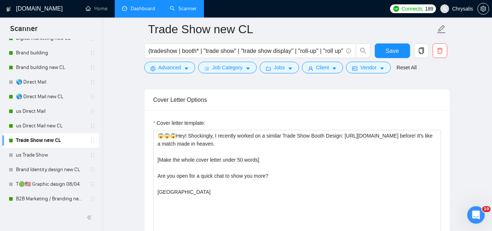
scroll to position [838, 0]
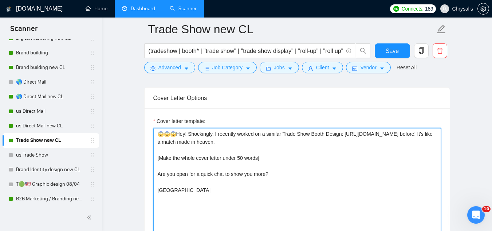
click at [373, 141] on textarea "😱😱😱Hey! Shockingly, I recently worked on a similar Trade Show Booth Design: [UR…" at bounding box center [297, 210] width 288 height 164
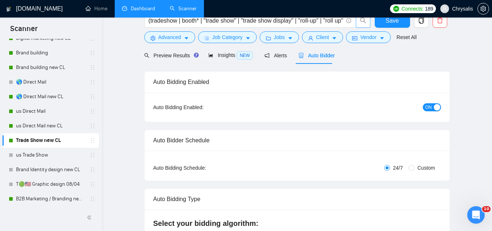
scroll to position [0, 0]
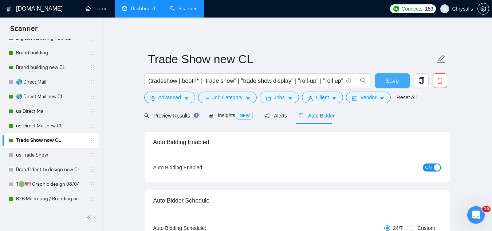
type textarea "😱😱😱Hey! Shockingly, I recently worked on a similar Trade Show Booth Design: htt…"
click at [388, 83] on span "Save" at bounding box center [392, 80] width 13 height 9
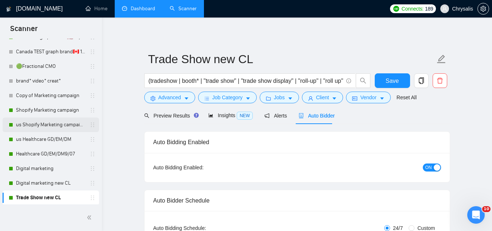
scroll to position [146, 0]
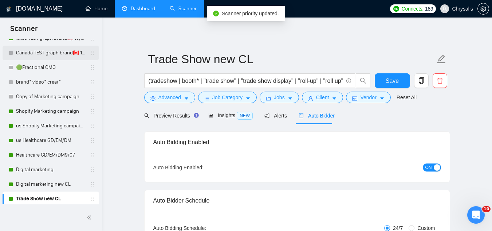
drag, startPoint x: 89, startPoint y: 195, endPoint x: 88, endPoint y: 46, distance: 149.4
click at [88, 46] on div "Canada TEST graph brand🇨🇦 10/06 (T)" at bounding box center [52, 53] width 87 height 15
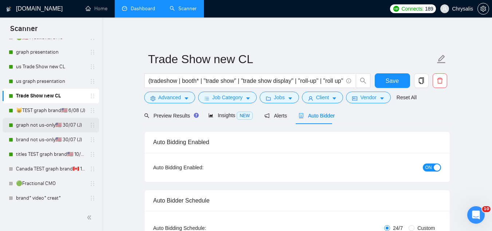
scroll to position [8, 0]
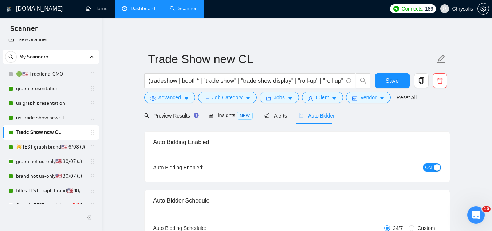
click at [70, 134] on link "Trade Show new CL" at bounding box center [50, 132] width 69 height 15
click at [164, 118] on span "Preview Results" at bounding box center [170, 116] width 52 height 6
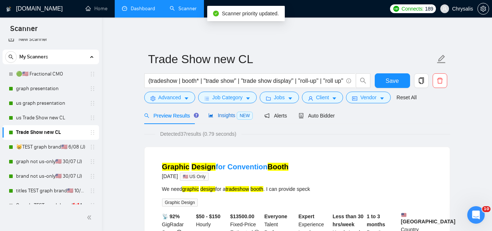
click at [224, 117] on span "Insights NEW" at bounding box center [230, 115] width 44 height 6
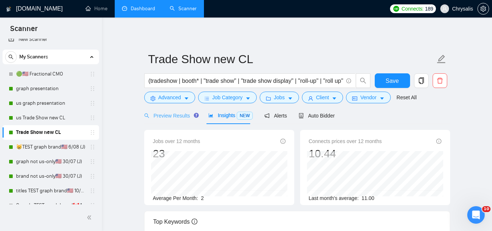
click at [171, 110] on div "Preview Results" at bounding box center [170, 115] width 52 height 17
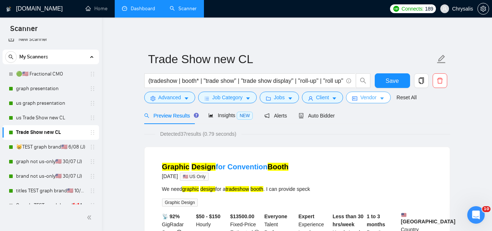
click at [361, 101] on span "Vendor" at bounding box center [368, 97] width 16 height 8
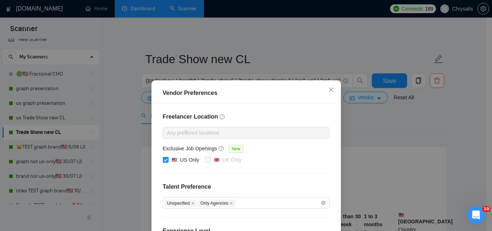
click at [163, 160] on input "US Only" at bounding box center [165, 159] width 5 height 5
checkbox input "false"
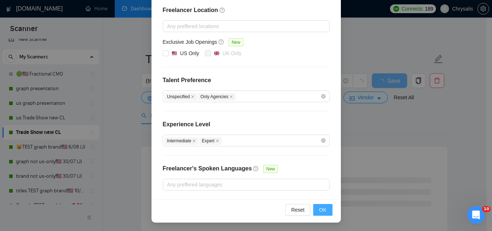
click at [319, 210] on span "OK" at bounding box center [322, 209] width 7 height 8
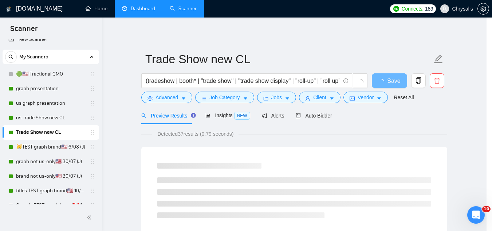
scroll to position [70, 0]
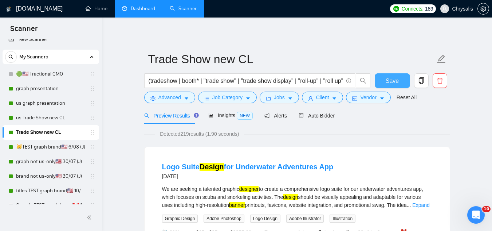
click at [385, 83] on button "Save" at bounding box center [392, 80] width 35 height 15
click at [47, 117] on link "us Trade Show new CL" at bounding box center [50, 117] width 69 height 15
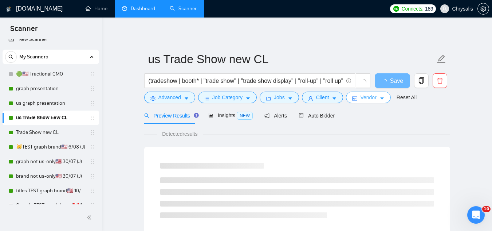
click at [363, 95] on span "Vendor" at bounding box center [368, 97] width 16 height 8
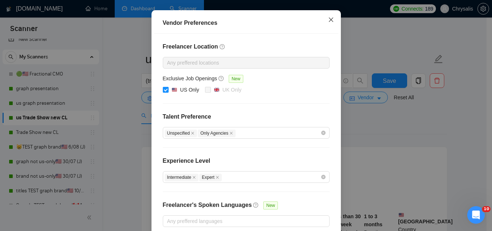
click at [329, 23] on icon "close" at bounding box center [331, 20] width 6 height 6
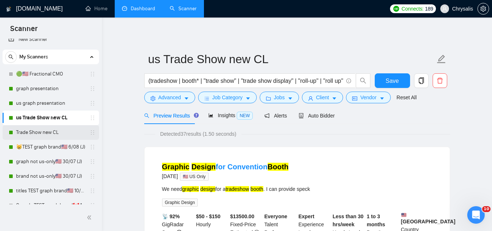
click at [45, 136] on link "Trade Show new CL" at bounding box center [50, 132] width 69 height 15
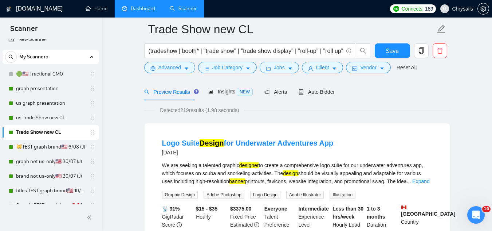
scroll to position [36, 0]
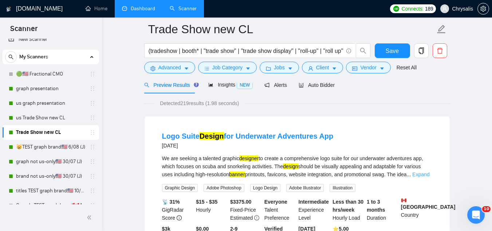
click at [423, 175] on link "Expand" at bounding box center [420, 174] width 17 height 6
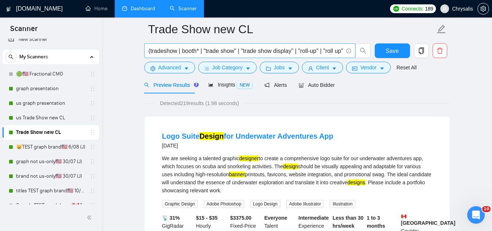
click at [272, 50] on input "(tradeshow | booth* | "trade show" | "trade show display" | "roll-up" | "roll u…" at bounding box center [246, 50] width 195 height 9
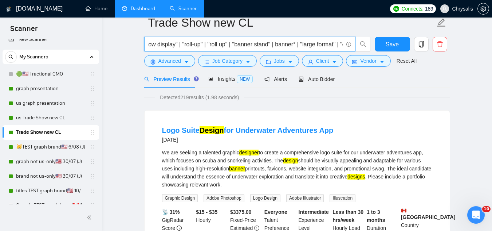
scroll to position [0, 0]
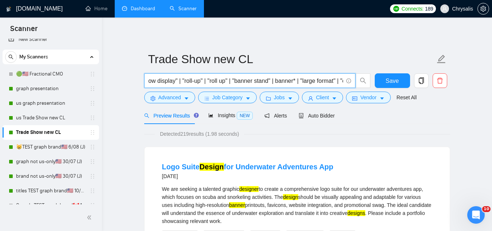
click at [300, 81] on input "(tradeshow | booth* | "trade show" | "trade show display" | "roll-up" | "roll u…" at bounding box center [246, 80] width 195 height 9
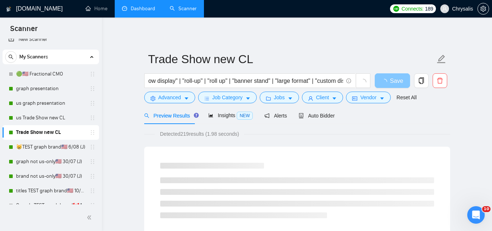
click at [396, 85] on span "Save" at bounding box center [396, 80] width 13 height 9
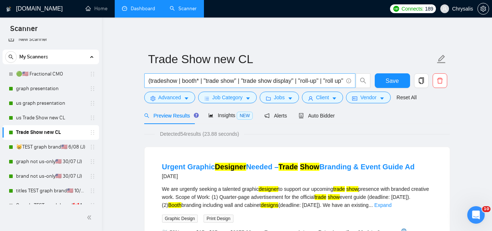
click at [313, 78] on input "(tradeshow | booth* | "trade show" | "trade show display" | "roll-up" | "roll u…" at bounding box center [246, 80] width 195 height 9
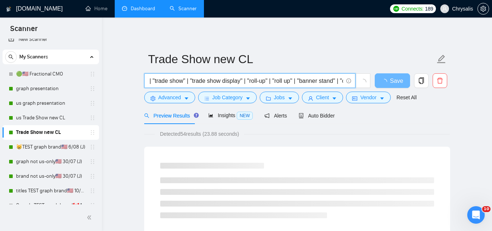
scroll to position [0, 45]
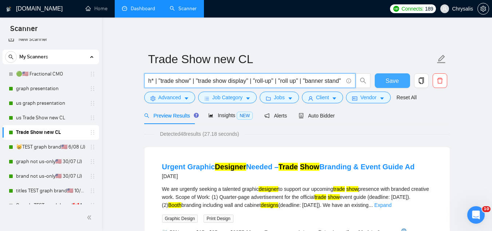
type input "(tradeshow | booth* | "trade show" | "trade show display" | "roll-up" | "roll u…"
click at [396, 76] on span "Save" at bounding box center [392, 80] width 13 height 9
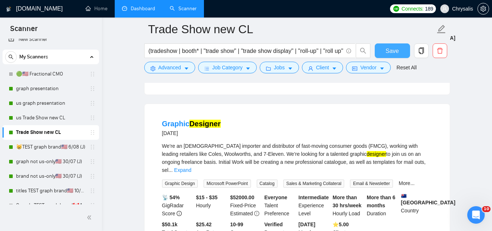
scroll to position [364, 0]
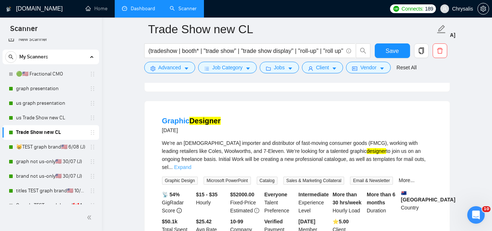
click at [191, 164] on link "Expand" at bounding box center [182, 167] width 17 height 6
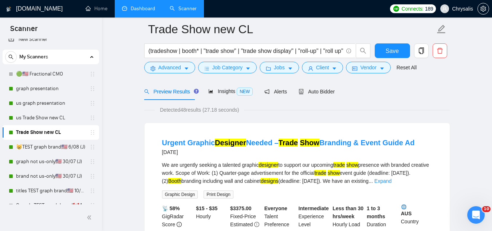
scroll to position [0, 0]
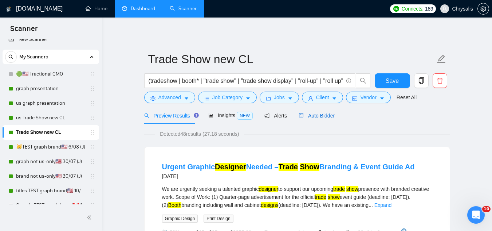
click at [318, 113] on span "Auto Bidder" at bounding box center [317, 116] width 36 height 6
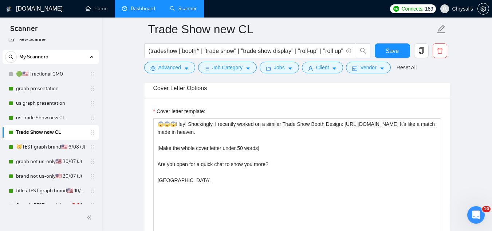
scroll to position [838, 0]
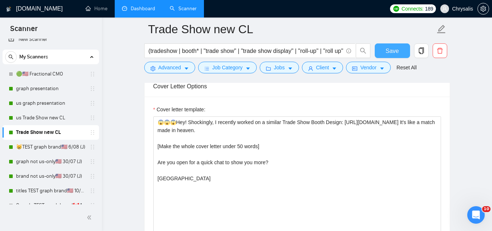
drag, startPoint x: 385, startPoint y: 52, endPoint x: 352, endPoint y: 80, distance: 43.1
click at [385, 52] on button "Save" at bounding box center [392, 50] width 35 height 15
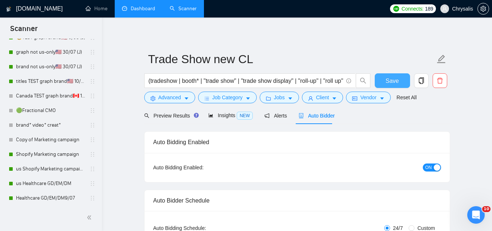
scroll to position [154, 0]
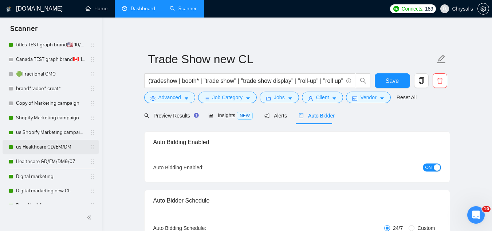
click at [52, 149] on link "us Healthcare GD/EM/DM" at bounding box center [50, 147] width 69 height 15
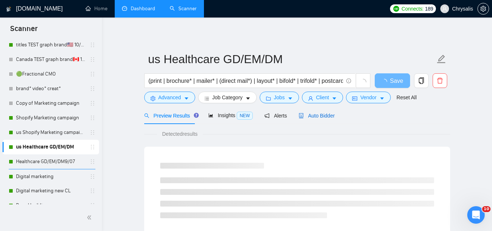
click at [309, 115] on span "Auto Bidder" at bounding box center [317, 116] width 36 height 6
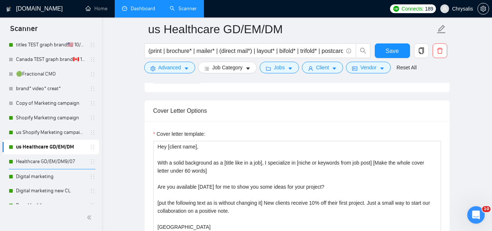
scroll to position [838, 0]
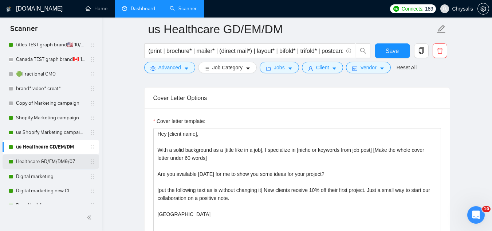
click at [66, 162] on link "Healthcare GD/EM/DM9/07" at bounding box center [50, 161] width 69 height 15
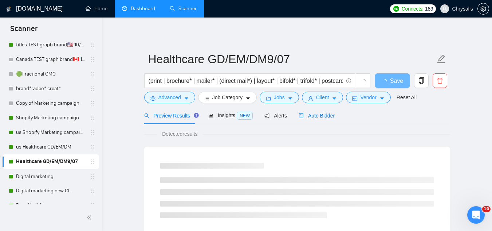
click at [303, 118] on span "Auto Bidder" at bounding box center [317, 116] width 36 height 6
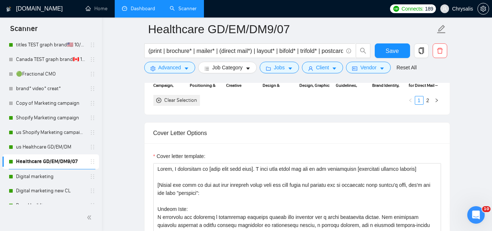
scroll to position [801, 0]
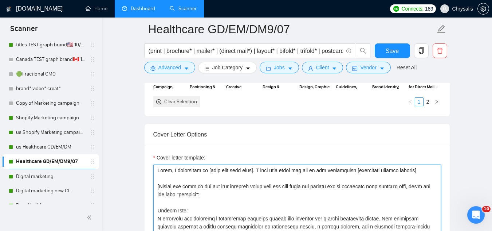
drag, startPoint x: 201, startPoint y: 169, endPoint x: 206, endPoint y: 148, distance: 21.7
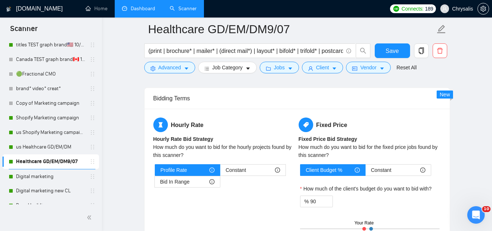
scroll to position [1129, 0]
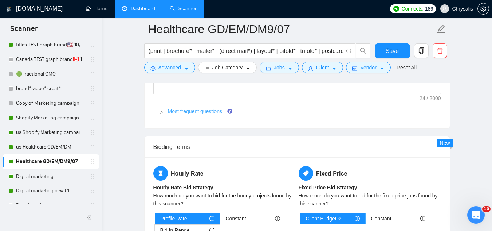
type textarea "Hello, I can help with [what they need done]. I have some ideas for how we can …"
click at [187, 108] on link "Most frequent questions:" at bounding box center [196, 111] width 56 height 6
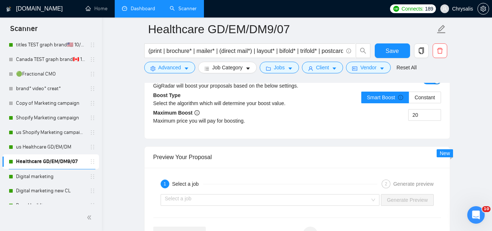
scroll to position [1749, 0]
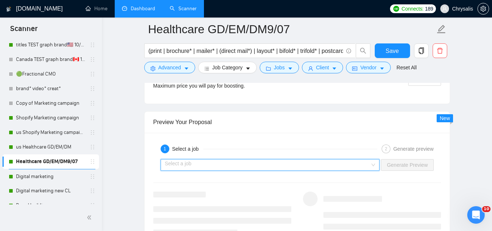
click at [239, 168] on input "search" at bounding box center [267, 164] width 205 height 11
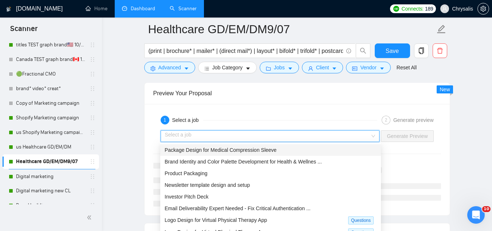
scroll to position [1821, 0]
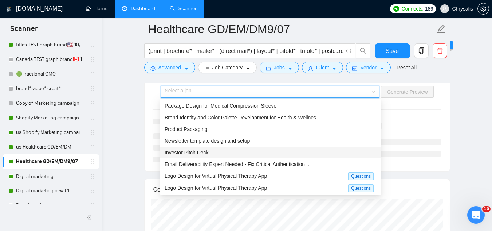
click at [232, 154] on div "Investor Pitch Deck" at bounding box center [271, 152] width 212 height 8
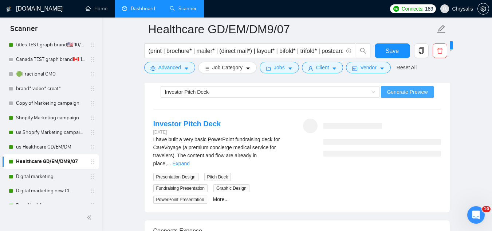
click at [398, 91] on span "Generate Preview" at bounding box center [407, 92] width 41 height 8
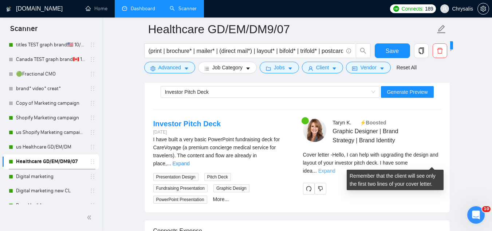
click at [336, 168] on link "Expand" at bounding box center [326, 171] width 17 height 6
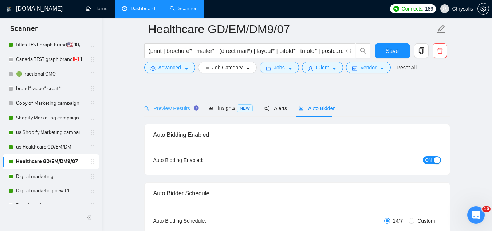
scroll to position [0, 0]
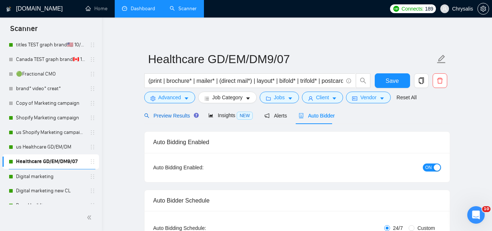
click at [172, 117] on span "Preview Results" at bounding box center [170, 116] width 52 height 6
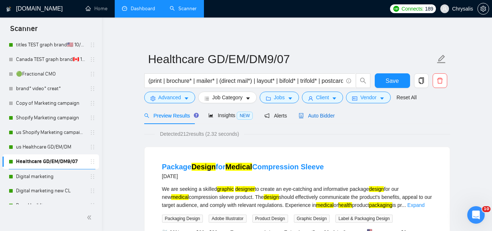
click at [313, 116] on span "Auto Bidder" at bounding box center [317, 116] width 36 height 6
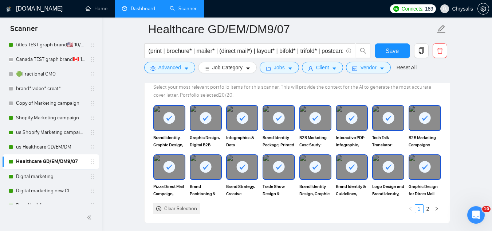
scroll to position [765, 0]
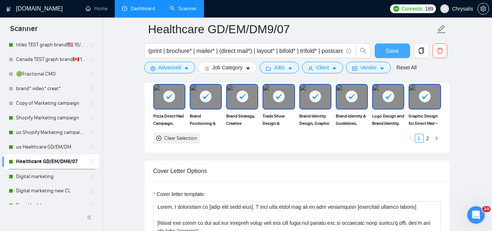
click at [389, 52] on span "Save" at bounding box center [392, 50] width 13 height 9
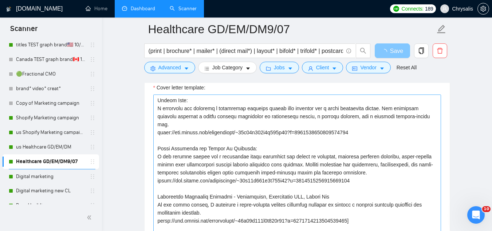
scroll to position [874, 0]
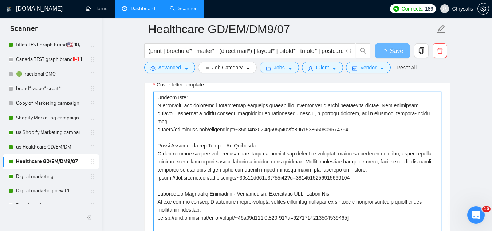
click at [156, 94] on textarea "Cover letter template:" at bounding box center [297, 173] width 288 height 164
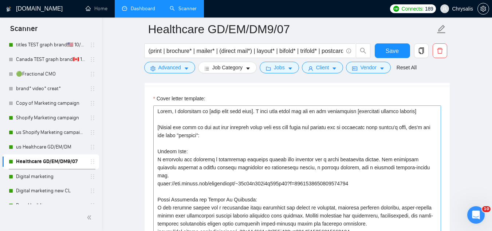
scroll to position [860, 0]
click at [186, 157] on textarea "Cover letter template:" at bounding box center [297, 188] width 288 height 164
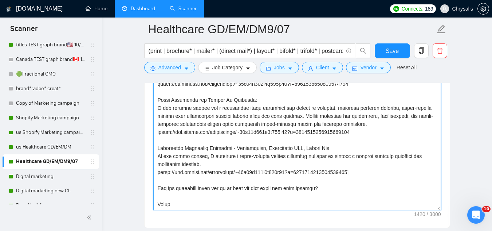
scroll to position [933, 0]
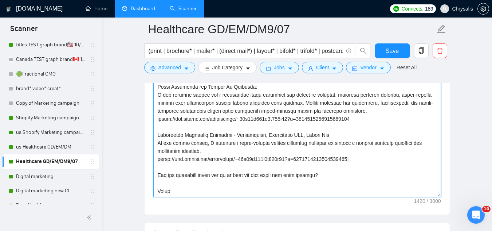
drag, startPoint x: 155, startPoint y: 110, endPoint x: 219, endPoint y: 187, distance: 99.9
click at [219, 187] on textarea "Cover letter template:" at bounding box center [297, 115] width 288 height 164
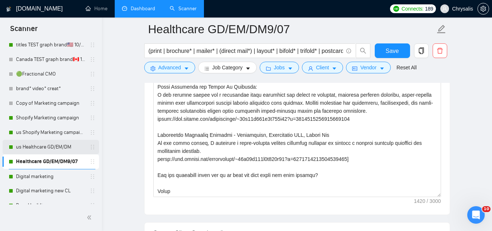
click at [54, 147] on link "us Healthcare GD/EM/DM" at bounding box center [50, 147] width 69 height 15
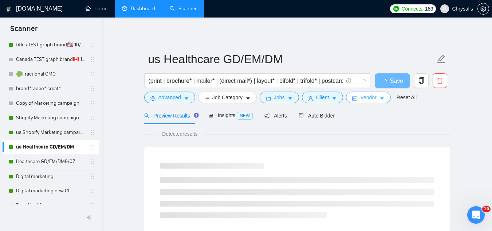
click at [360, 100] on span "Vendor" at bounding box center [368, 97] width 16 height 8
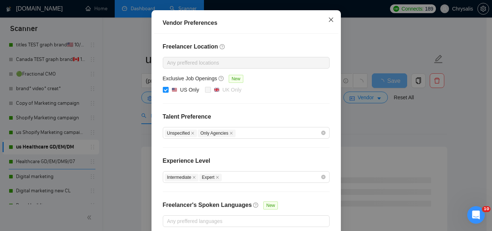
click at [329, 23] on icon "close" at bounding box center [331, 20] width 6 height 6
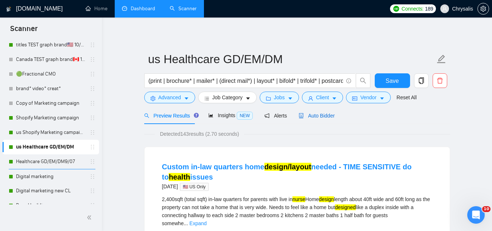
click at [318, 114] on span "Auto Bidder" at bounding box center [317, 116] width 36 height 6
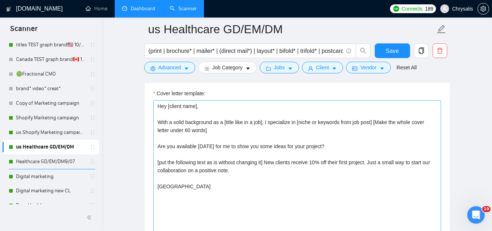
scroll to position [874, 0]
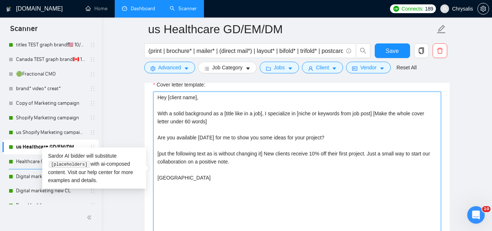
drag, startPoint x: 156, startPoint y: 97, endPoint x: 227, endPoint y: 192, distance: 119.3
click at [227, 192] on textarea "Hey [client name], With a solid background as a [title like in a job], I specia…" at bounding box center [297, 173] width 288 height 164
paste textarea "llo, I specialize in [what they need done]. I have some ideas for how we can co…"
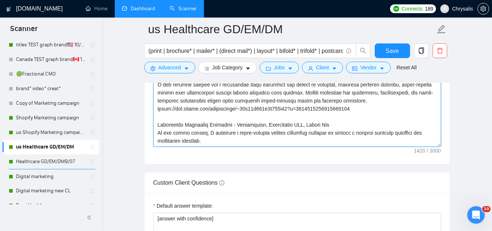
scroll to position [1044, 0]
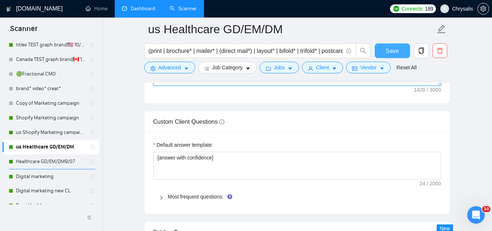
type textarea "Hello, I specialize in [what they need done]. I have some ideas for how we can …"
click at [389, 53] on span "Save" at bounding box center [392, 50] width 13 height 9
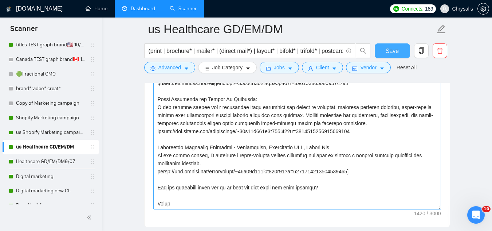
scroll to position [935, 0]
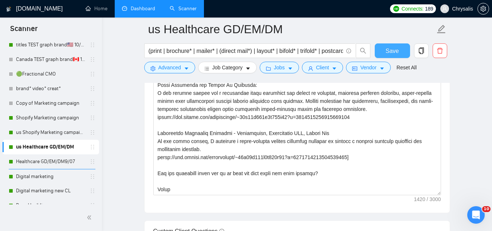
drag, startPoint x: 392, startPoint y: 54, endPoint x: 314, endPoint y: 115, distance: 99.8
click at [392, 53] on span "Save" at bounding box center [392, 50] width 13 height 9
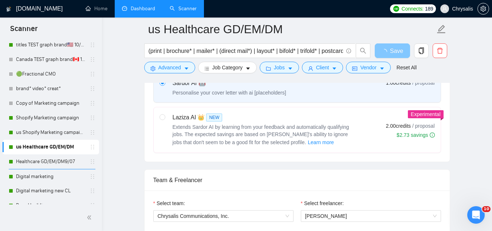
scroll to position [24, 0]
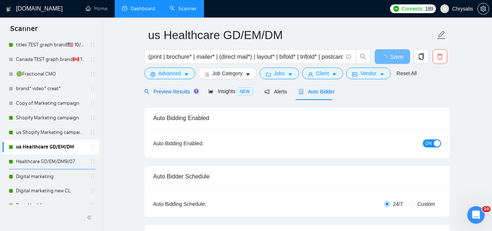
click at [164, 90] on span "Preview Results" at bounding box center [170, 92] width 52 height 6
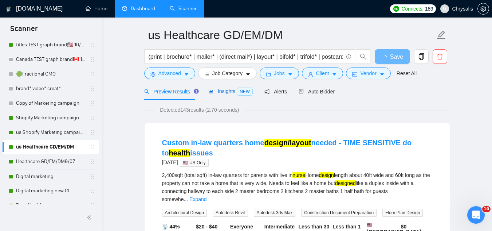
click at [229, 91] on span "Insights NEW" at bounding box center [230, 91] width 44 height 6
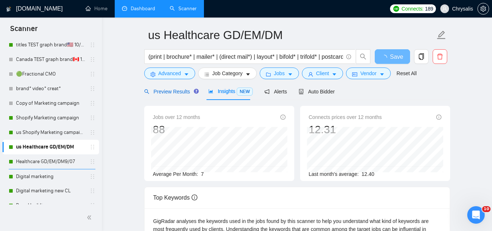
click at [173, 93] on span "Preview Results" at bounding box center [170, 92] width 52 height 6
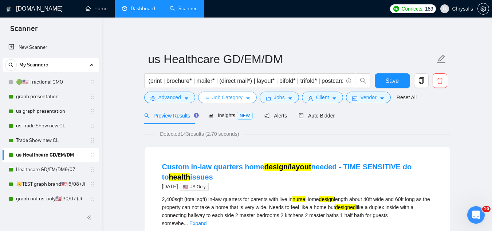
click at [222, 98] on span "Job Category" at bounding box center [227, 97] width 30 height 8
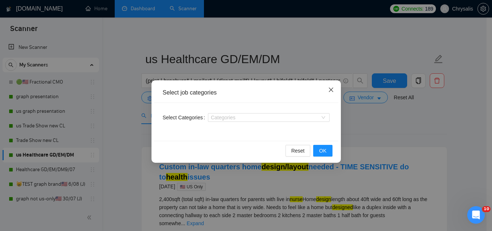
click at [330, 89] on icon "close" at bounding box center [331, 89] width 4 height 4
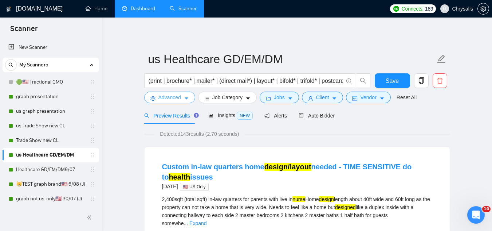
click at [169, 94] on span "Advanced" at bounding box center [169, 97] width 23 height 8
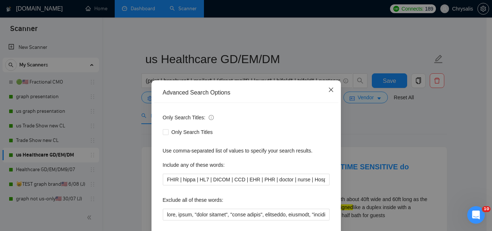
click at [329, 89] on icon "close" at bounding box center [331, 89] width 4 height 4
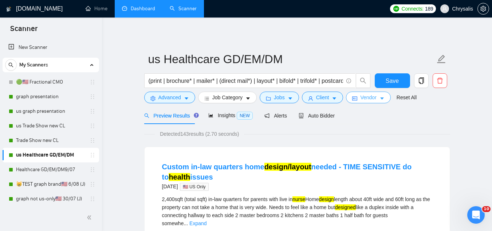
click at [362, 100] on span "Vendor" at bounding box center [368, 97] width 16 height 8
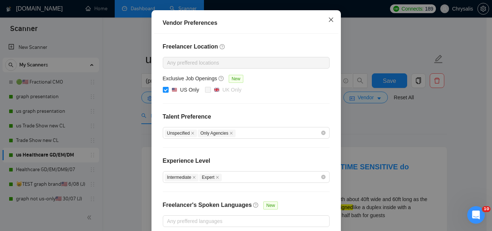
click at [328, 23] on icon "close" at bounding box center [331, 20] width 6 height 6
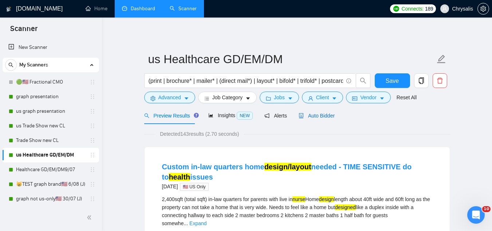
click at [310, 115] on span "Auto Bidder" at bounding box center [317, 116] width 36 height 6
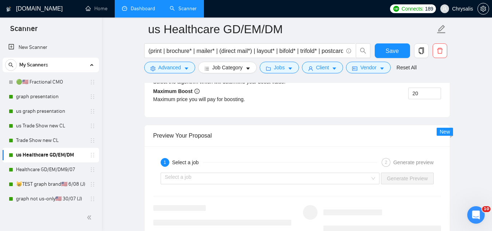
scroll to position [1457, 0]
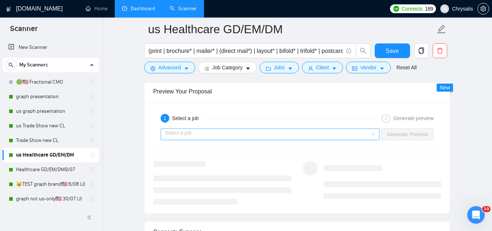
click at [251, 136] on input "search" at bounding box center [267, 134] width 205 height 11
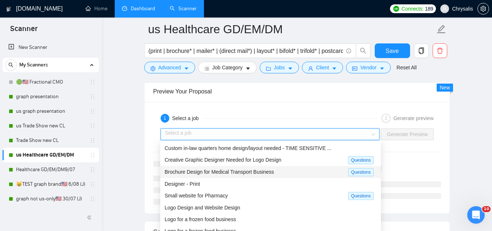
click at [247, 172] on span "Brochure Design for Medical Transport Business" at bounding box center [219, 172] width 109 height 6
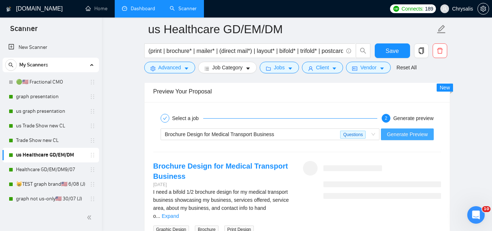
click at [395, 137] on span "Generate Preview" at bounding box center [407, 134] width 41 height 8
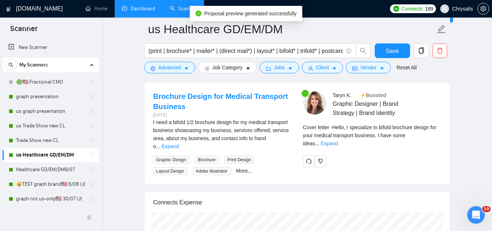
scroll to position [1530, 0]
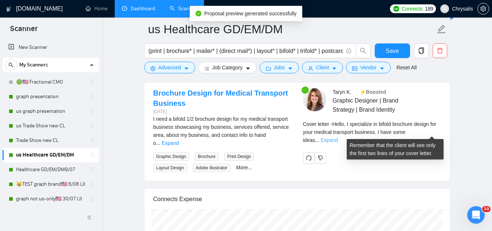
click at [338, 137] on link "Expand" at bounding box center [329, 140] width 17 height 6
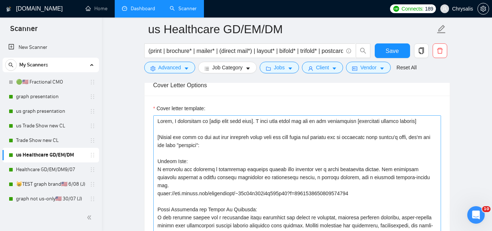
scroll to position [838, 0]
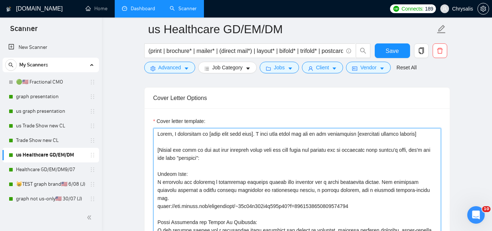
click at [168, 134] on textarea "Cover letter template:" at bounding box center [297, 210] width 288 height 164
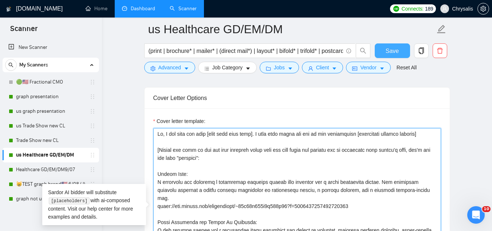
type textarea "Hi, I can help you with [what they need done]. I have some ideas for how we can…"
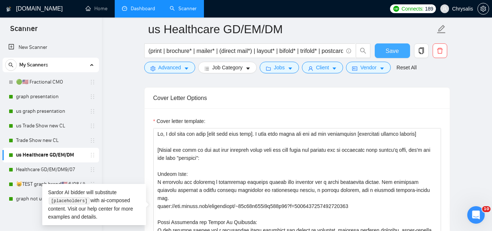
click at [389, 54] on span "Save" at bounding box center [392, 50] width 13 height 9
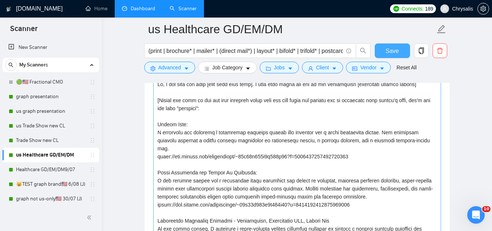
scroll to position [874, 0]
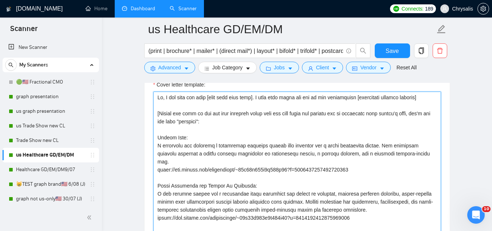
click at [220, 143] on textarea "Cover letter template:" at bounding box center [297, 173] width 288 height 164
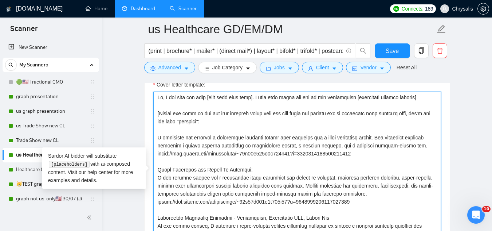
click at [262, 185] on textarea "Cover letter template:" at bounding box center [297, 173] width 288 height 164
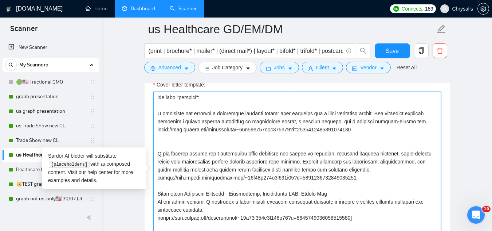
scroll to position [48, 0]
click at [334, 187] on textarea "Cover letter template:" at bounding box center [297, 173] width 288 height 164
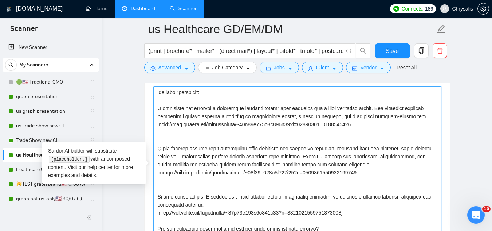
scroll to position [911, 0]
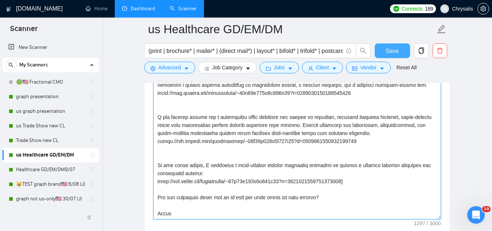
type textarea "Hi, I can help you with [what they need done]. I have some ideas for how we can…"
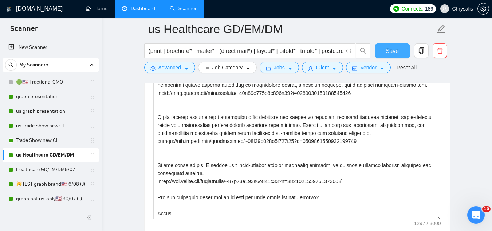
click at [394, 54] on span "Save" at bounding box center [392, 50] width 13 height 9
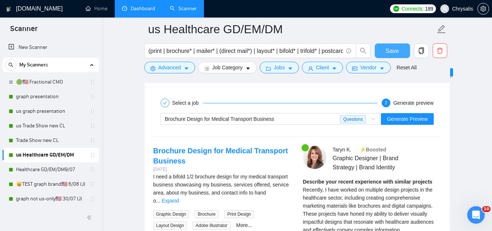
scroll to position [1494, 0]
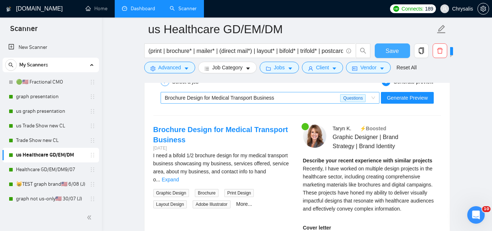
click at [279, 99] on div "Brochure Design for Medical Transport Business" at bounding box center [253, 97] width 176 height 11
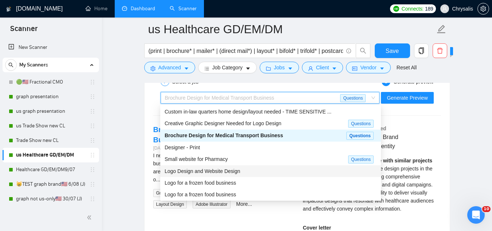
click at [270, 171] on div "Logo Design and Website Design" at bounding box center [271, 171] width 212 height 8
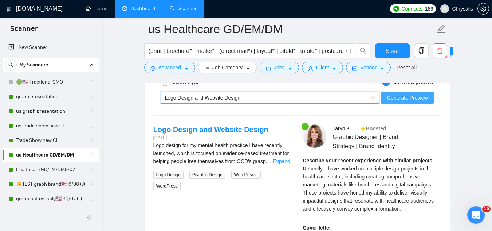
click at [403, 101] on button "Generate Preview" at bounding box center [407, 98] width 52 height 12
